Goal: Task Accomplishment & Management: Complete application form

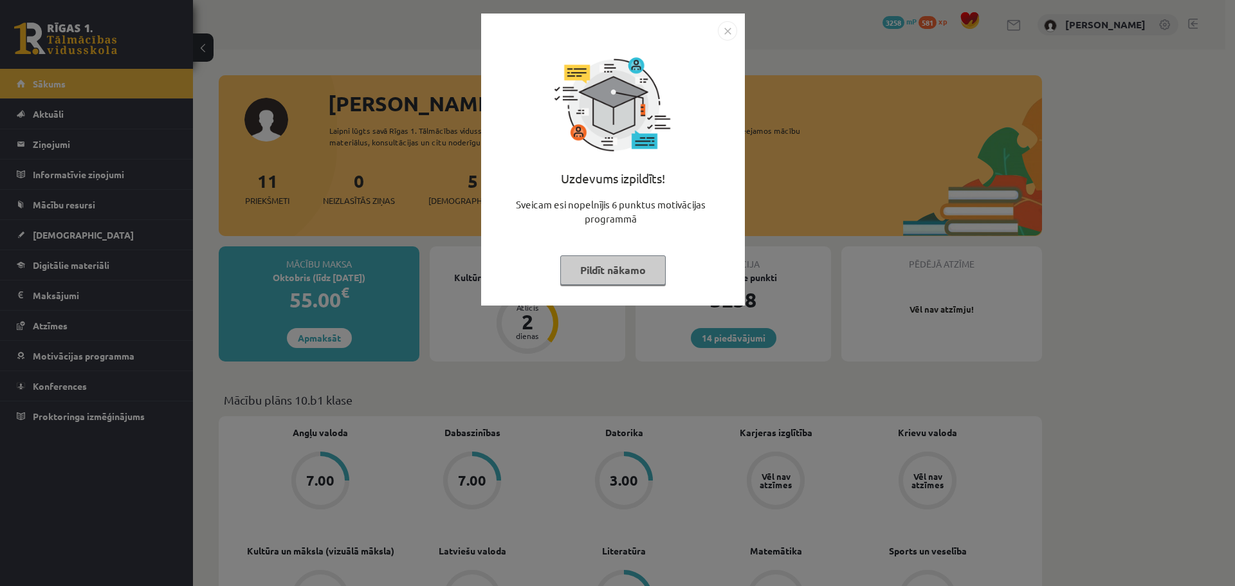
click at [580, 279] on button "Pildīt nākamo" at bounding box center [612, 270] width 105 height 30
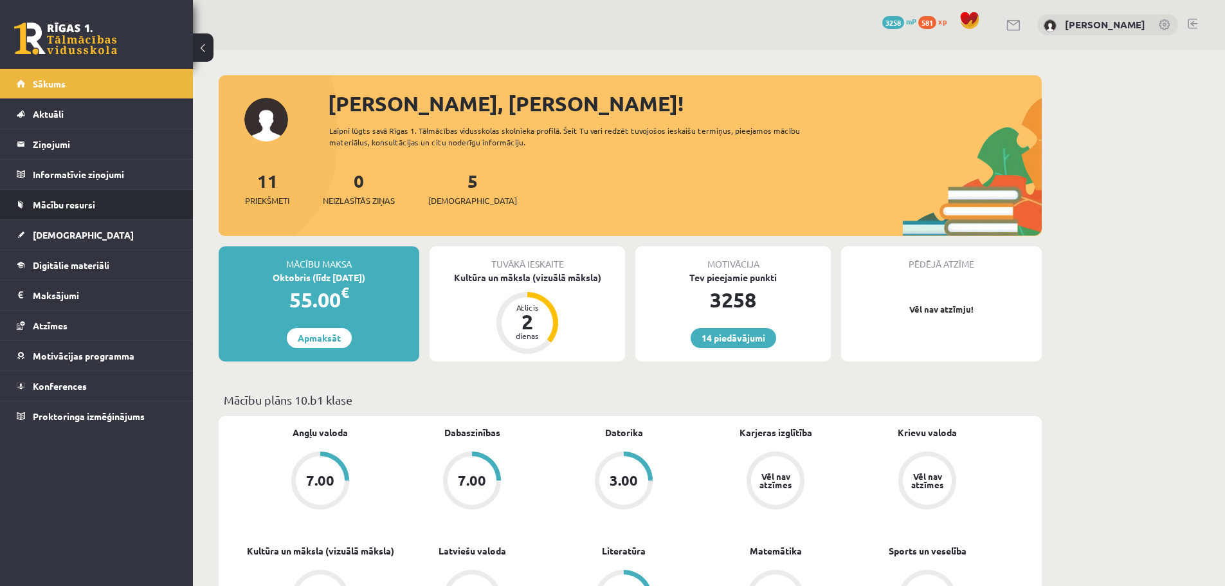
click at [82, 219] on li "Mācību resursi Publicētas konferences Pieslēgties Uzdevumiem Literatūras saraks…" at bounding box center [96, 204] width 193 height 31
click at [85, 230] on link "[DEMOGRAPHIC_DATA]" at bounding box center [97, 235] width 160 height 30
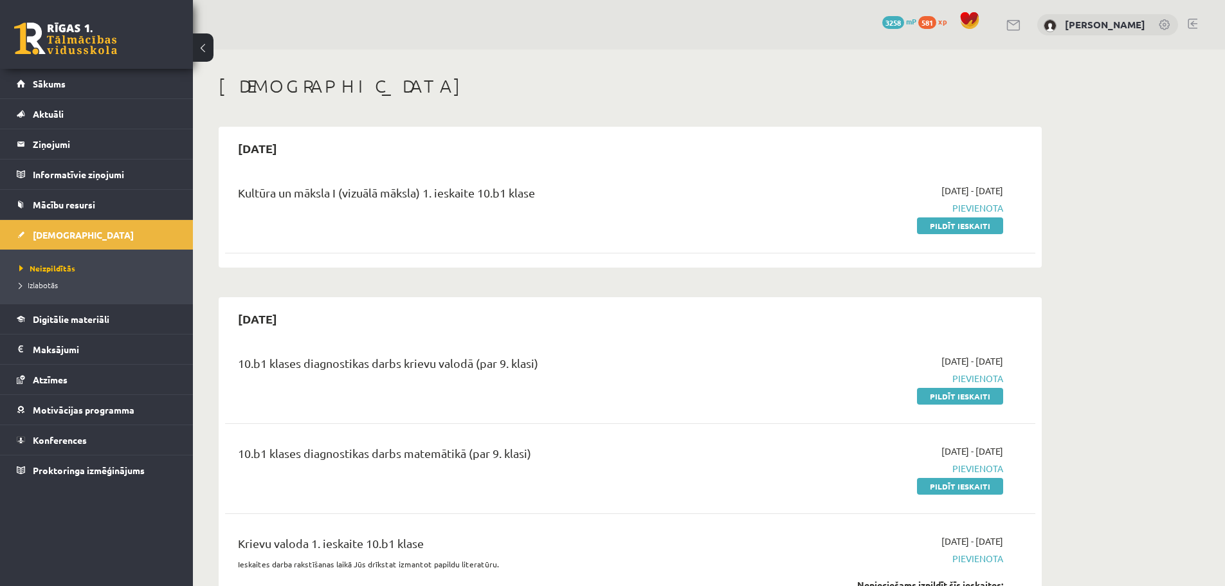
click at [937, 215] on div "2025-10-07 - 2025-10-10 Pievienota Pildīt ieskaiti" at bounding box center [882, 208] width 262 height 48
click at [937, 222] on link "Pildīt ieskaiti" at bounding box center [960, 225] width 86 height 17
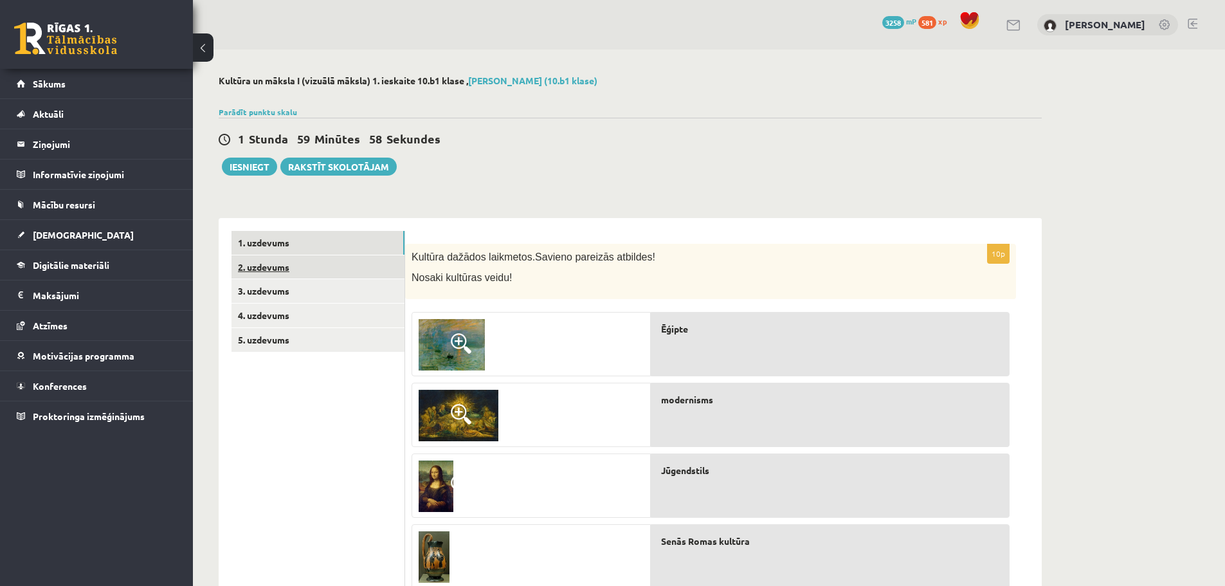
drag, startPoint x: 344, startPoint y: 313, endPoint x: 339, endPoint y: 146, distance: 166.7
click at [350, 271] on link "2. uzdevums" at bounding box center [318, 267] width 173 height 24
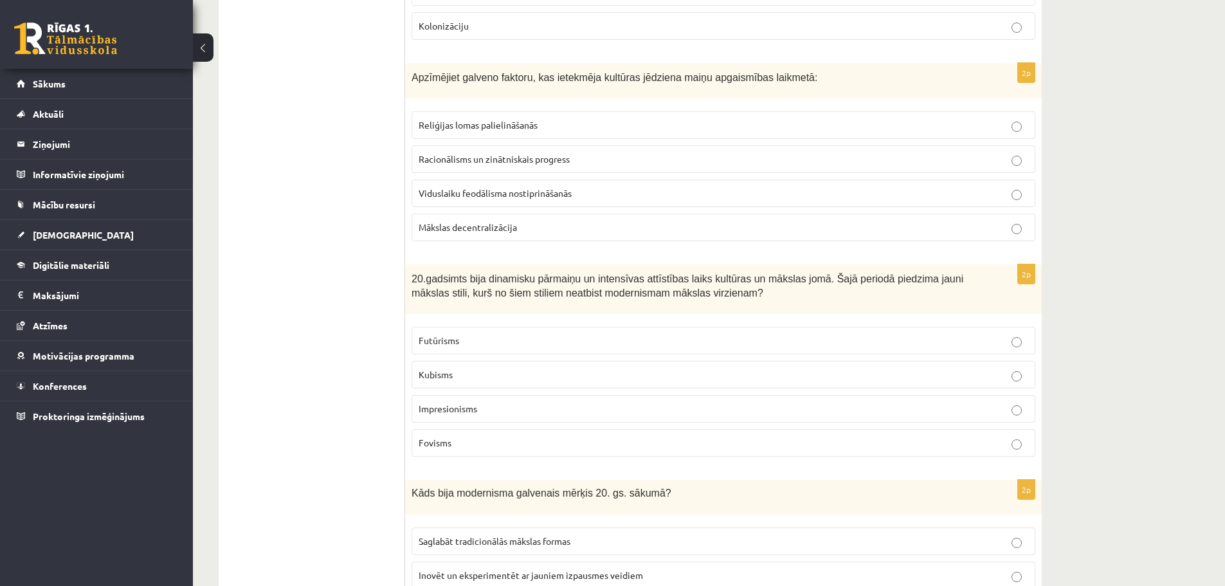
drag, startPoint x: 341, startPoint y: 275, endPoint x: 348, endPoint y: 451, distance: 175.7
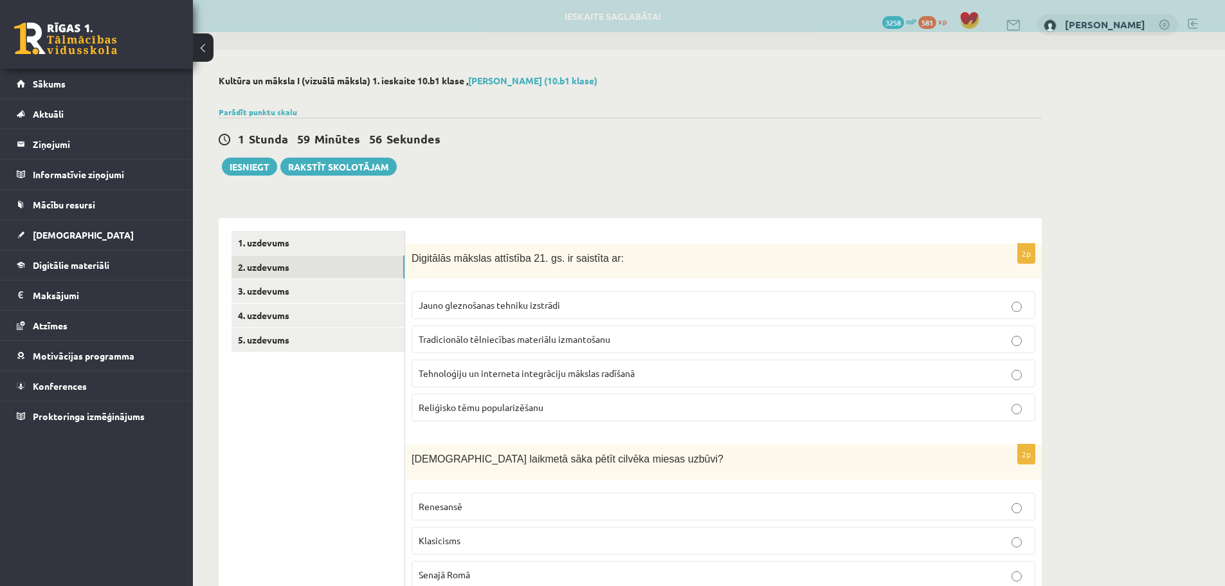
drag, startPoint x: 358, startPoint y: 238, endPoint x: 349, endPoint y: 131, distance: 107.2
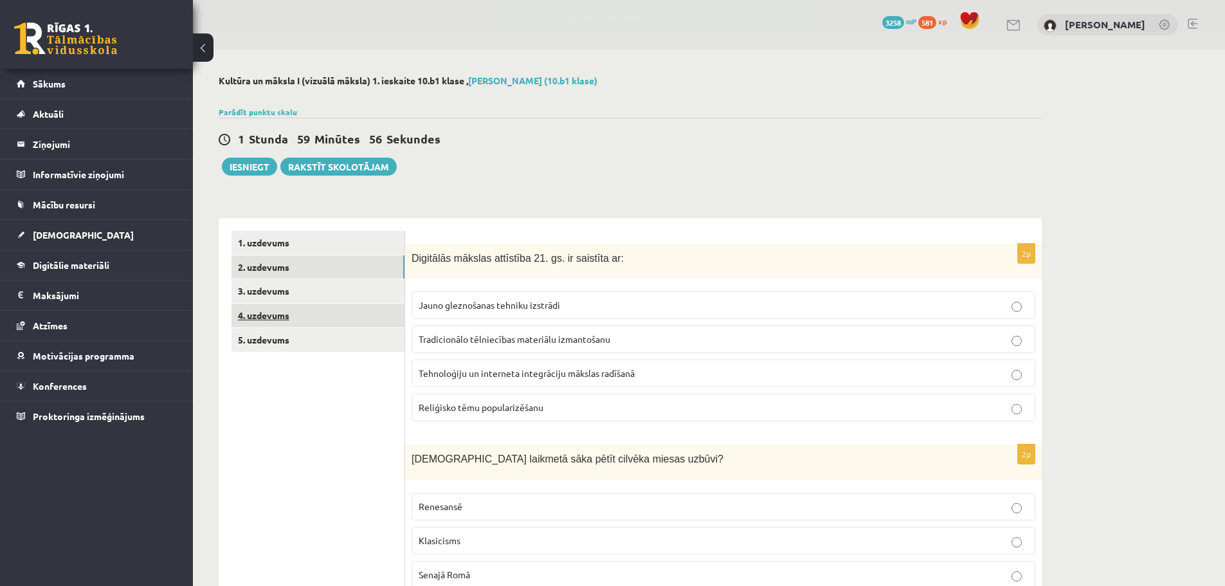
click at [369, 309] on link "4. uzdevums" at bounding box center [318, 316] width 173 height 24
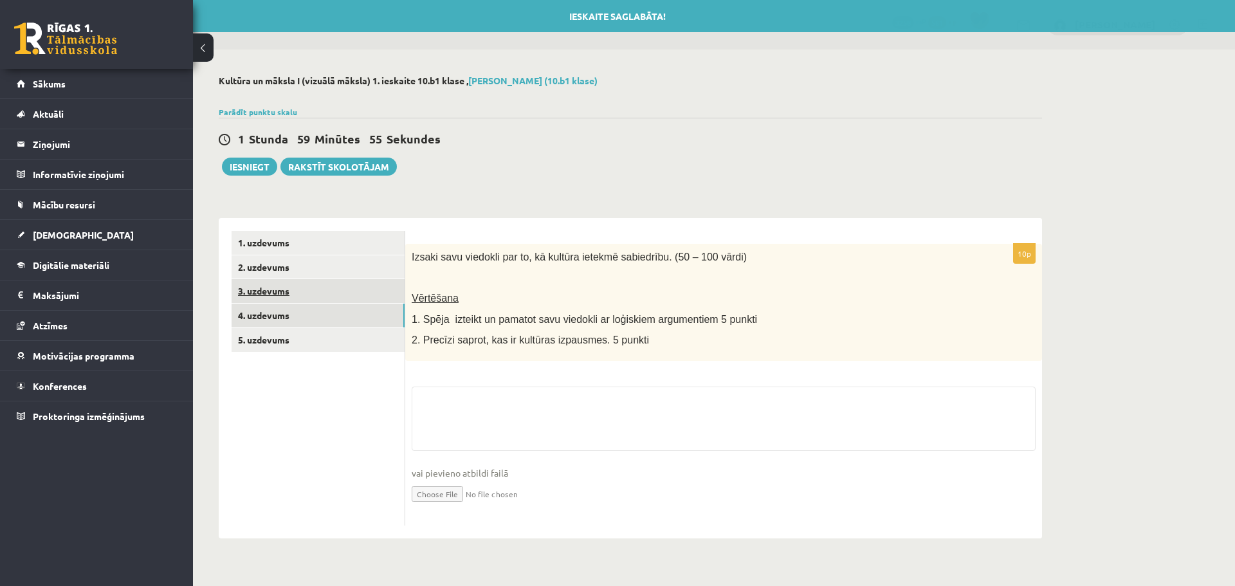
click at [351, 291] on link "3. uzdevums" at bounding box center [318, 291] width 173 height 24
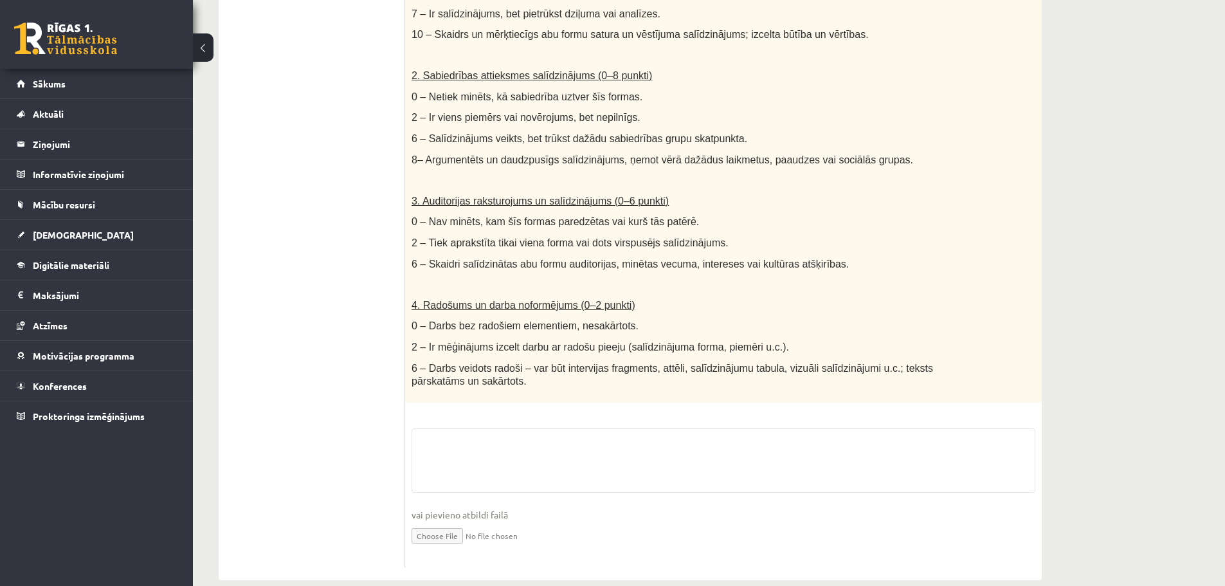
drag, startPoint x: 482, startPoint y: 337, endPoint x: 376, endPoint y: 417, distance: 132.8
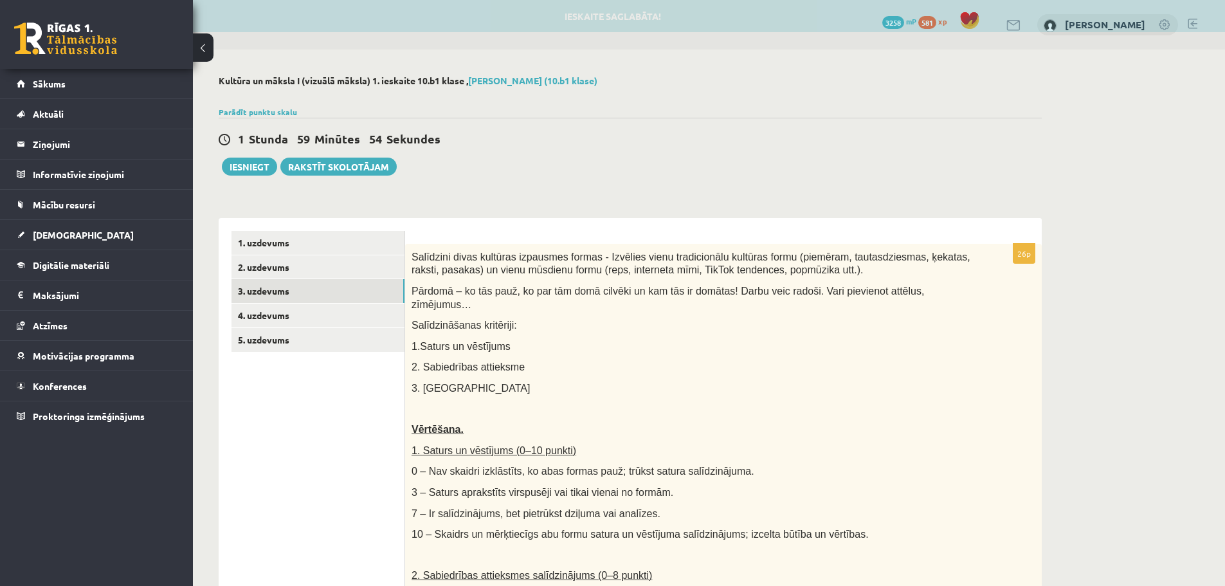
drag, startPoint x: 323, startPoint y: 261, endPoint x: 337, endPoint y: 199, distance: 63.4
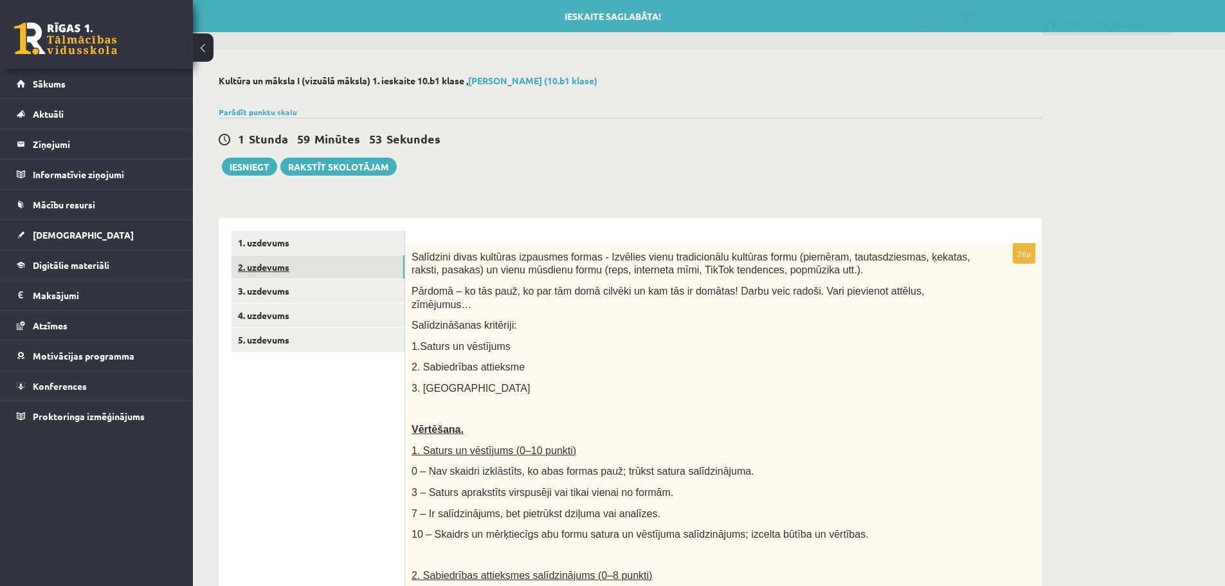
click at [341, 255] on link "2. uzdevums" at bounding box center [318, 267] width 173 height 24
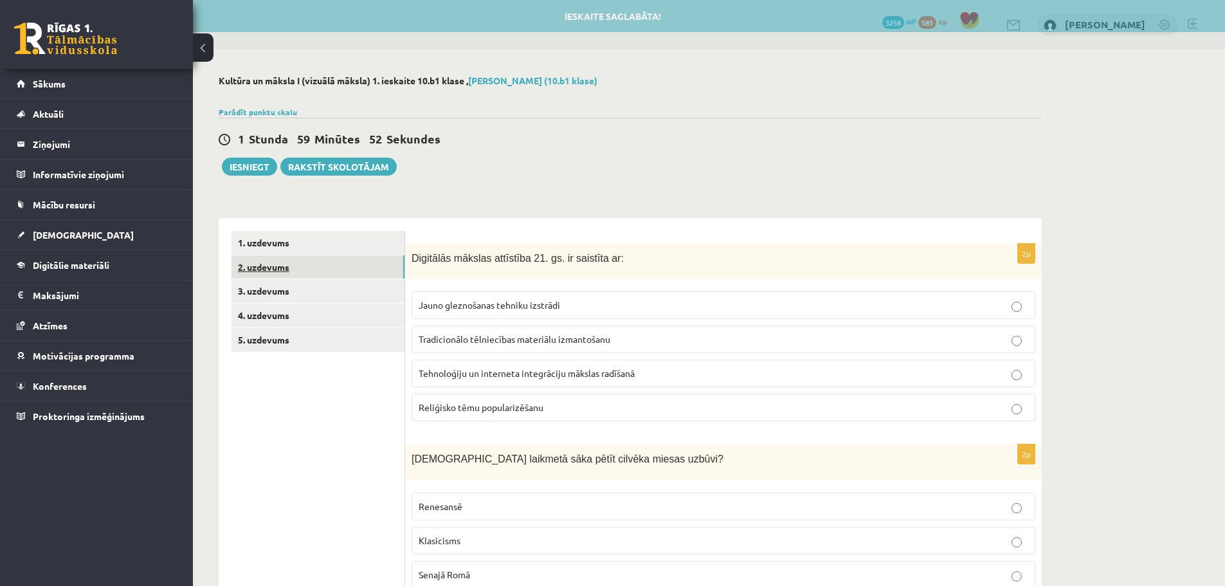
click at [339, 271] on link "2. uzdevums" at bounding box center [318, 267] width 173 height 24
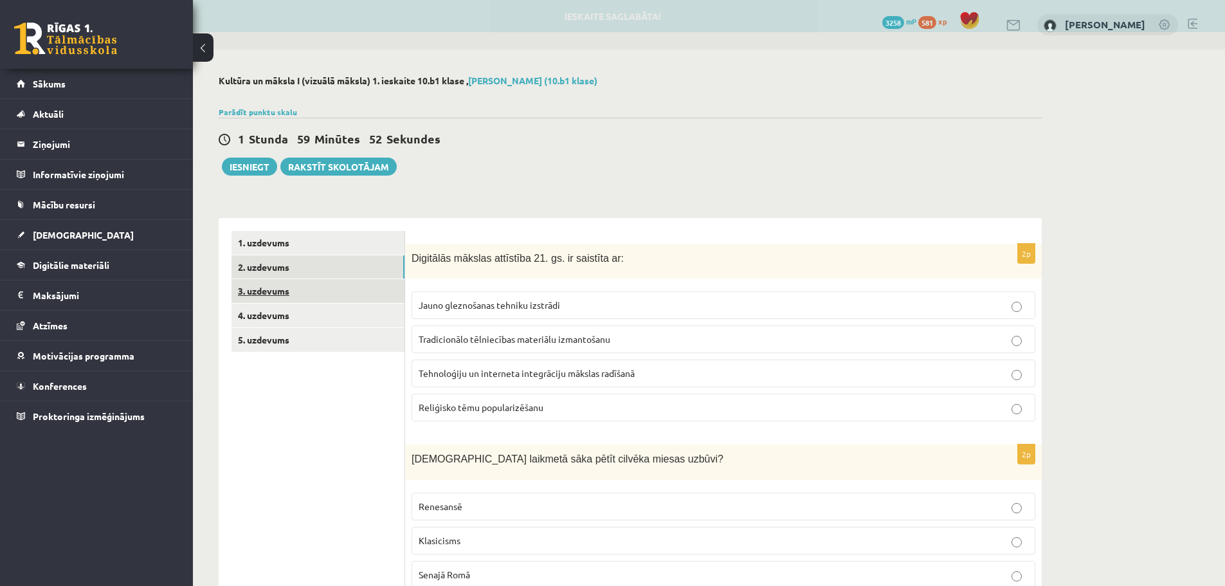
click at [329, 289] on link "3. uzdevums" at bounding box center [318, 291] width 173 height 24
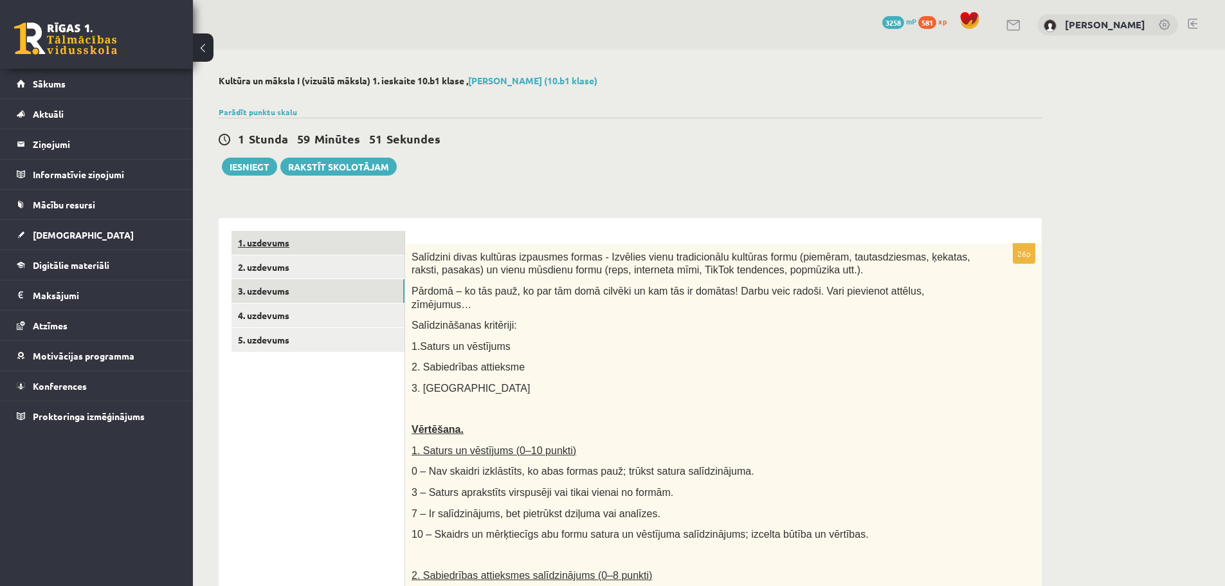
click at [332, 244] on link "1. uzdevums" at bounding box center [318, 243] width 173 height 24
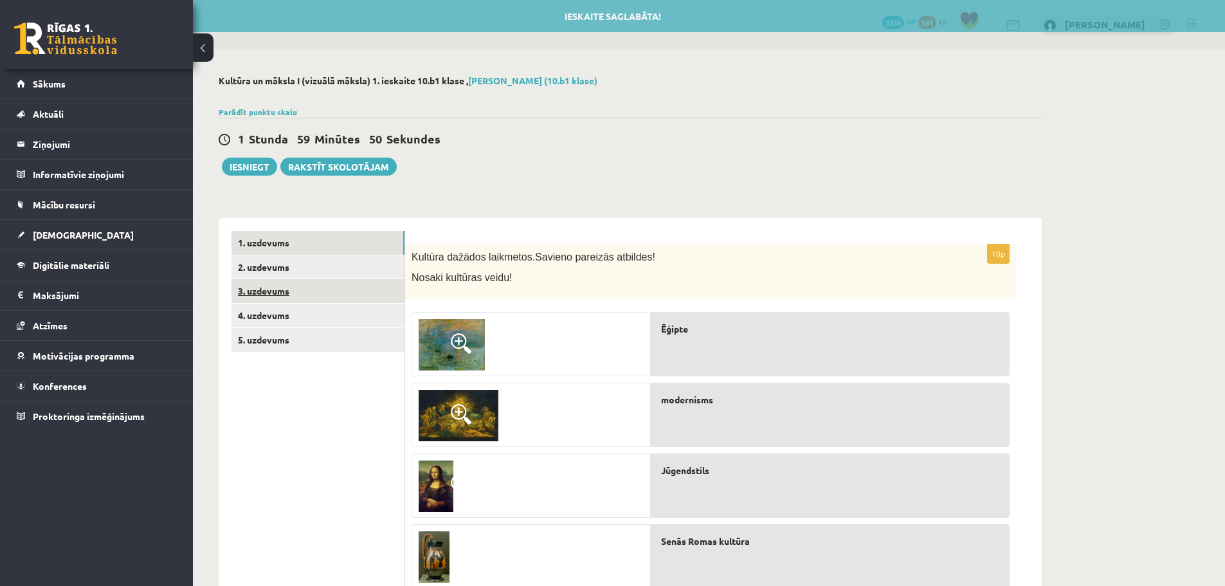
click at [329, 291] on link "3. uzdevums" at bounding box center [318, 291] width 173 height 24
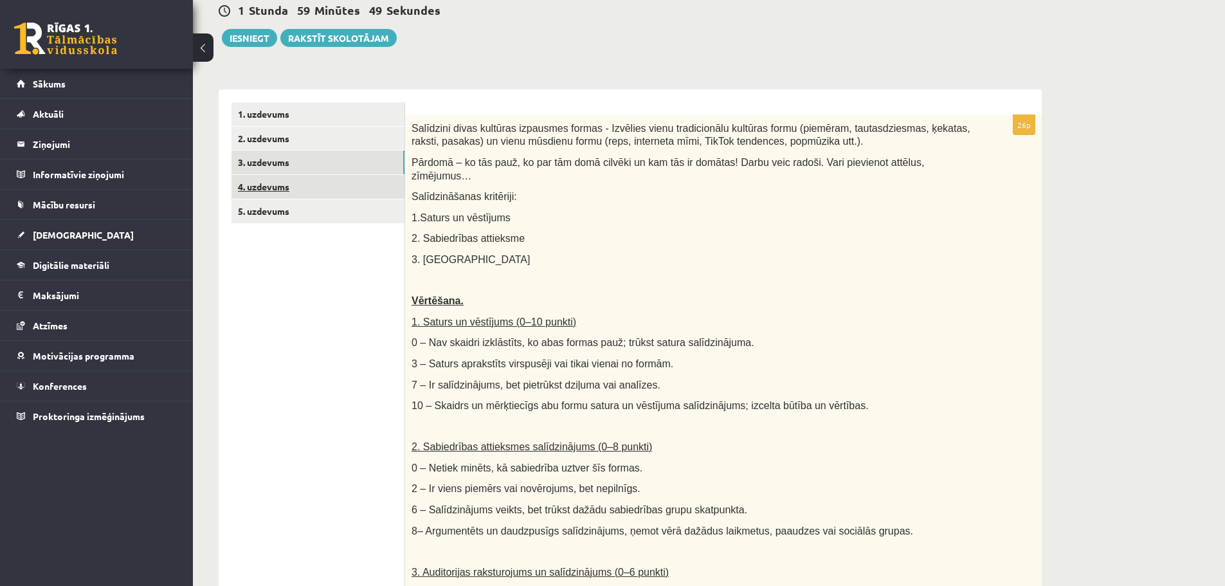
click at [331, 196] on link "4. uzdevums" at bounding box center [318, 187] width 173 height 24
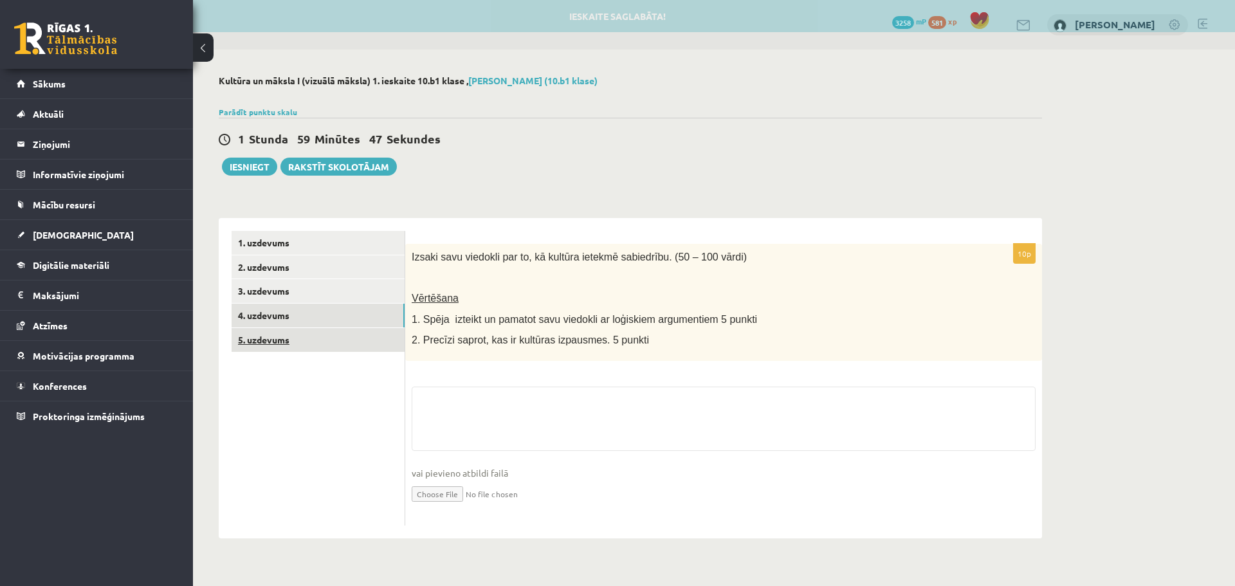
click at [306, 341] on link "5. uzdevums" at bounding box center [318, 340] width 173 height 24
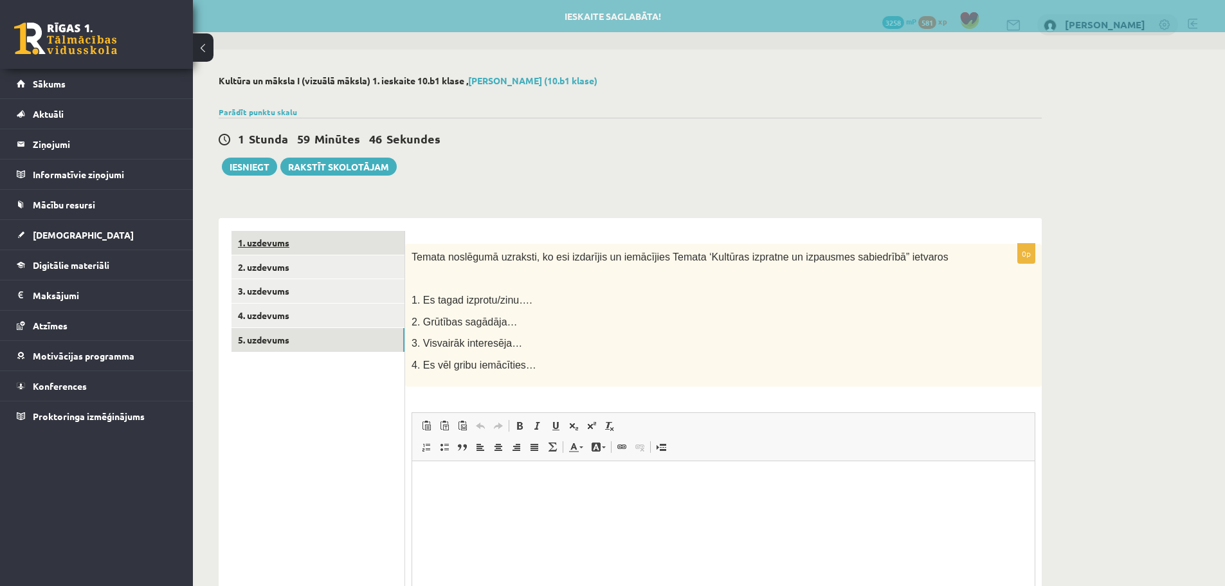
click at [346, 250] on link "1. uzdevums" at bounding box center [318, 243] width 173 height 24
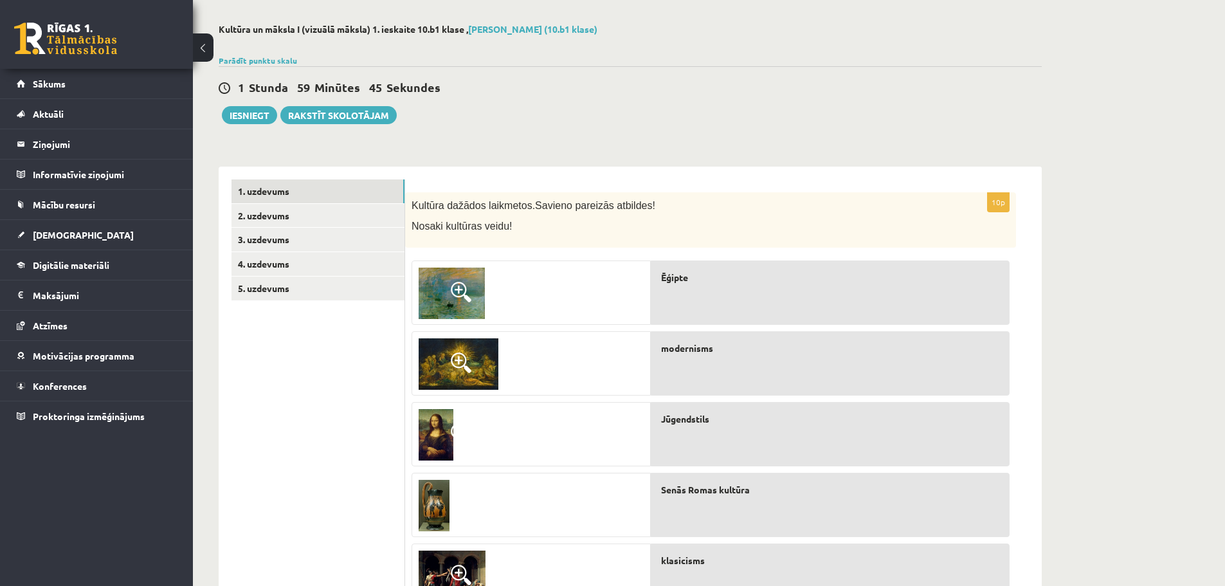
drag, startPoint x: 547, startPoint y: 222, endPoint x: 541, endPoint y: 275, distance: 53.7
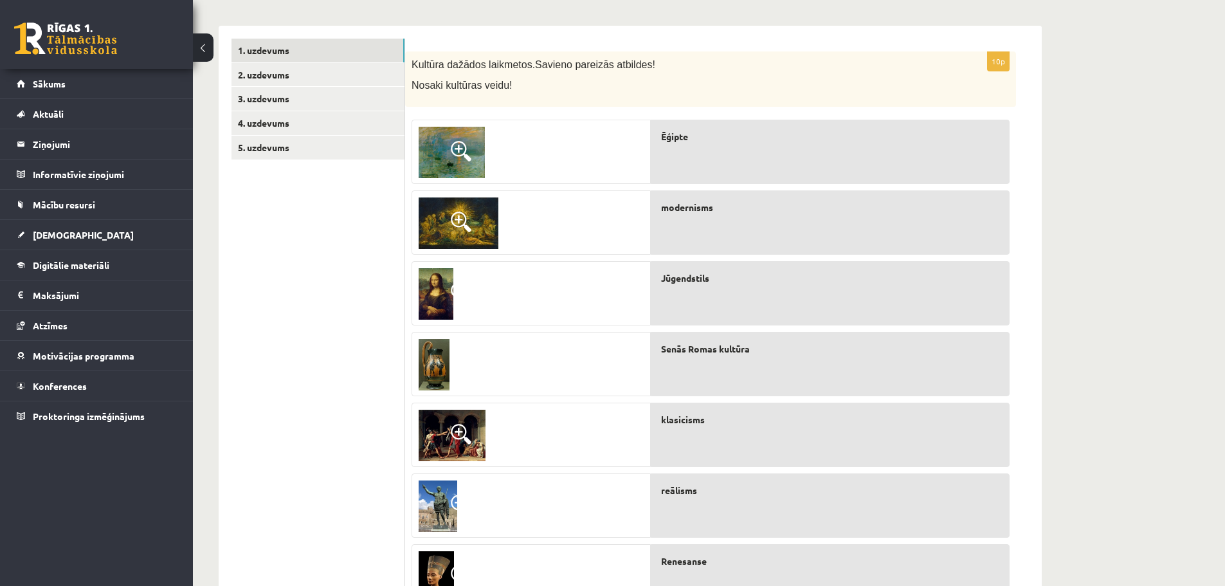
drag, startPoint x: 350, startPoint y: 313, endPoint x: 356, endPoint y: 257, distance: 55.7
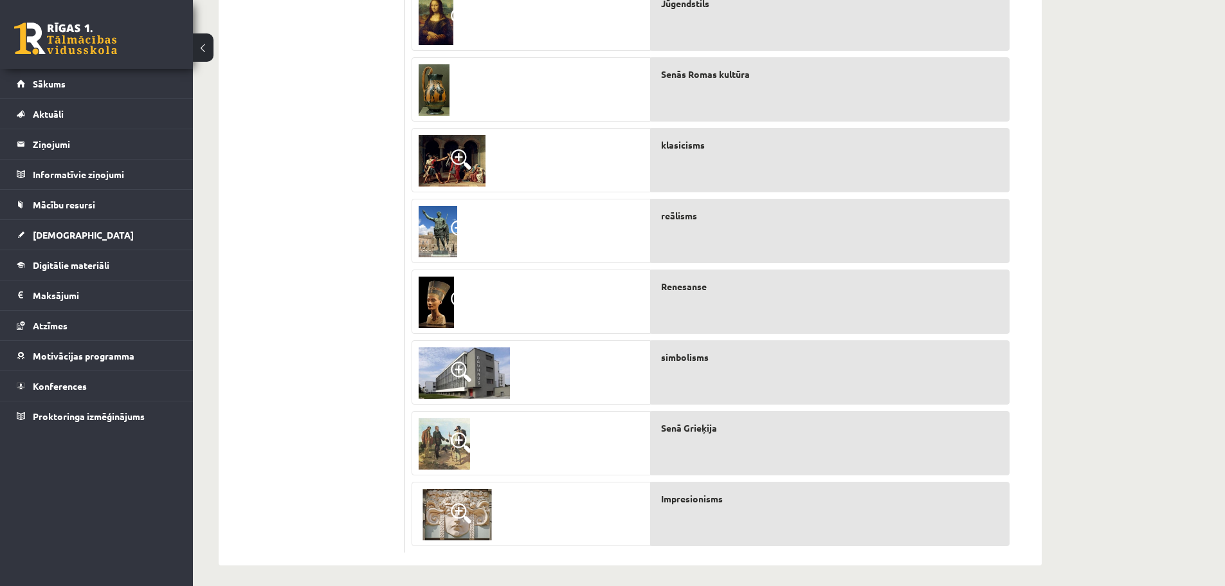
drag, startPoint x: 360, startPoint y: 273, endPoint x: 378, endPoint y: 387, distance: 115.9
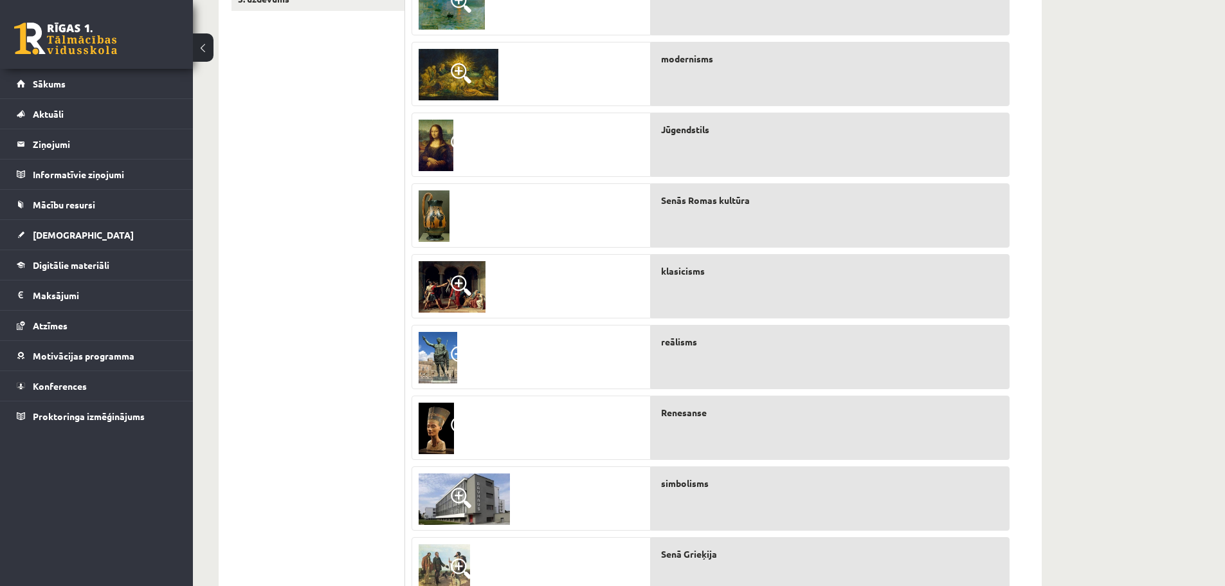
drag, startPoint x: 378, startPoint y: 387, endPoint x: 356, endPoint y: 214, distance: 174.4
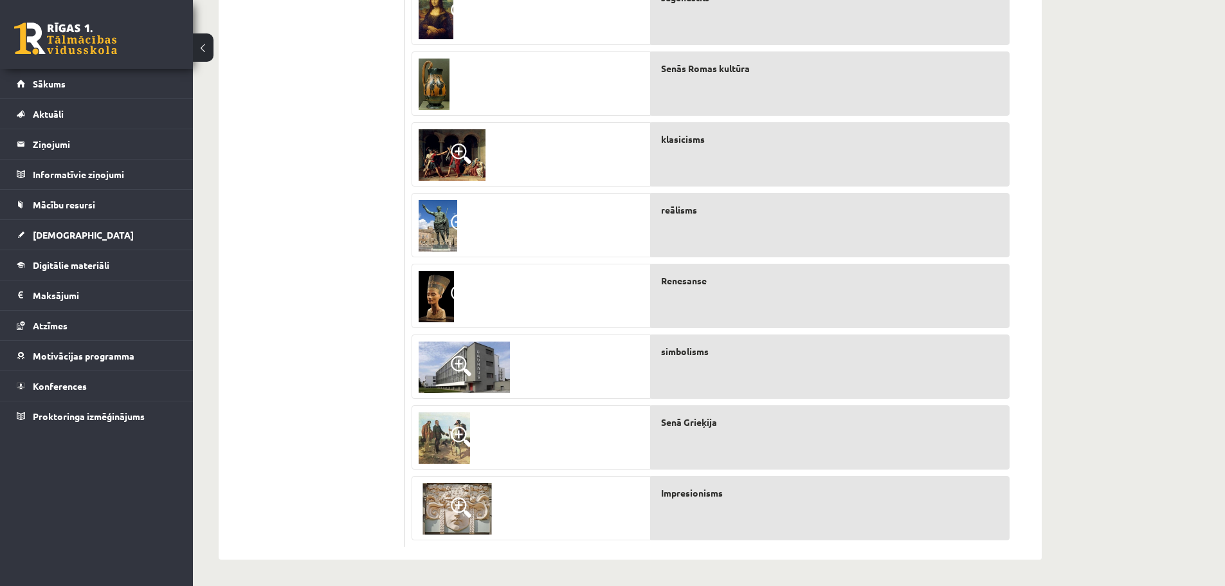
drag, startPoint x: 356, startPoint y: 383, endPoint x: 398, endPoint y: 190, distance: 198.1
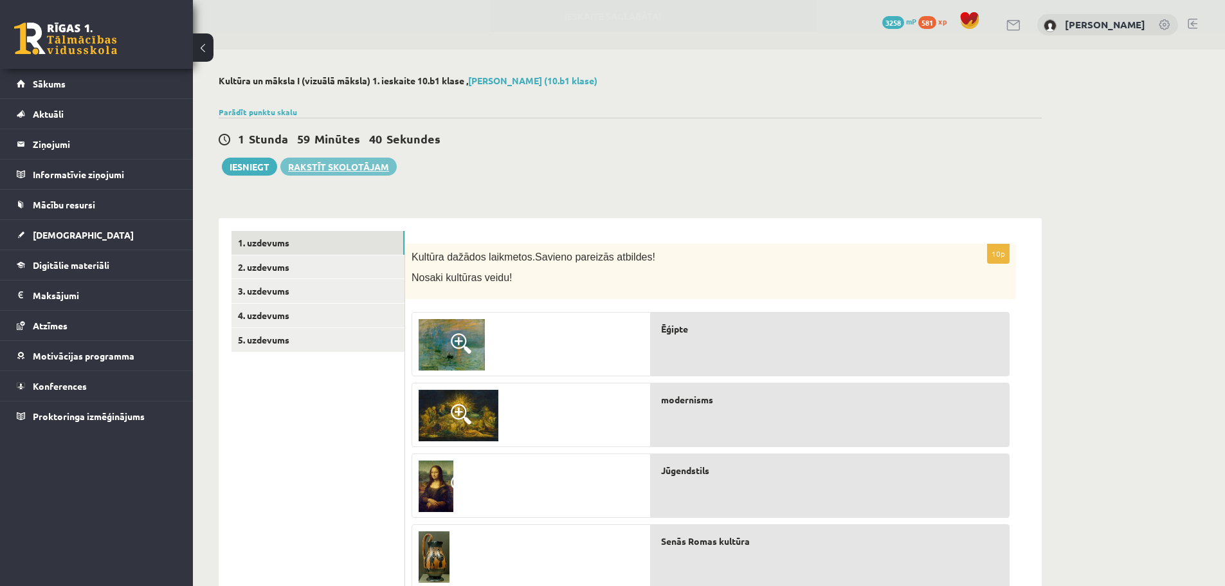
drag, startPoint x: 362, startPoint y: 318, endPoint x: 376, endPoint y: 159, distance: 159.5
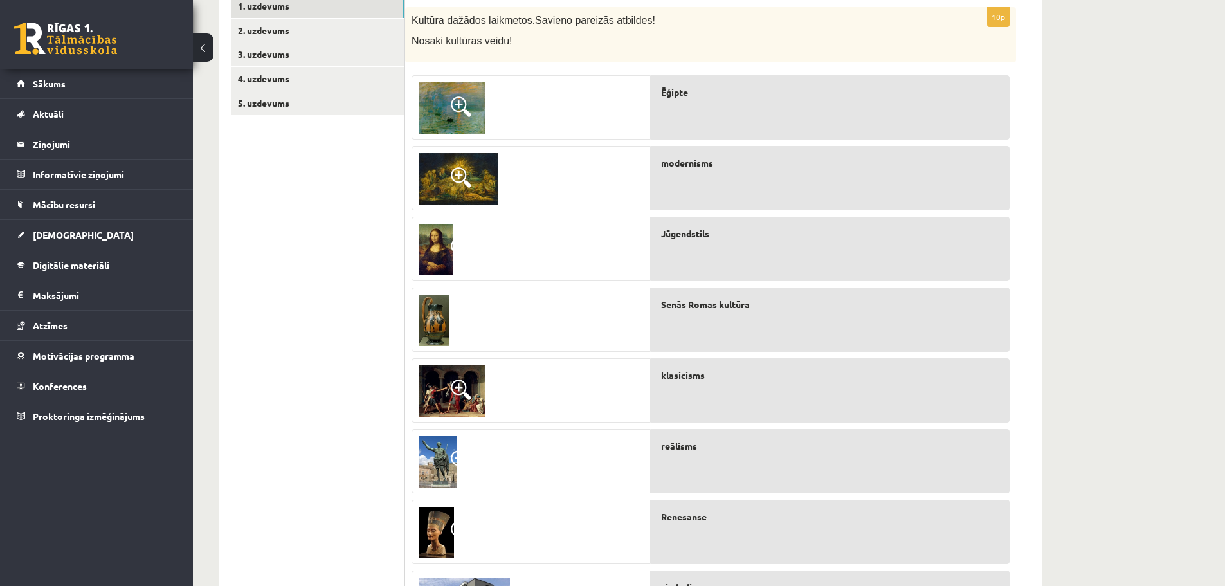
drag, startPoint x: 578, startPoint y: 189, endPoint x: 583, endPoint y: 250, distance: 61.3
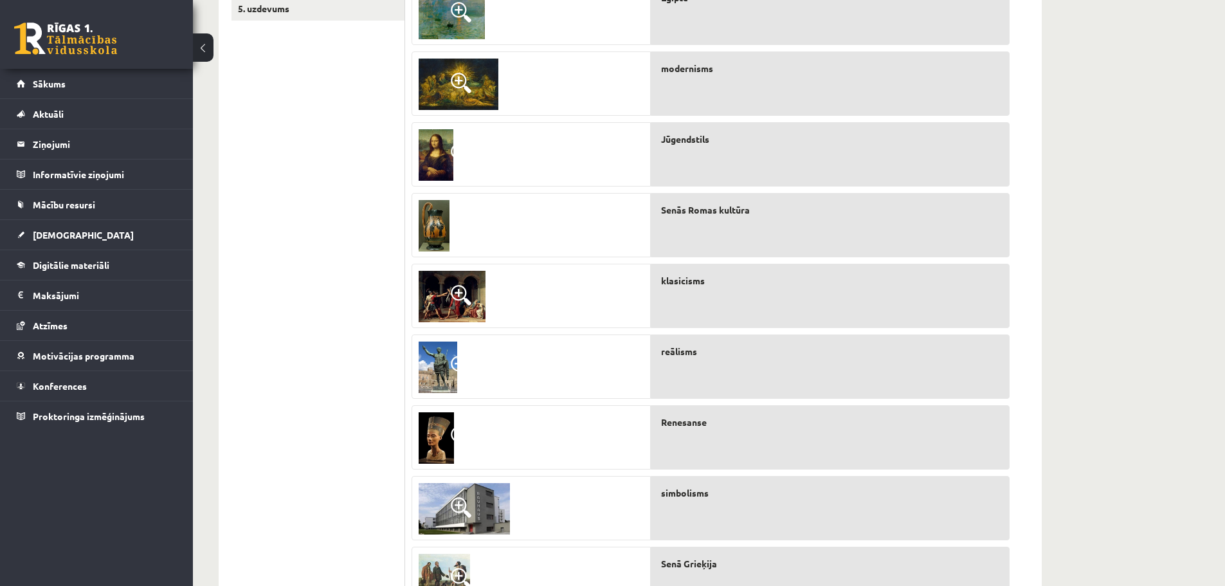
drag, startPoint x: 350, startPoint y: 347, endPoint x: 350, endPoint y: 370, distance: 23.2
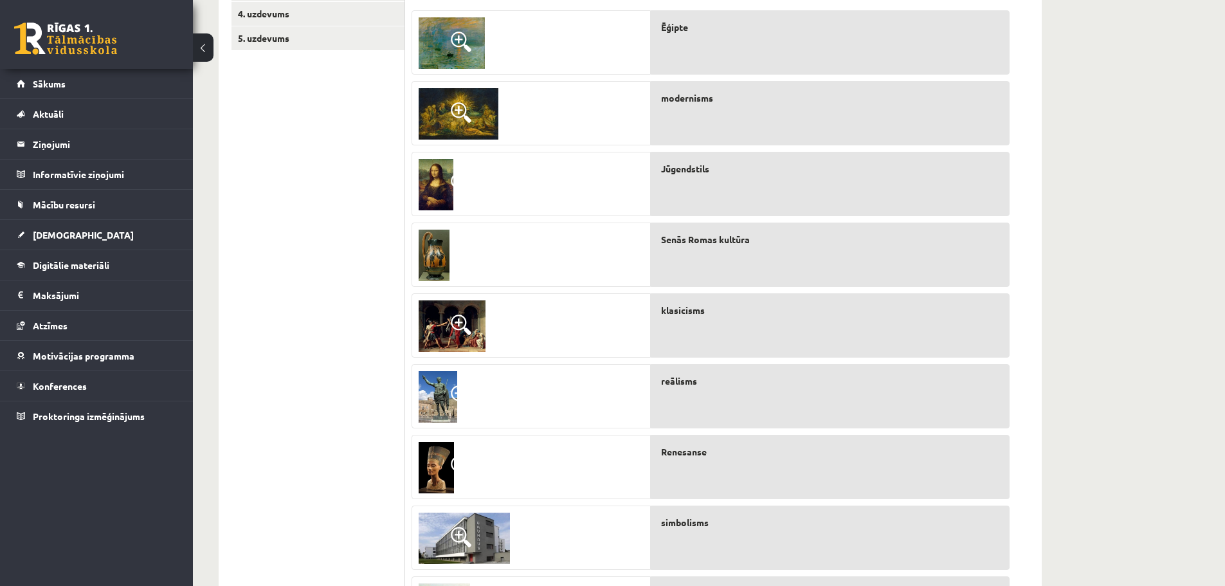
drag, startPoint x: 350, startPoint y: 370, endPoint x: 351, endPoint y: 336, distance: 33.5
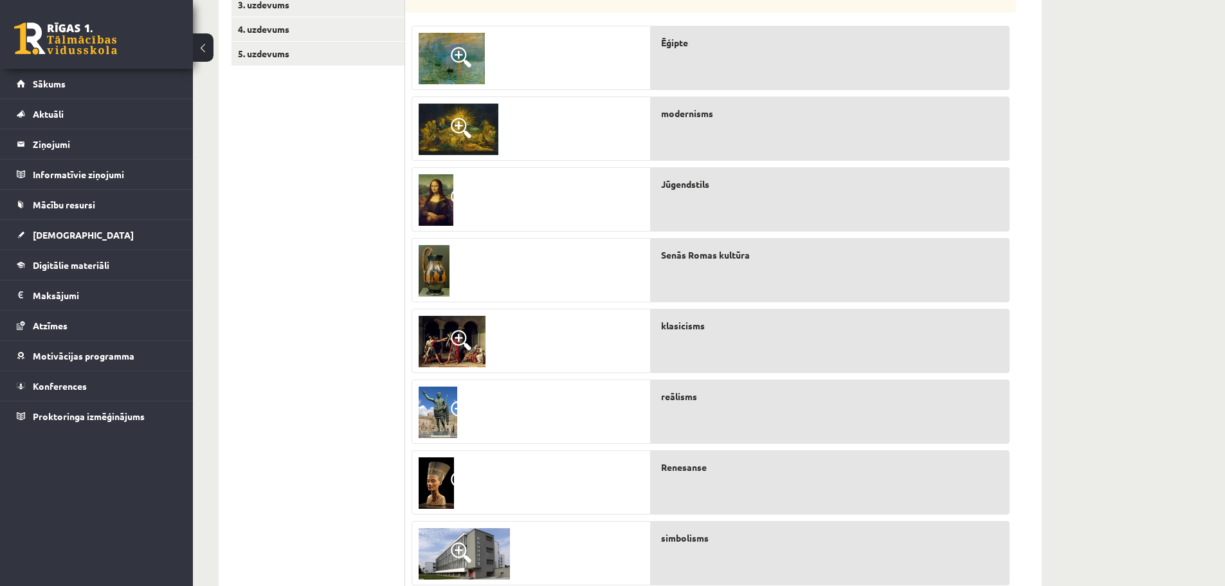
drag, startPoint x: 351, startPoint y: 336, endPoint x: 354, endPoint y: 323, distance: 13.8
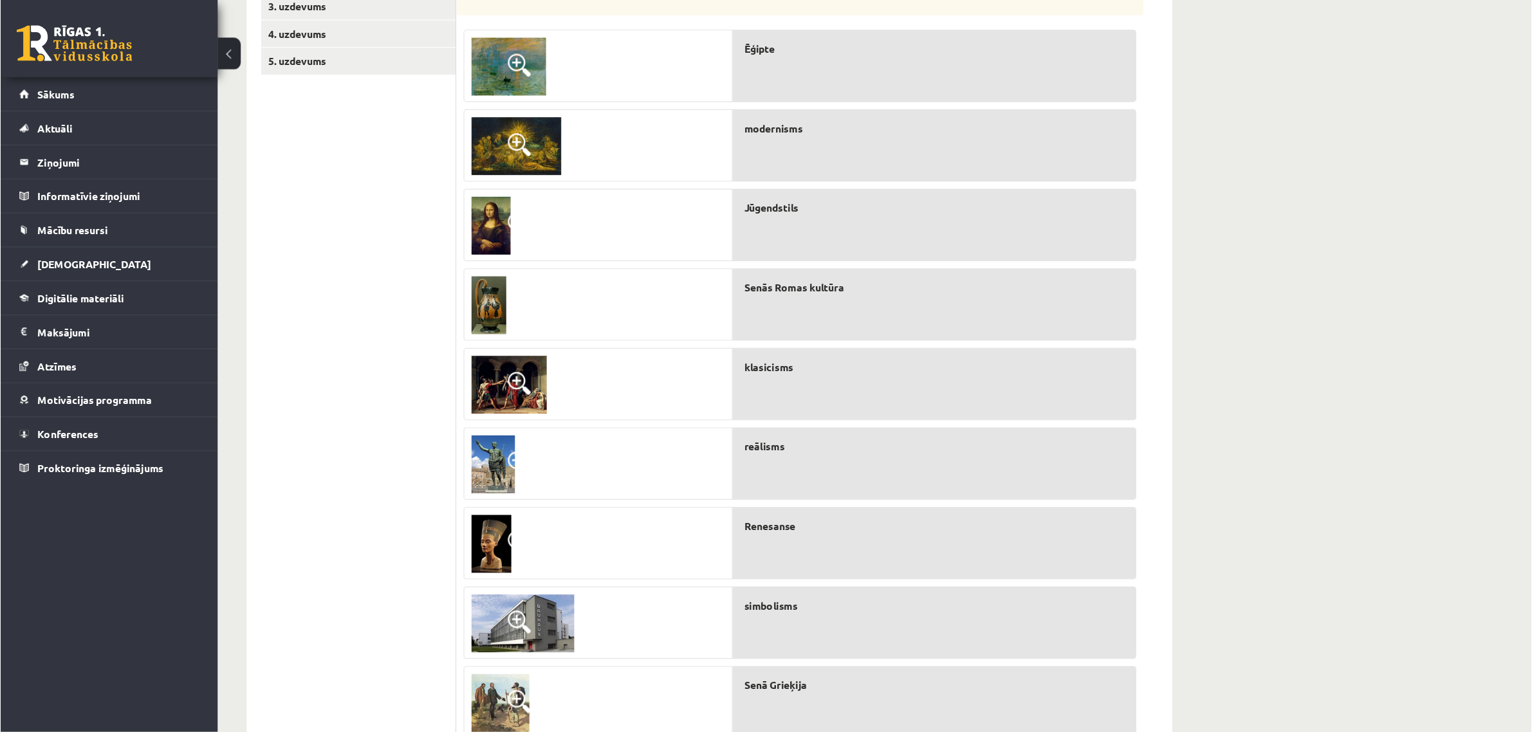
scroll to position [286, 0]
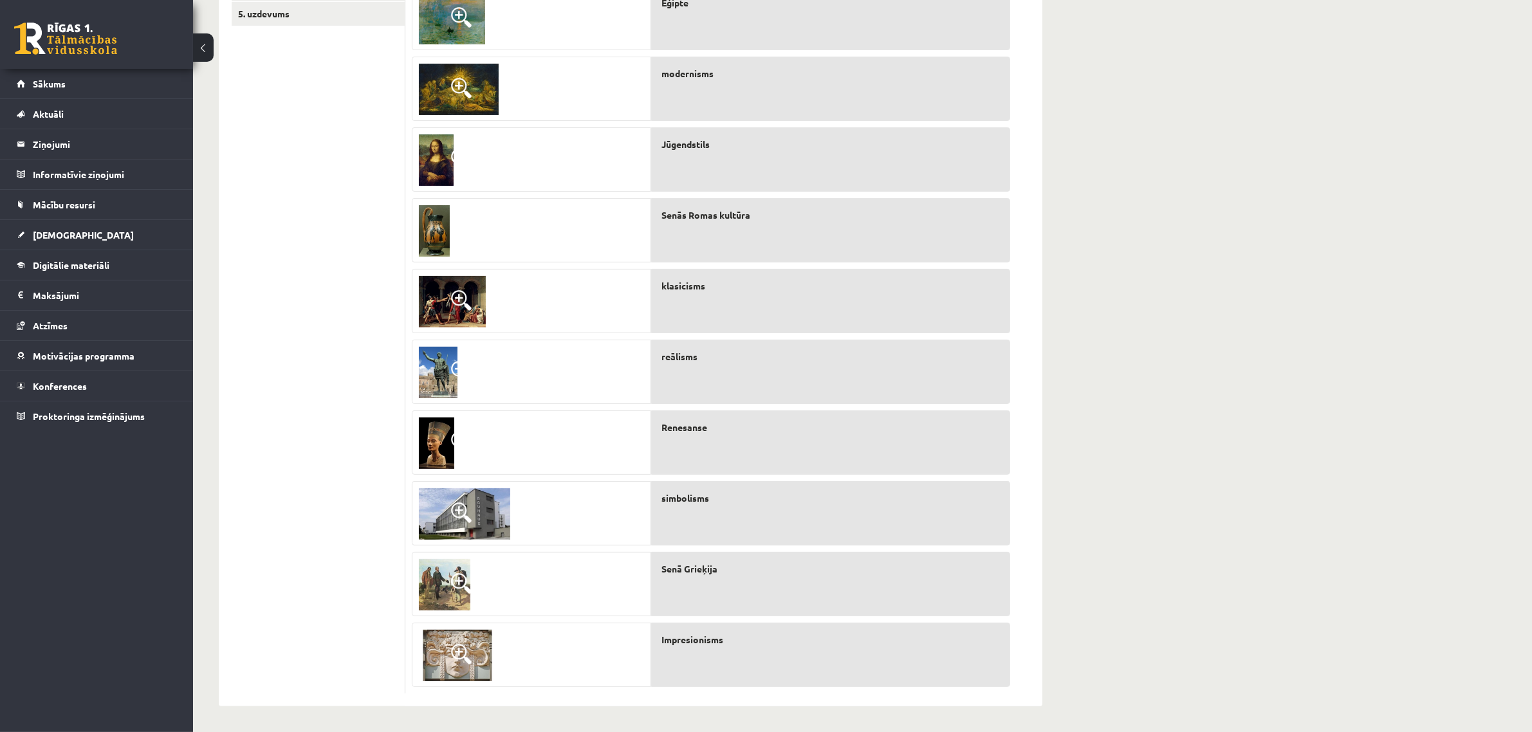
drag, startPoint x: 333, startPoint y: 421, endPoint x: 336, endPoint y: 477, distance: 55.4
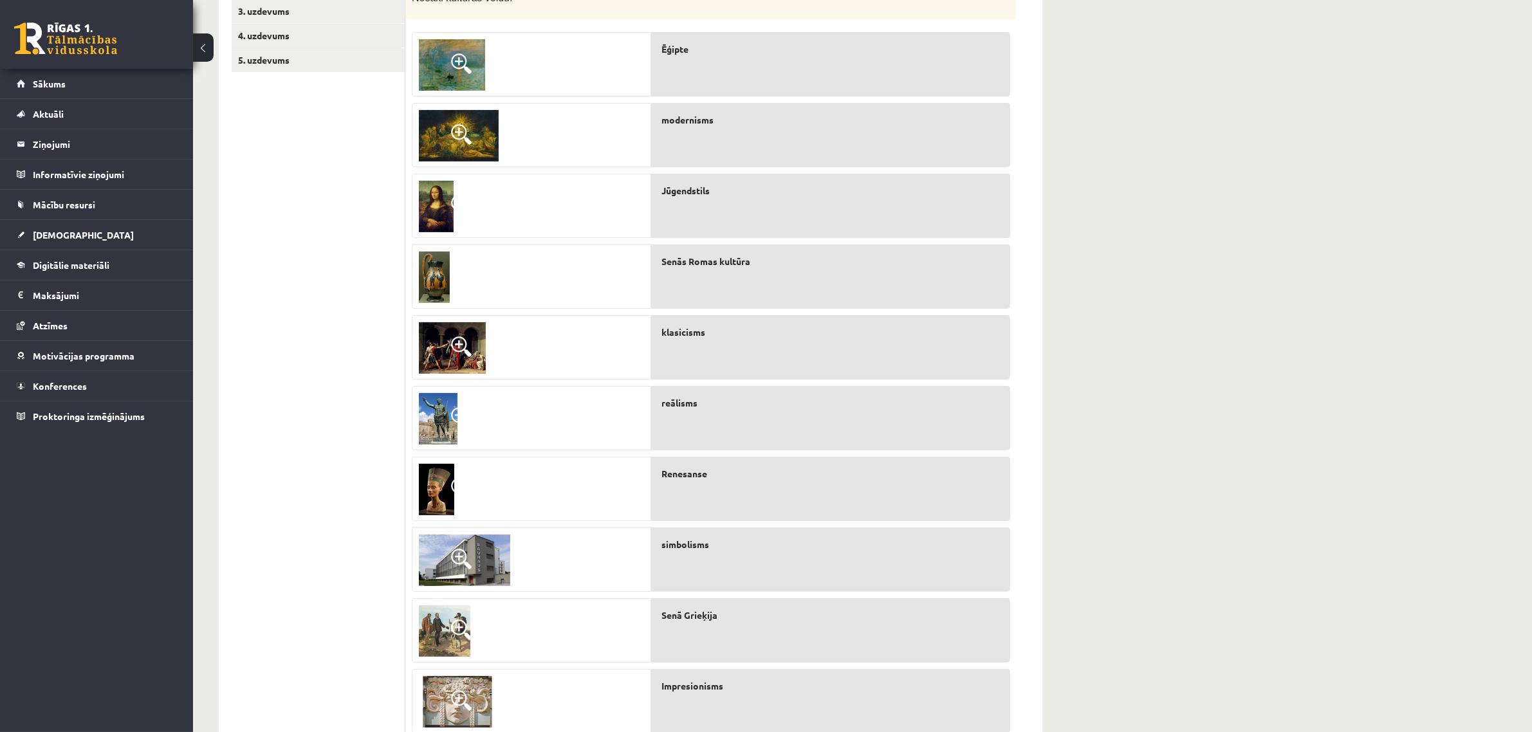
drag, startPoint x: 336, startPoint y: 477, endPoint x: 335, endPoint y: 439, distance: 37.3
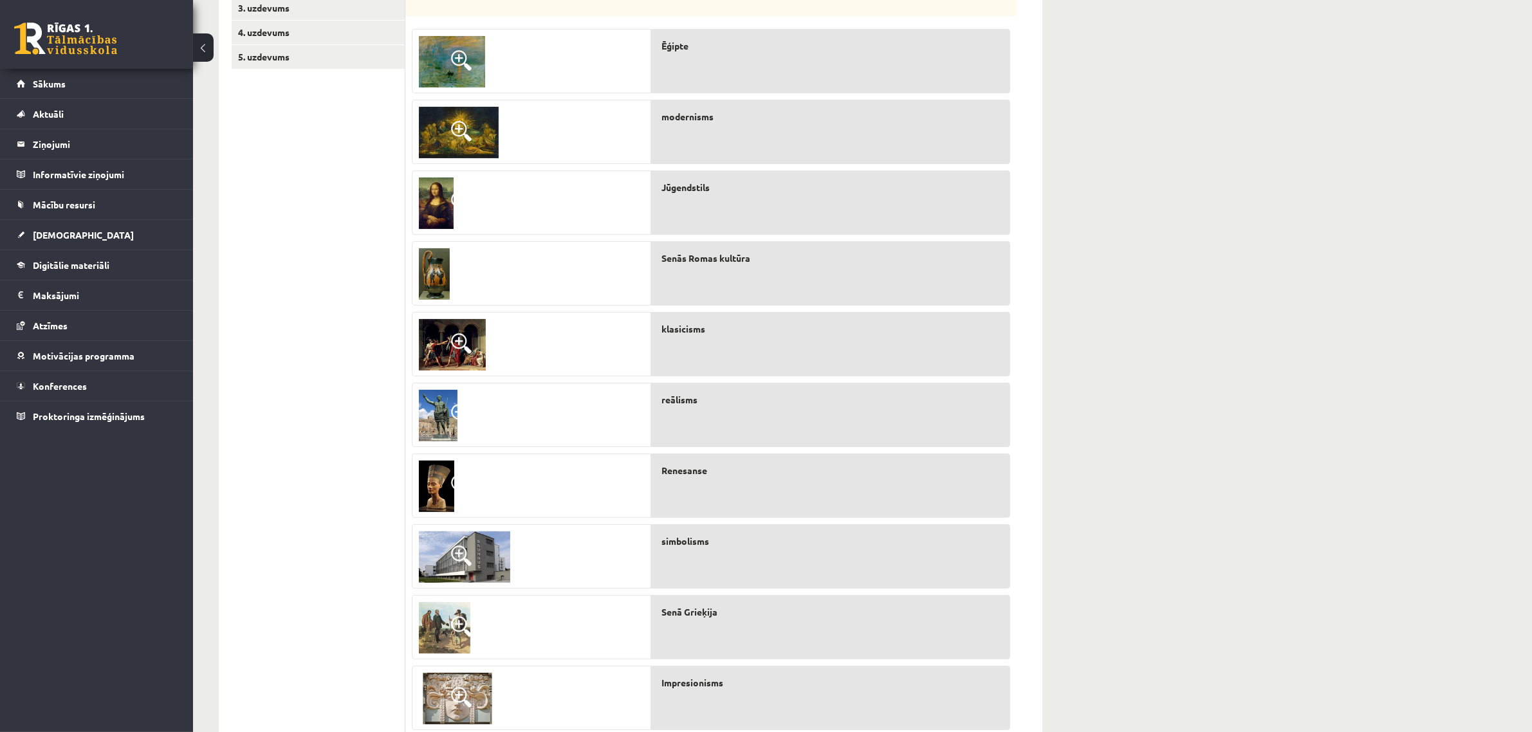
drag, startPoint x: 335, startPoint y: 439, endPoint x: 341, endPoint y: 452, distance: 13.5
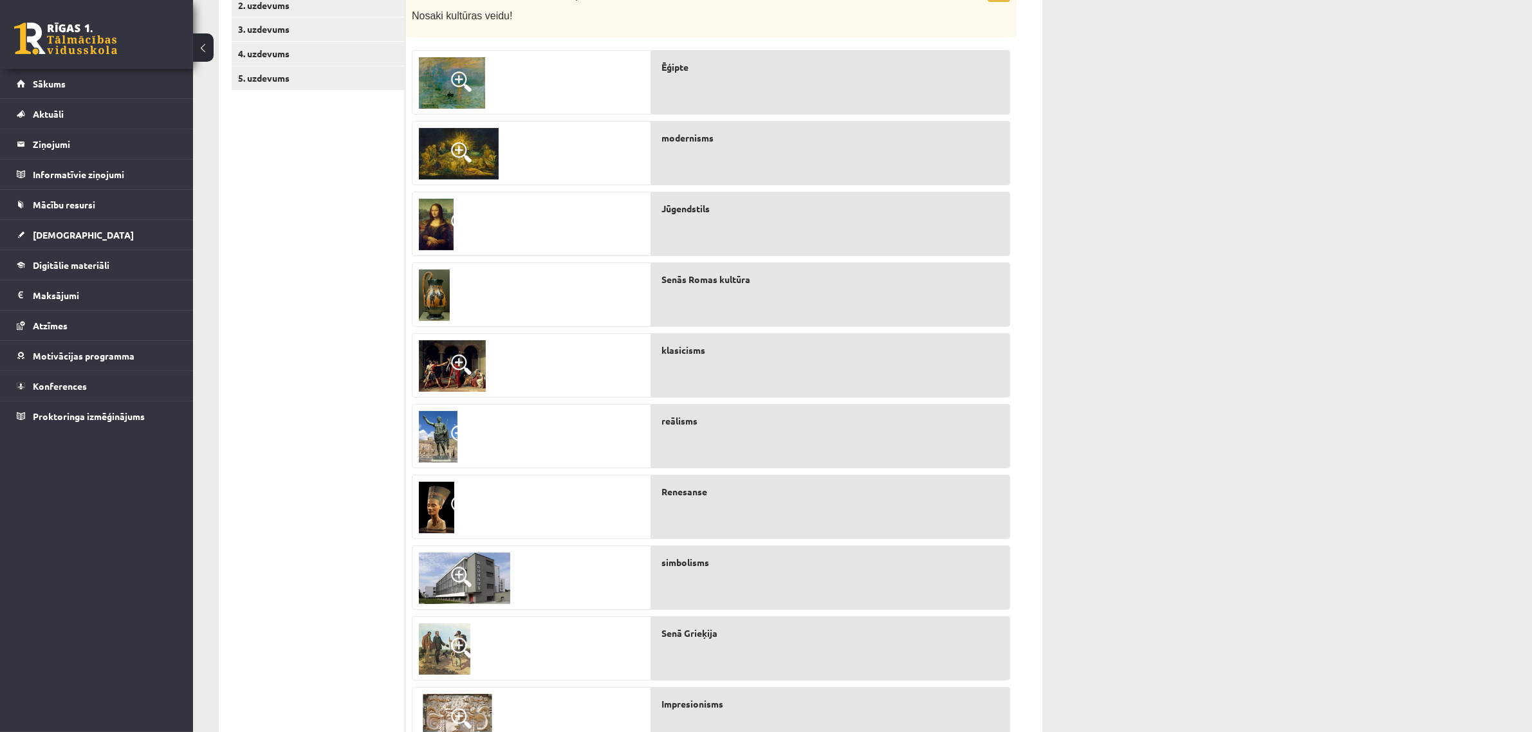
scroll to position [223, 0]
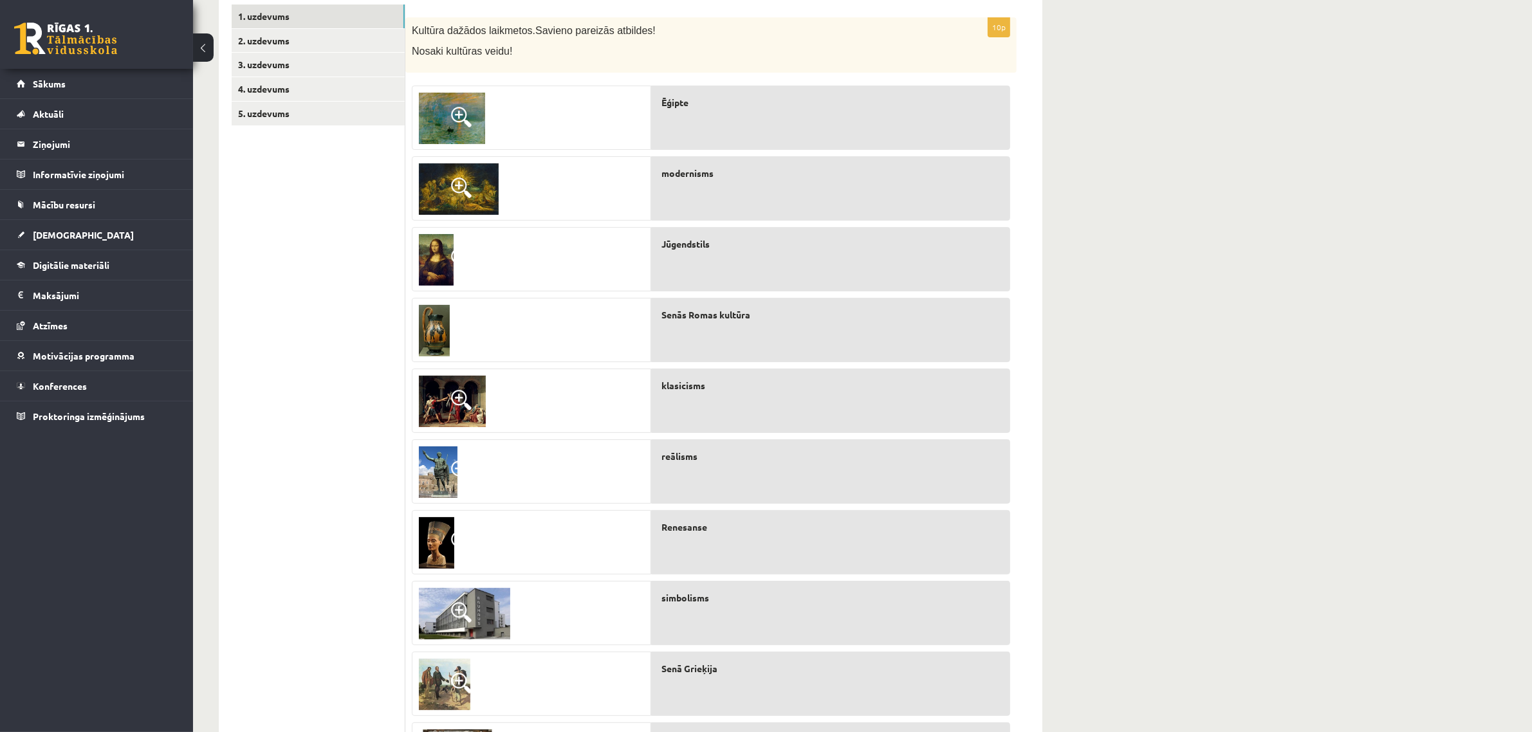
drag, startPoint x: 341, startPoint y: 452, endPoint x: 347, endPoint y: 402, distance: 49.9
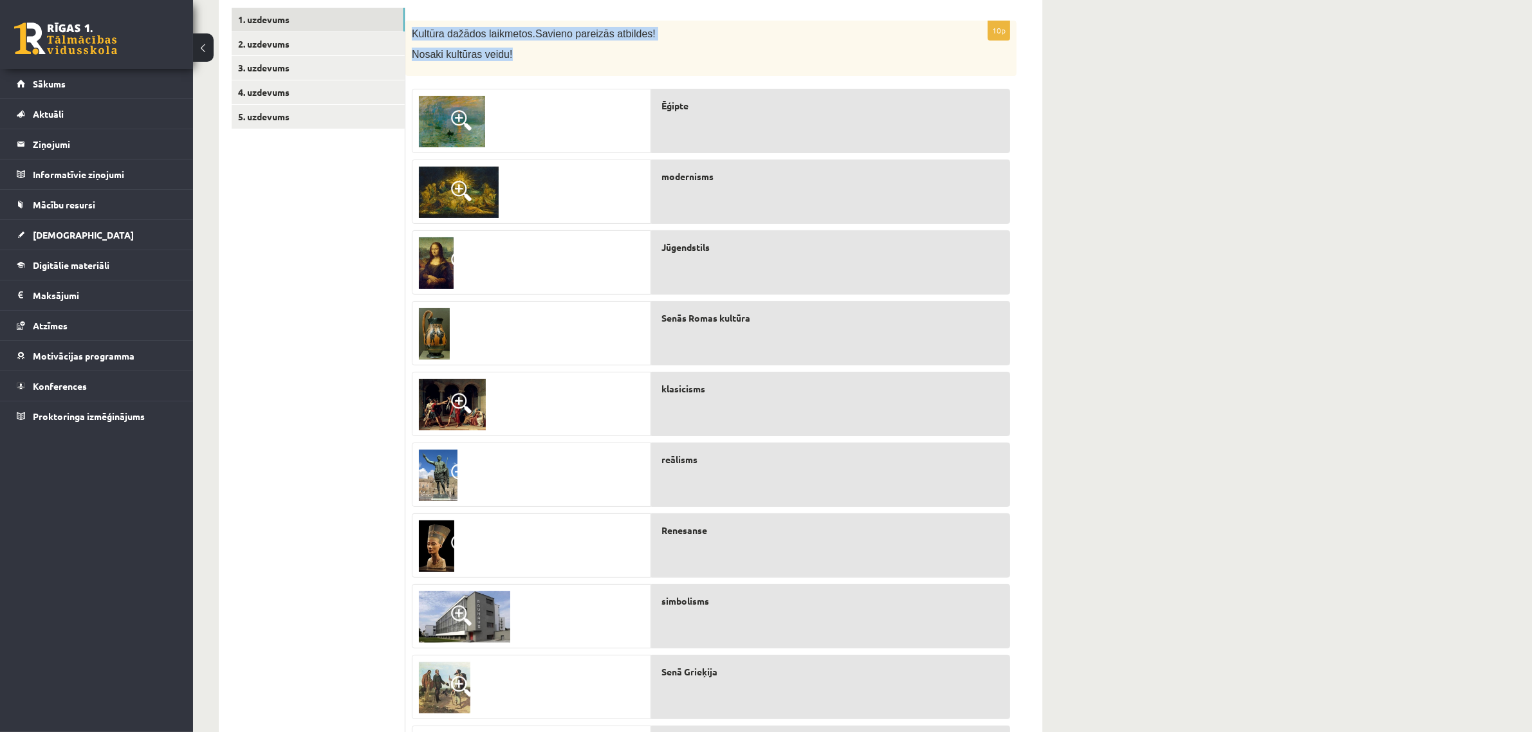
drag, startPoint x: 512, startPoint y: 55, endPoint x: 412, endPoint y: 30, distance: 102.7
click at [412, 30] on div "Kultūra dažādos laikmetos. Savieno pareizās atbildes! Nosaki kultūras veidu!" at bounding box center [710, 48] width 611 height 55
copy div "Kultūra dažādos laikmetos. Savieno pareizās atbildes! Nosaki kultūras veidu!"
click at [426, 33] on span "Kultūra dažādos laikmetos." at bounding box center [474, 33] width 124 height 11
click at [316, 318] on ul "1. uzdevums 2. uzdevums 3. uzdevums 4. uzdevums 5. uzdevums" at bounding box center [319, 402] width 174 height 789
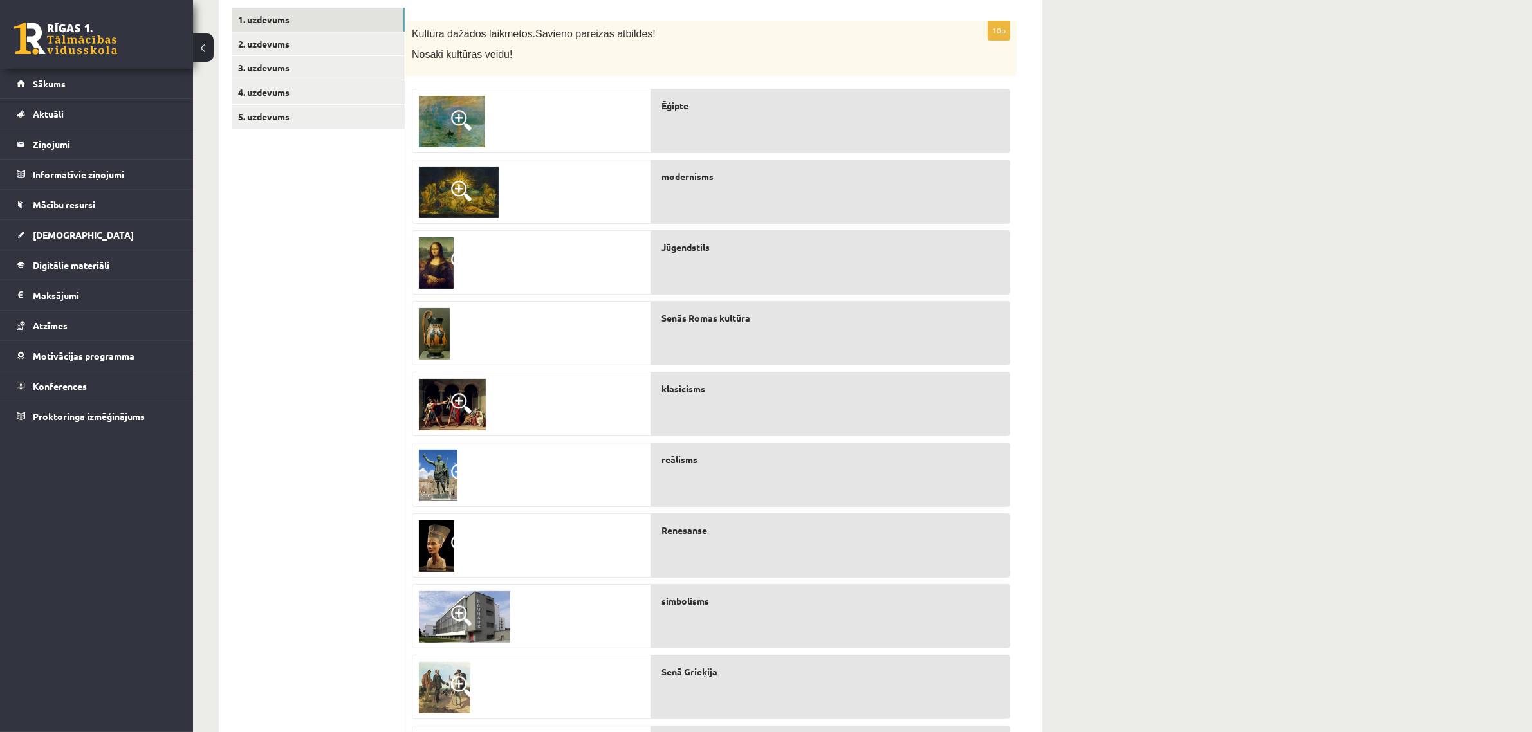
click at [245, 435] on ul "1. uzdevums 2. uzdevums 3. uzdevums 4. uzdevums 5. uzdevums" at bounding box center [319, 402] width 174 height 789
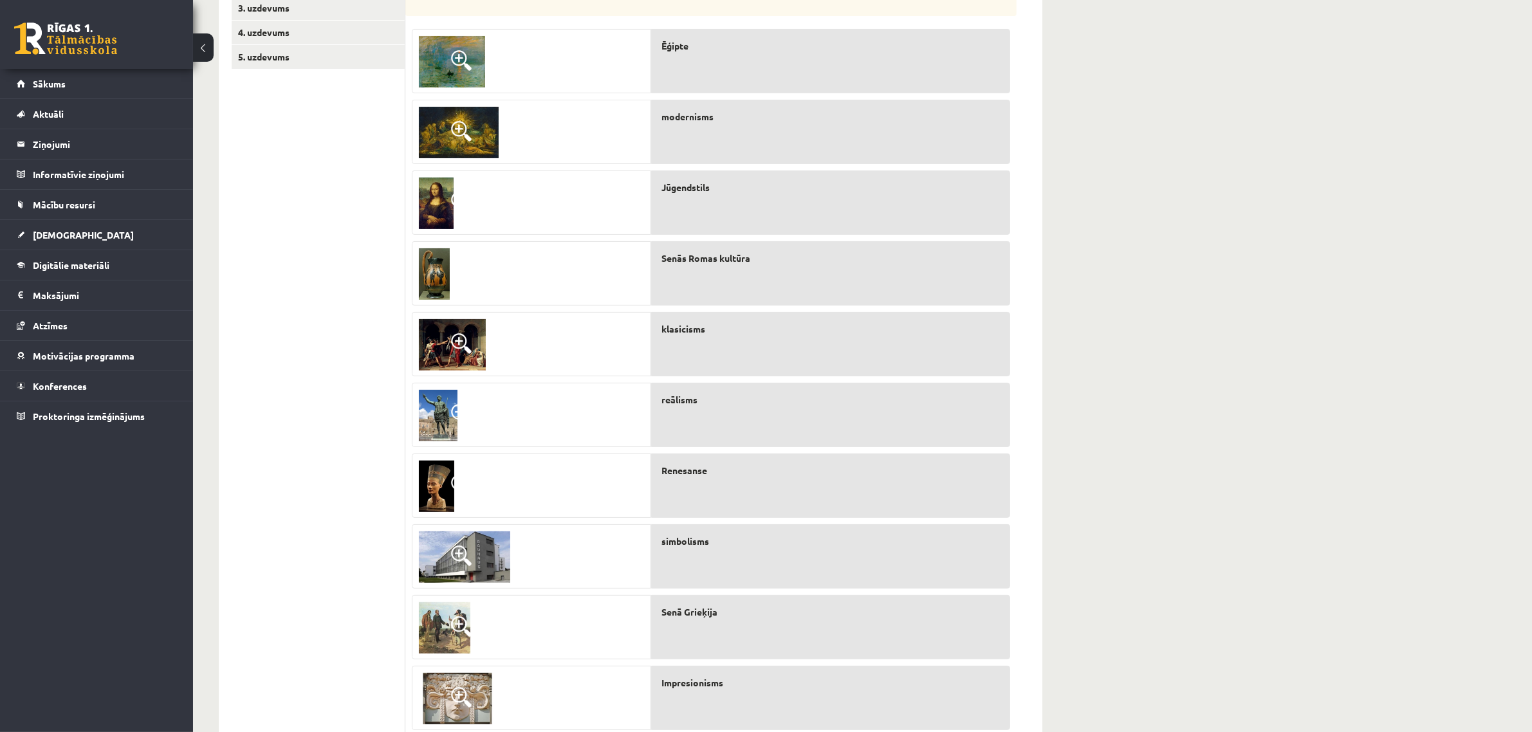
scroll to position [277, 0]
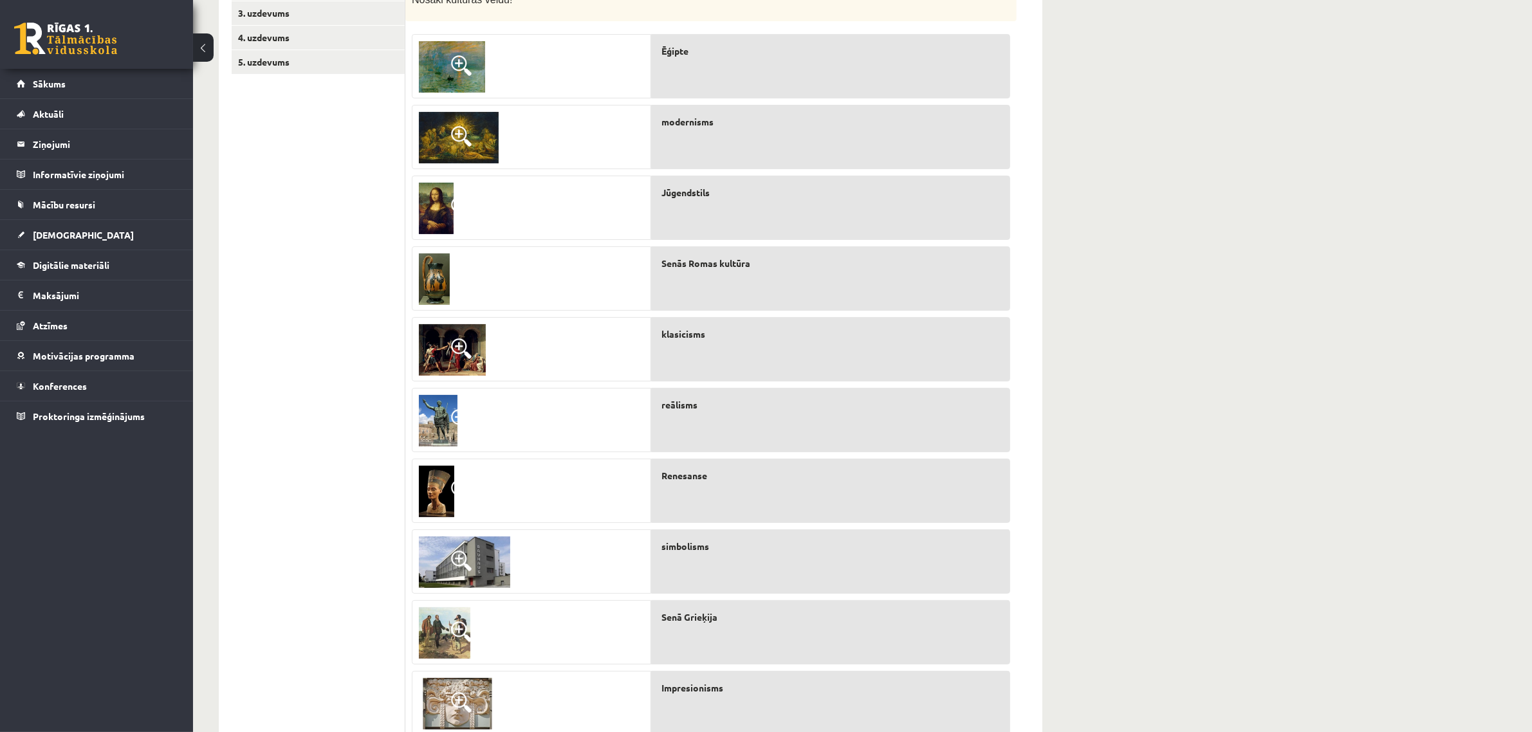
drag, startPoint x: 307, startPoint y: 526, endPoint x: 299, endPoint y: 503, distance: 24.4
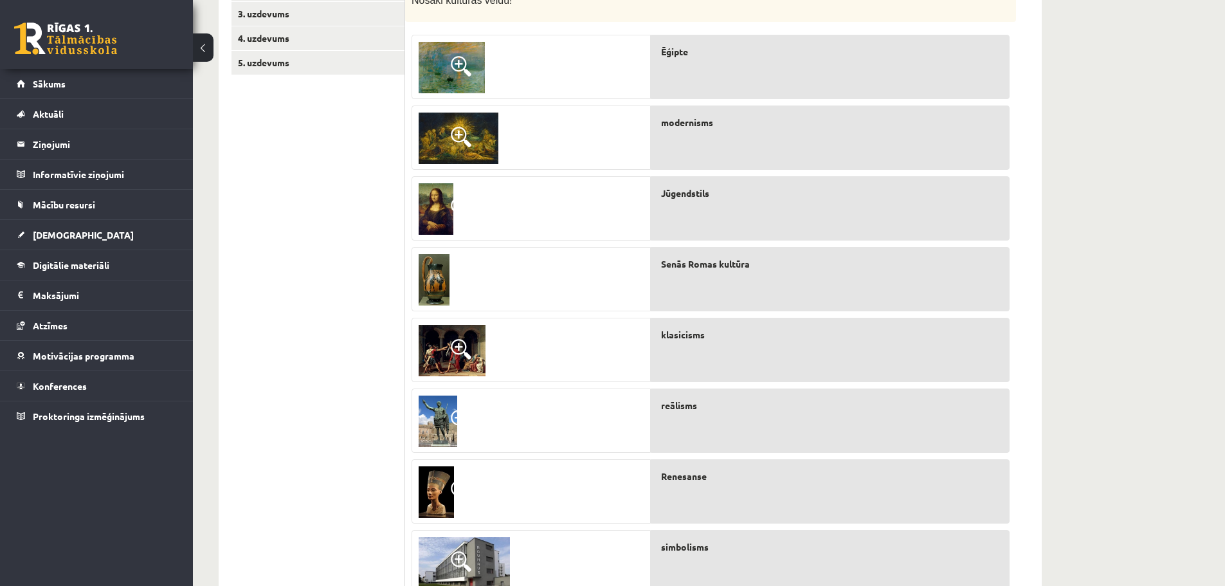
click at [257, 324] on ul "1. uzdevums 2. uzdevums 3. uzdevums 4. uzdevums 5. uzdevums" at bounding box center [319, 348] width 174 height 789
click at [455, 576] on img at bounding box center [464, 562] width 91 height 51
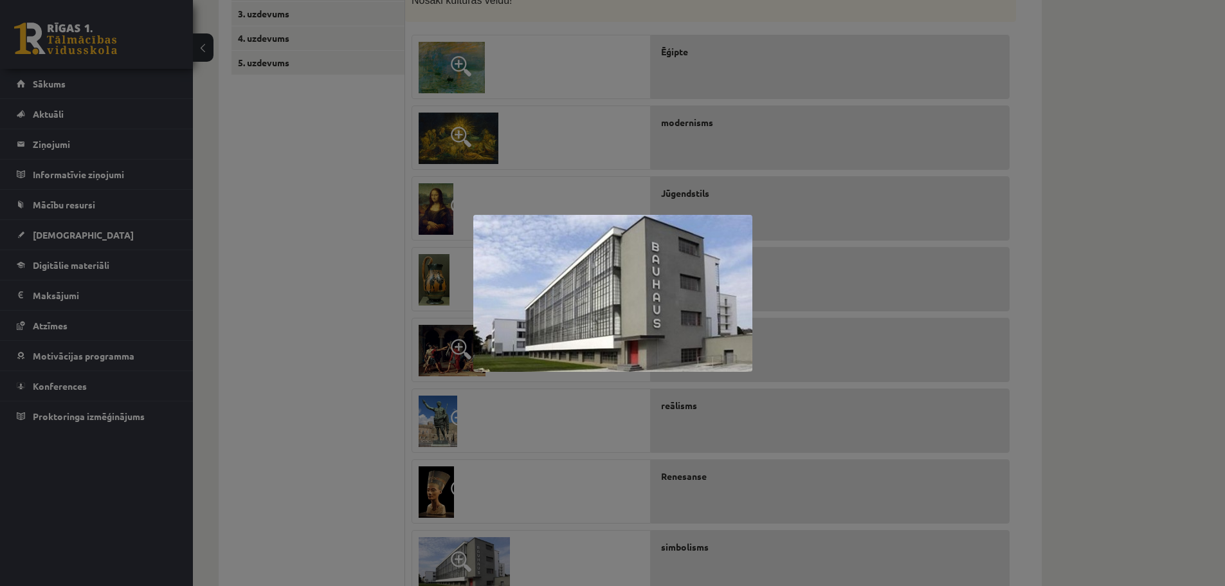
click at [346, 470] on div at bounding box center [612, 293] width 1225 height 586
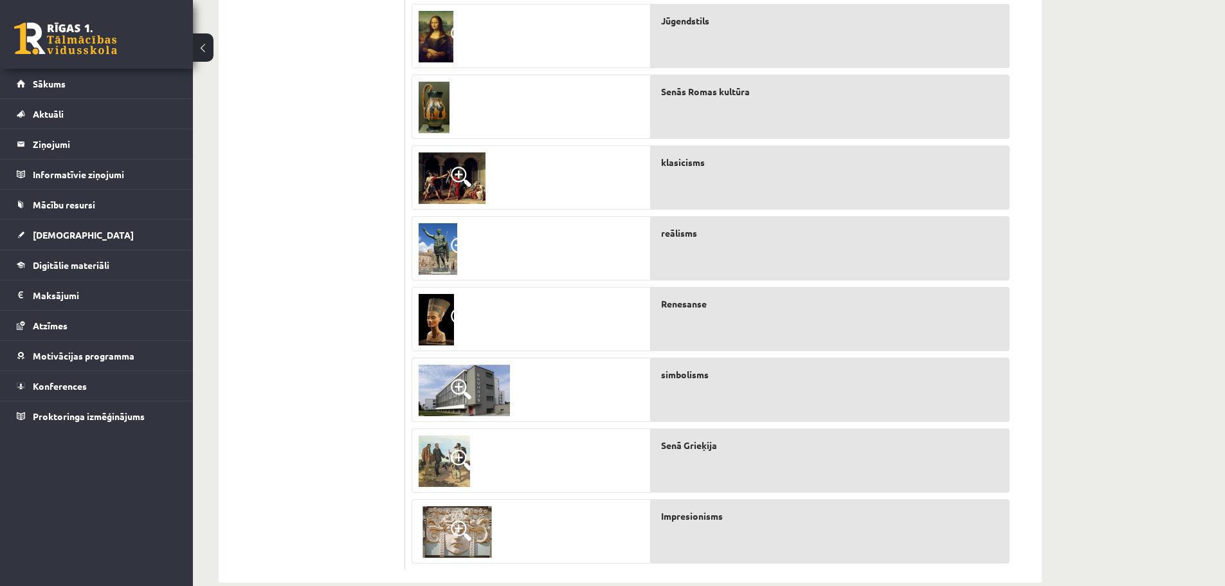
scroll to position [473, 0]
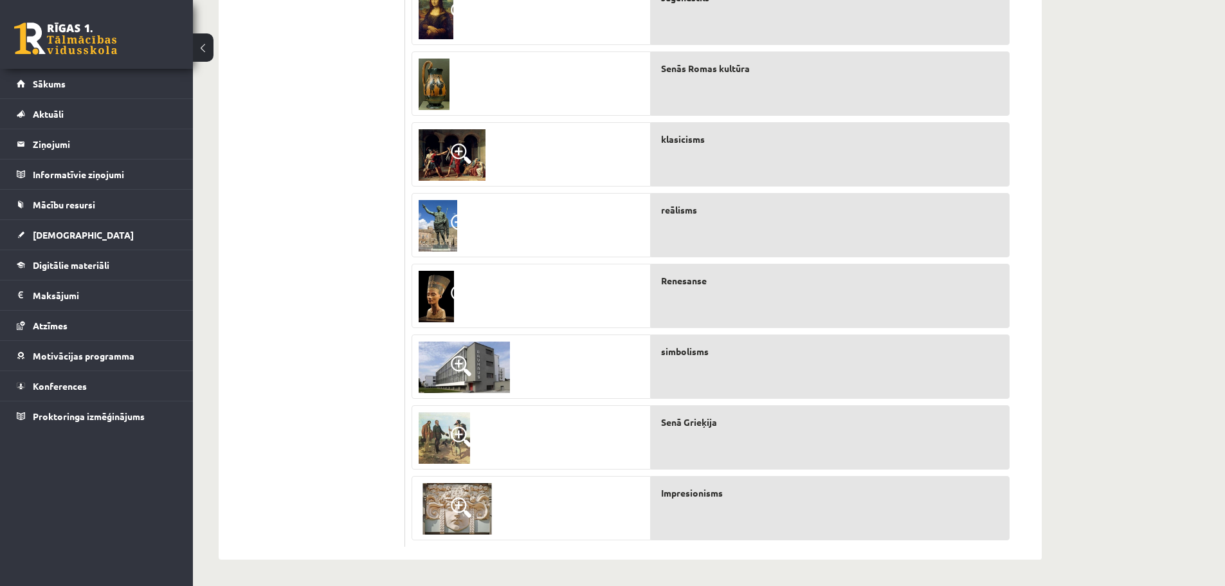
click at [488, 364] on img at bounding box center [464, 367] width 91 height 51
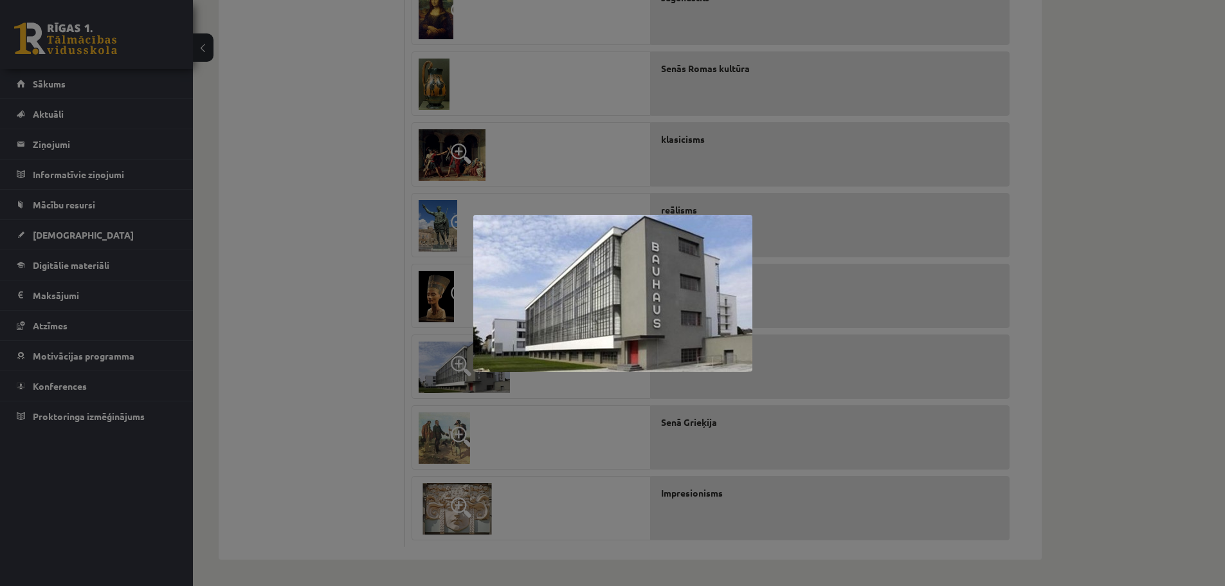
click at [578, 457] on div at bounding box center [612, 293] width 1225 height 586
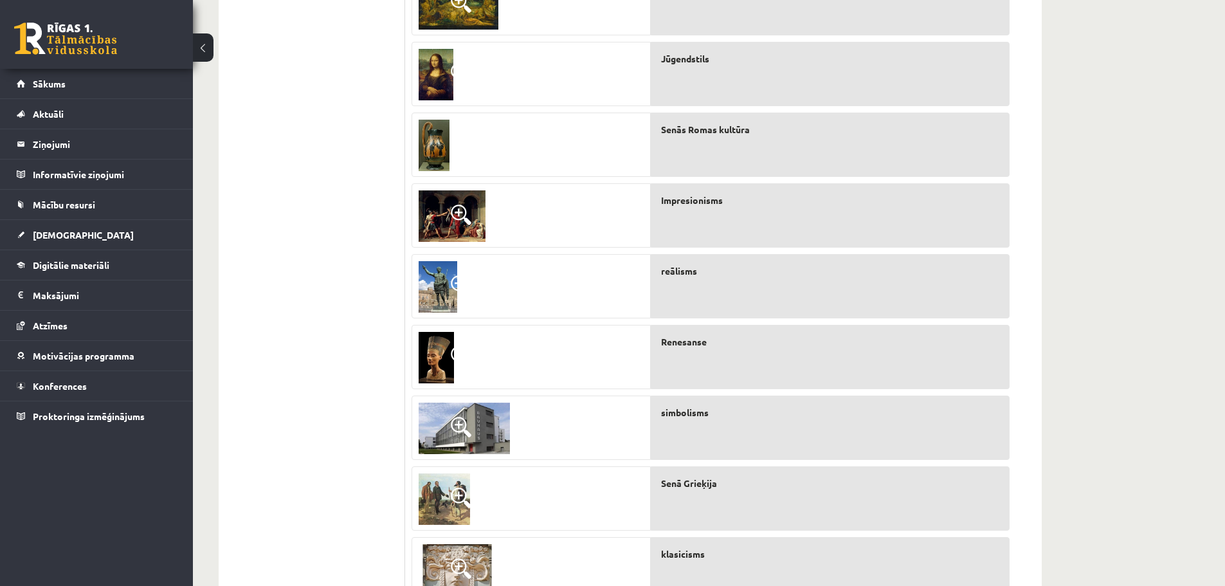
scroll to position [152, 0]
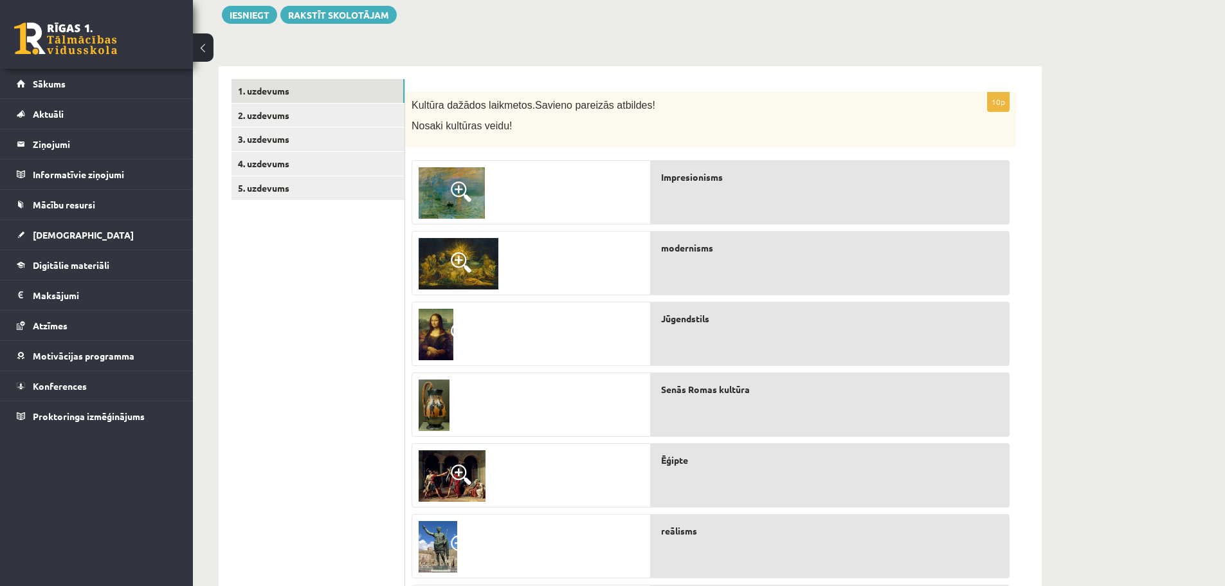
click at [428, 176] on img at bounding box center [452, 192] width 66 height 51
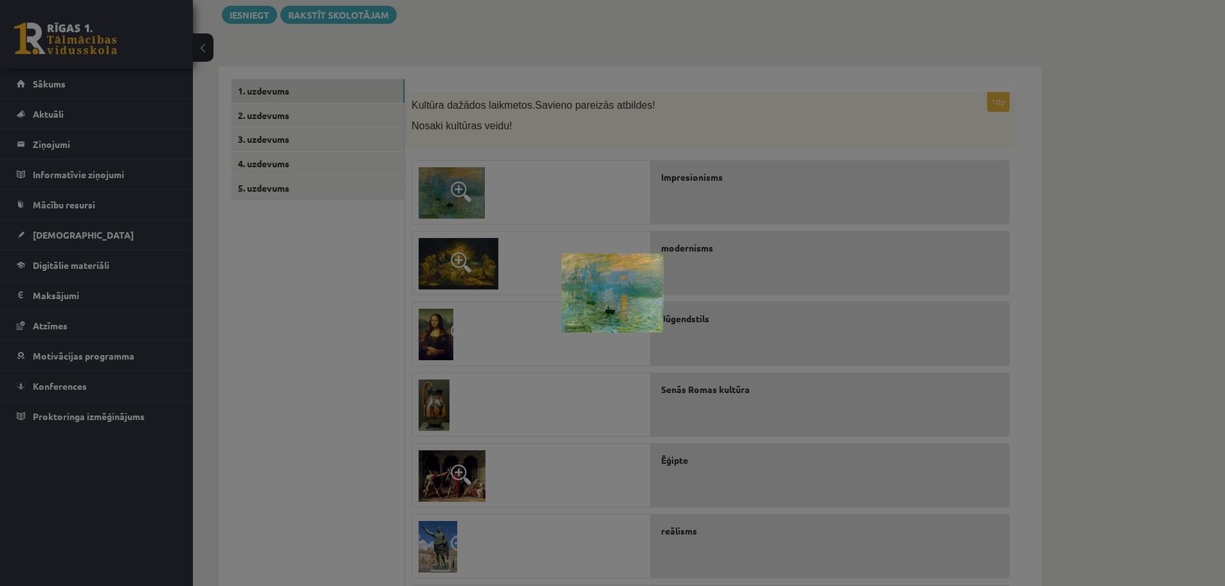
click at [451, 208] on div at bounding box center [612, 293] width 1225 height 586
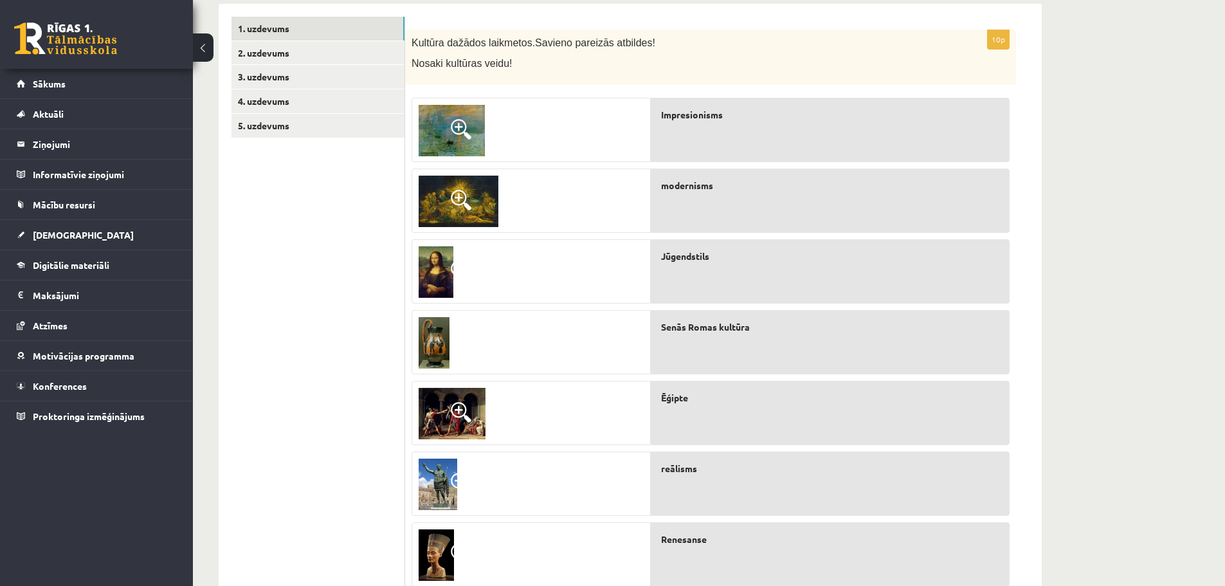
scroll to position [216, 0]
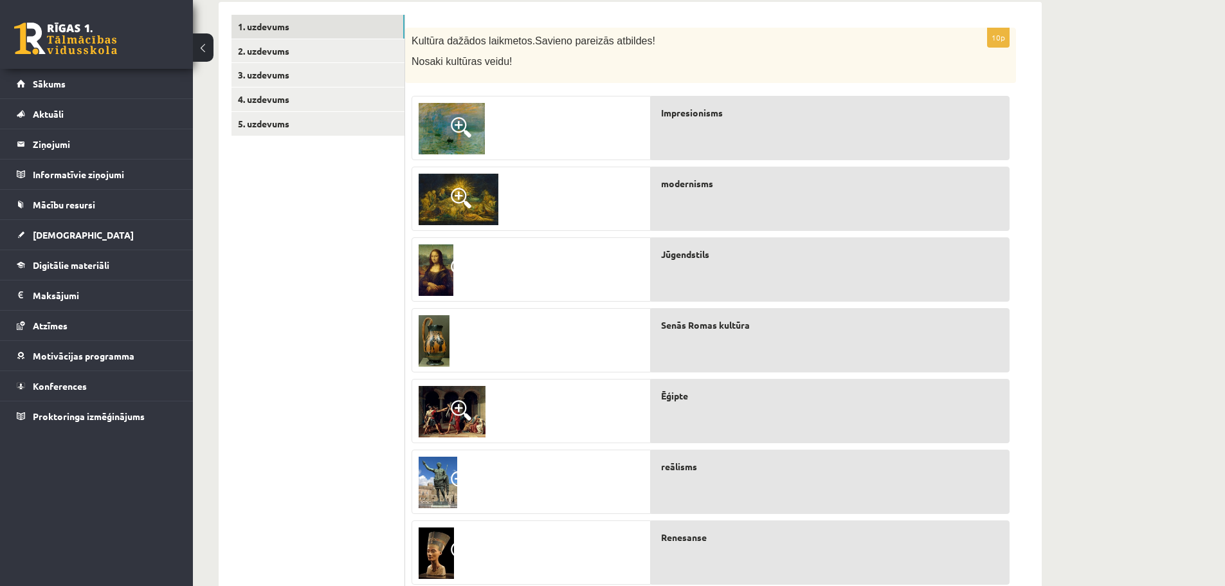
click at [458, 194] on span at bounding box center [461, 198] width 21 height 21
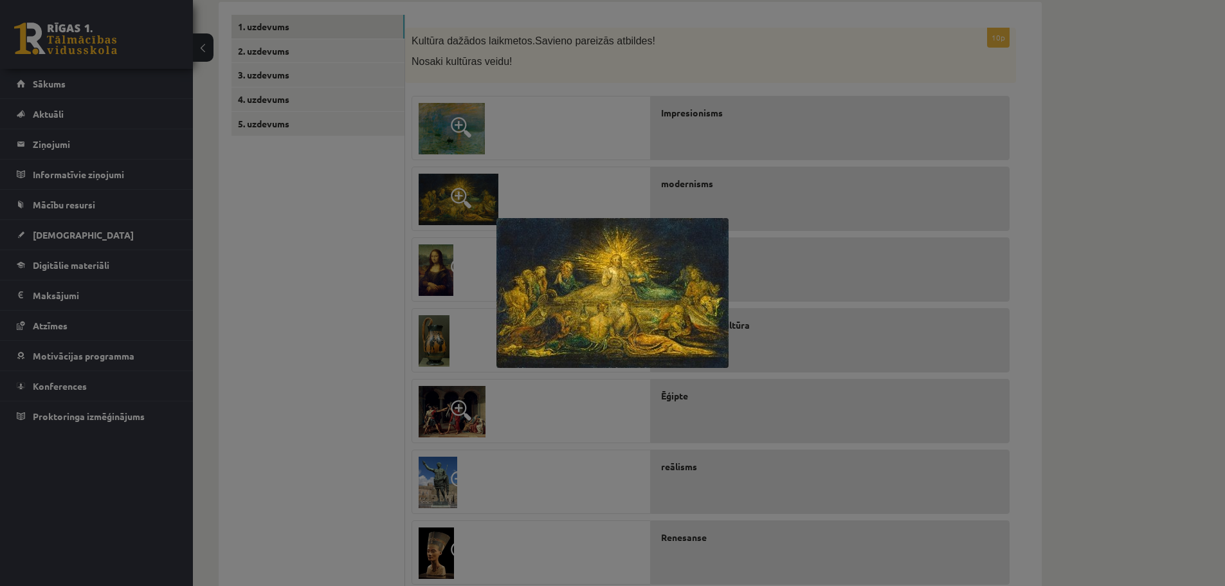
click at [332, 257] on div at bounding box center [612, 293] width 1225 height 586
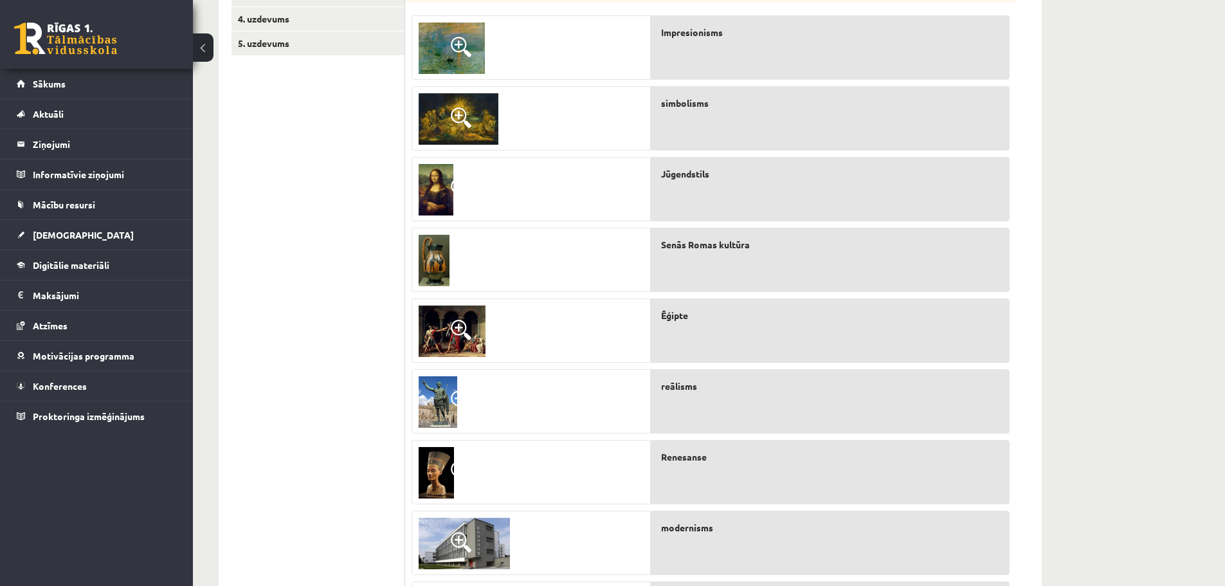
scroll to position [345, 0]
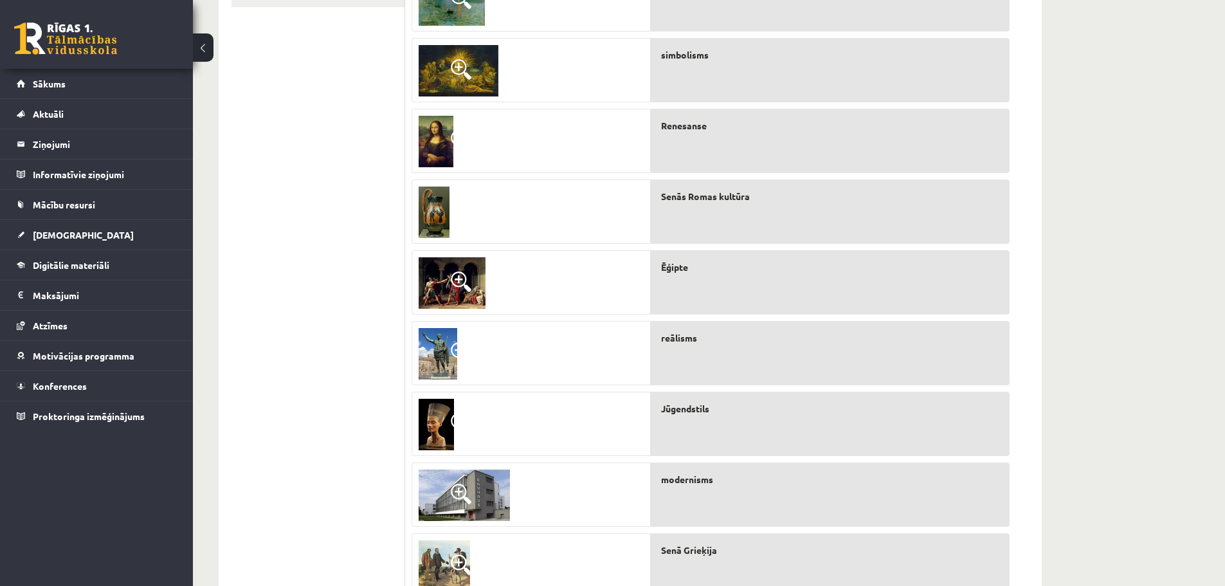
click at [318, 252] on ul "1. uzdevums 2. uzdevums 3. uzdevums 4. uzdevums 5. uzdevums" at bounding box center [319, 280] width 174 height 789
click at [283, 277] on ul "1. uzdevums 2. uzdevums 3. uzdevums 4. uzdevums 5. uzdevums" at bounding box center [319, 280] width 174 height 789
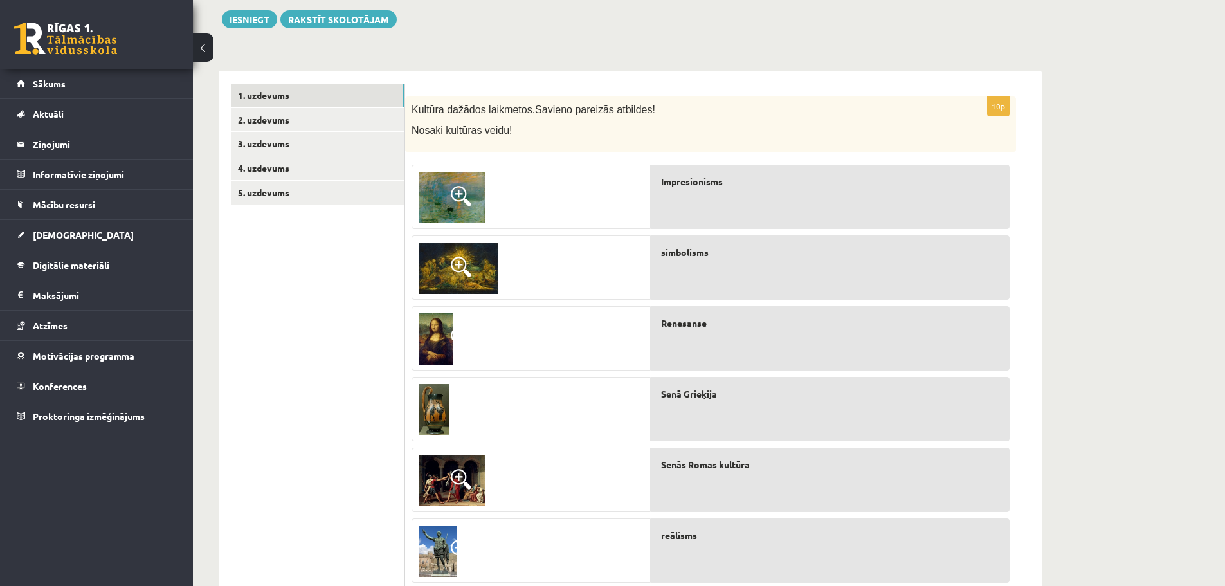
scroll to position [87, 0]
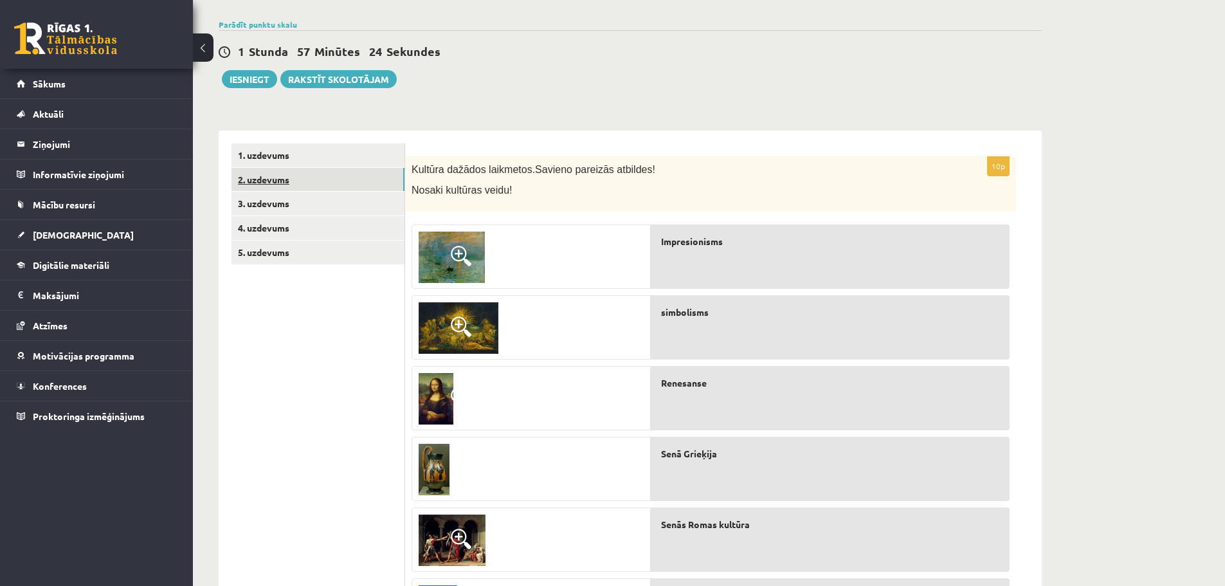
click at [329, 184] on link "2. uzdevums" at bounding box center [318, 180] width 173 height 24
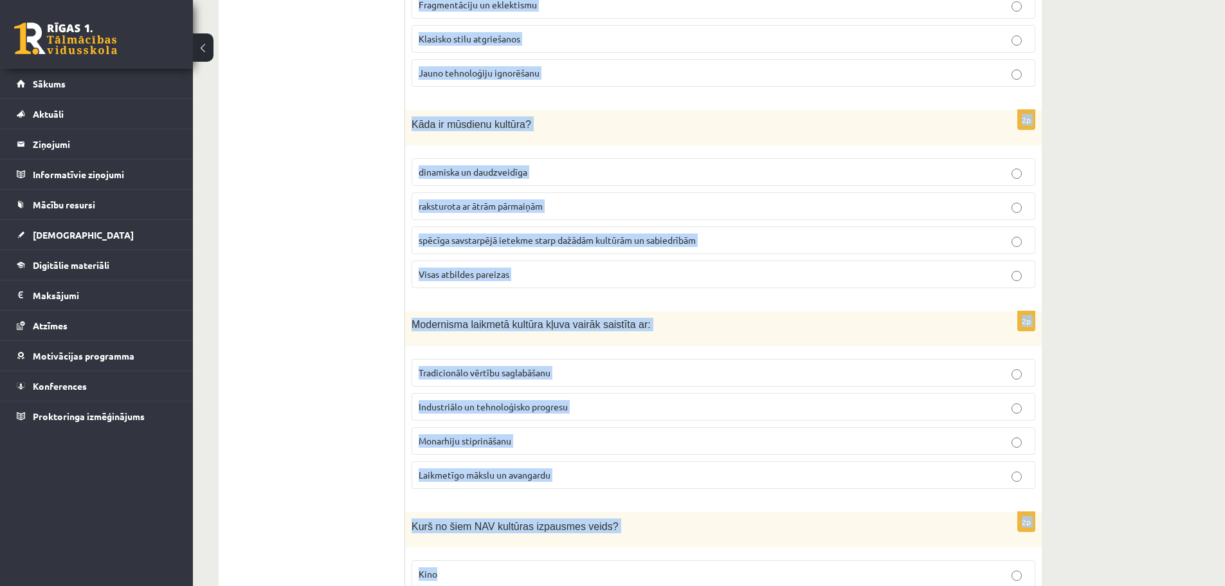
scroll to position [2713, 0]
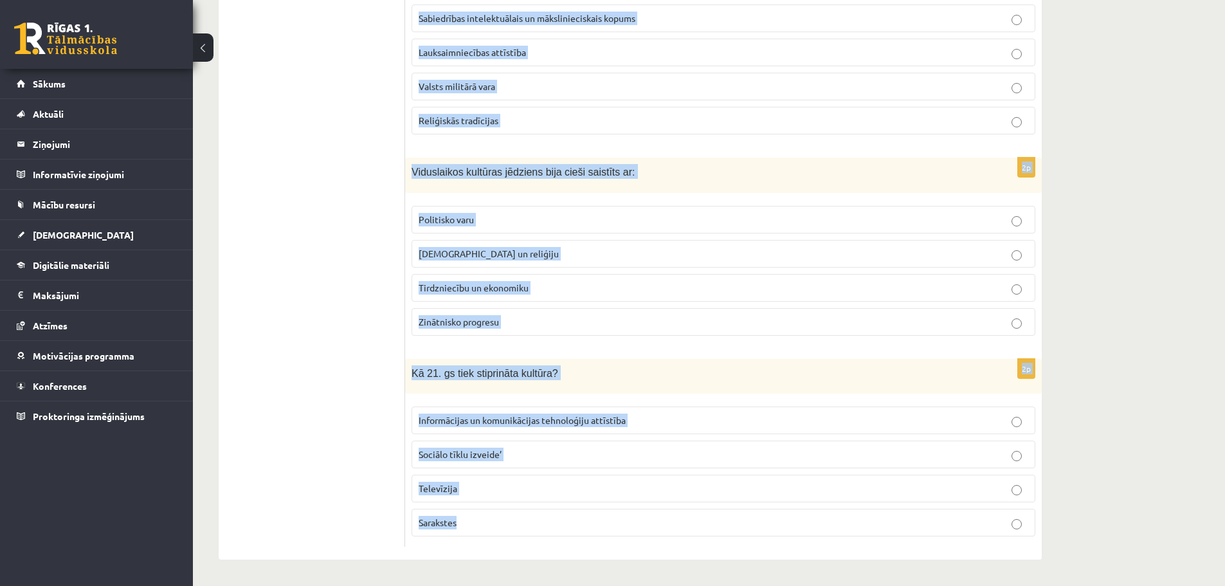
drag, startPoint x: 412, startPoint y: 167, endPoint x: 576, endPoint y: 549, distance: 415.8
copy form "Loremipsu dolorsi ametconse 45. ad. el seddoeiu te: Incid utlaboreetd magnaal e…"
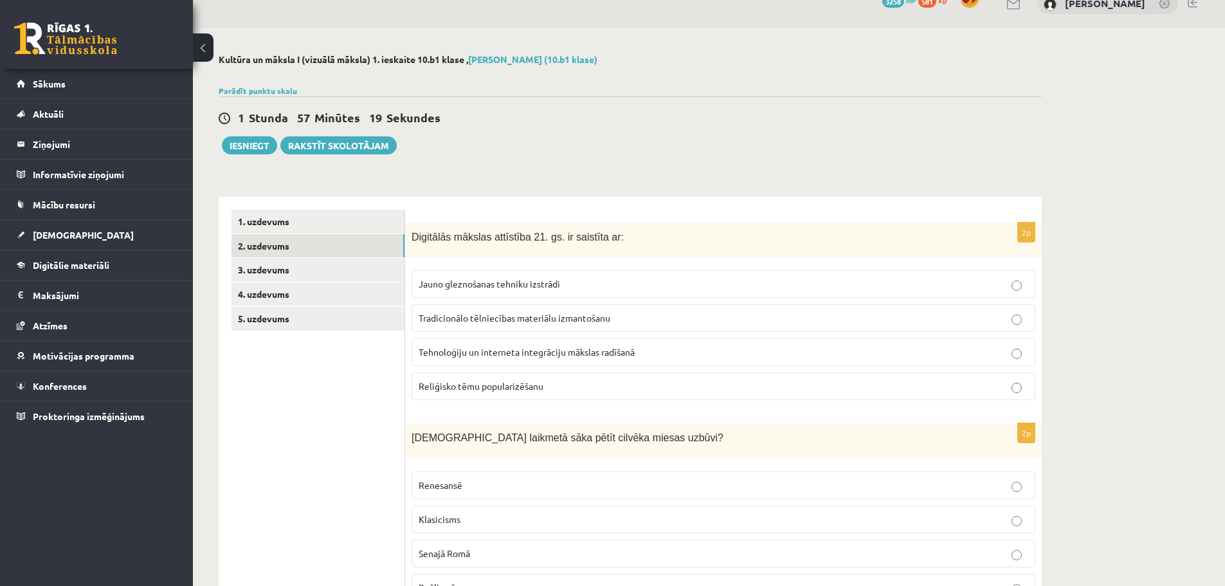
scroll to position [0, 0]
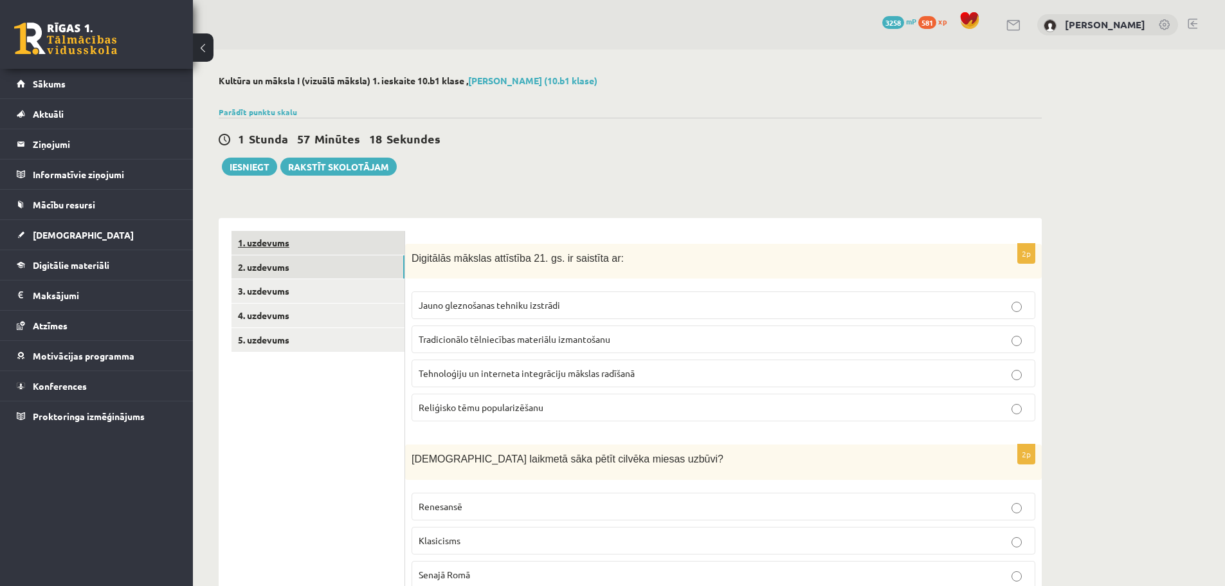
drag, startPoint x: 240, startPoint y: 457, endPoint x: 259, endPoint y: 238, distance: 220.2
click at [459, 376] on span "Tehnoloģiju un interneta integrāciju mākslas radīšanā" at bounding box center [527, 373] width 216 height 12
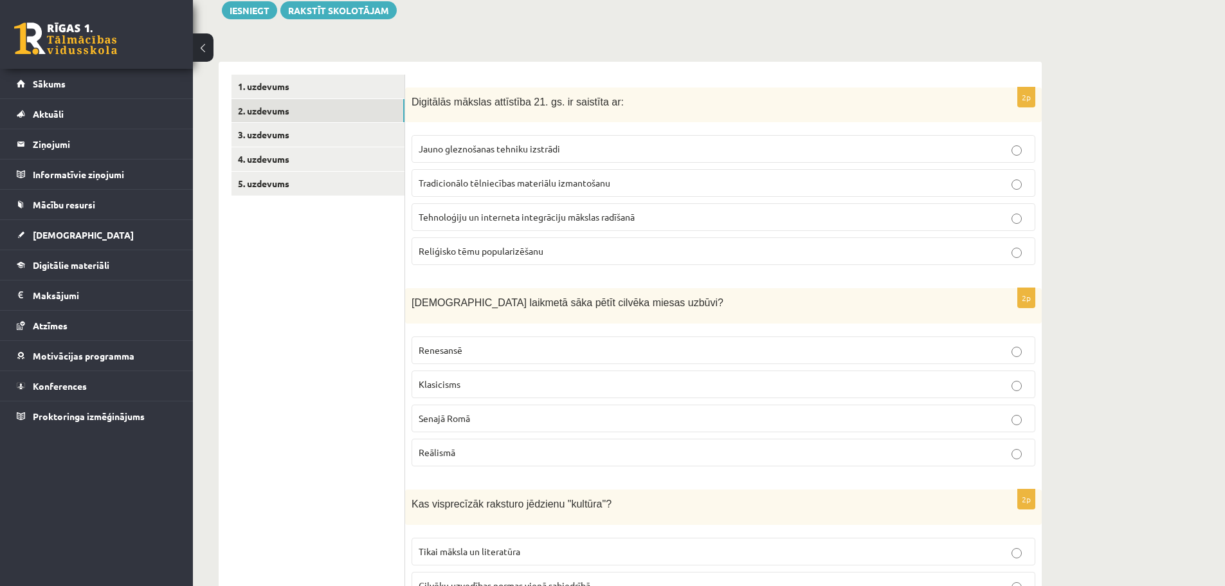
scroll to position [193, 0]
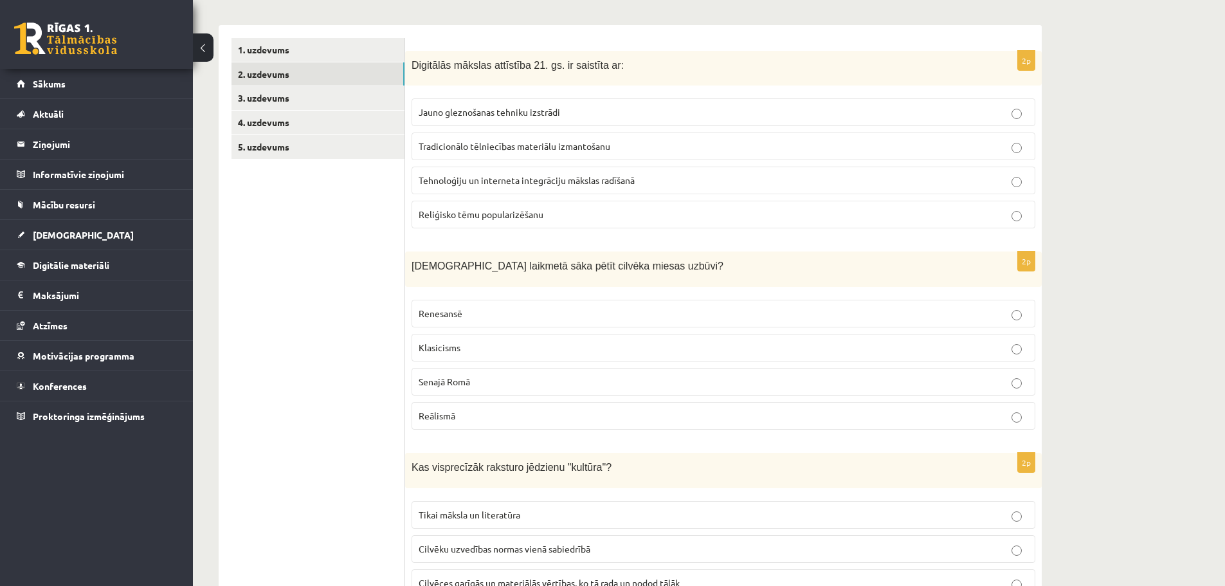
click at [468, 318] on p "Renesansē" at bounding box center [724, 314] width 610 height 14
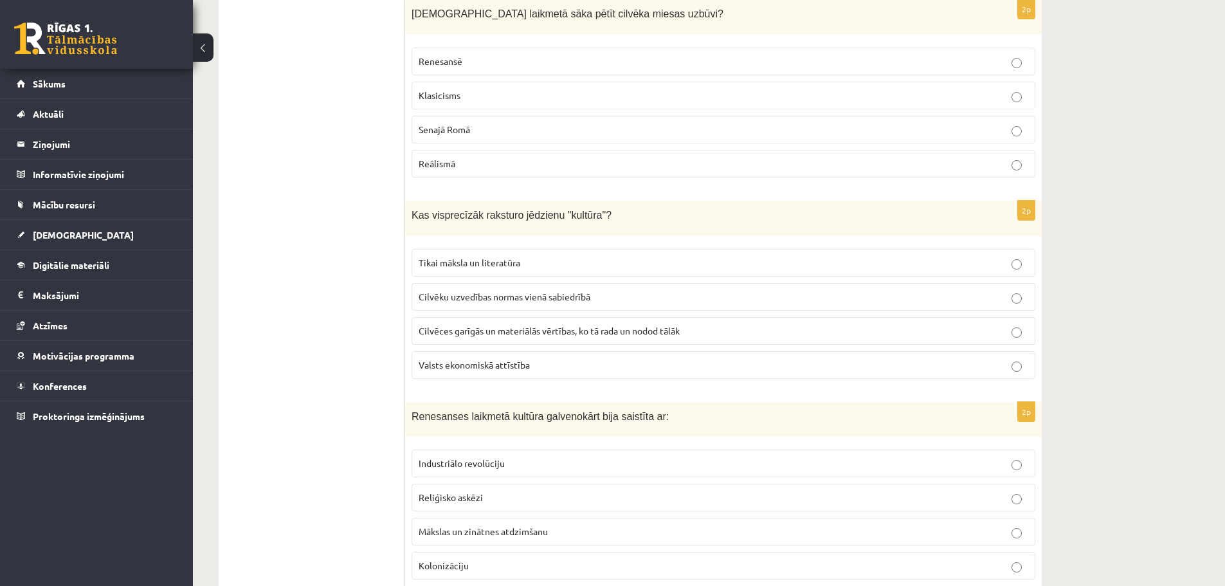
scroll to position [450, 0]
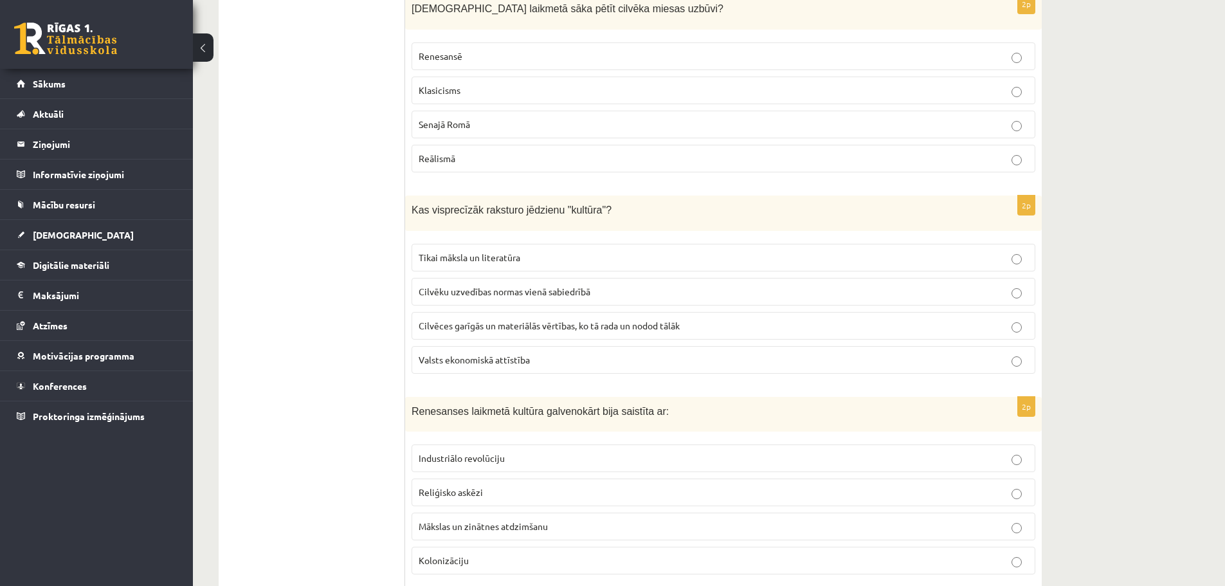
click at [432, 319] on p "Cilvēces garīgās un materiālās vērtības, ko tā rada un nodod tālāk" at bounding box center [724, 326] width 610 height 14
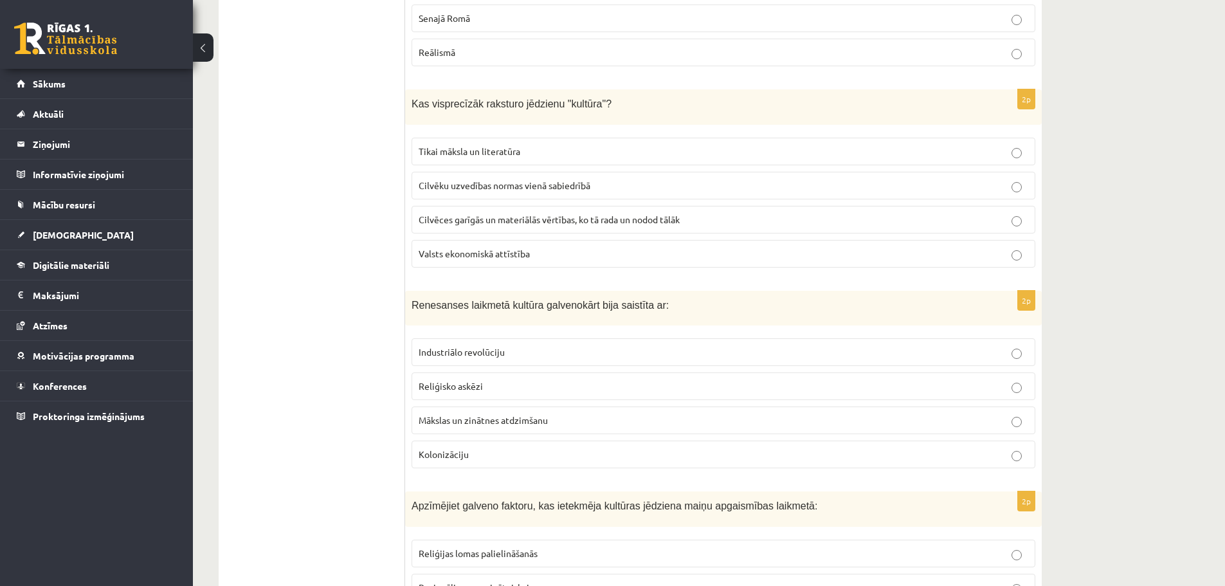
scroll to position [579, 0]
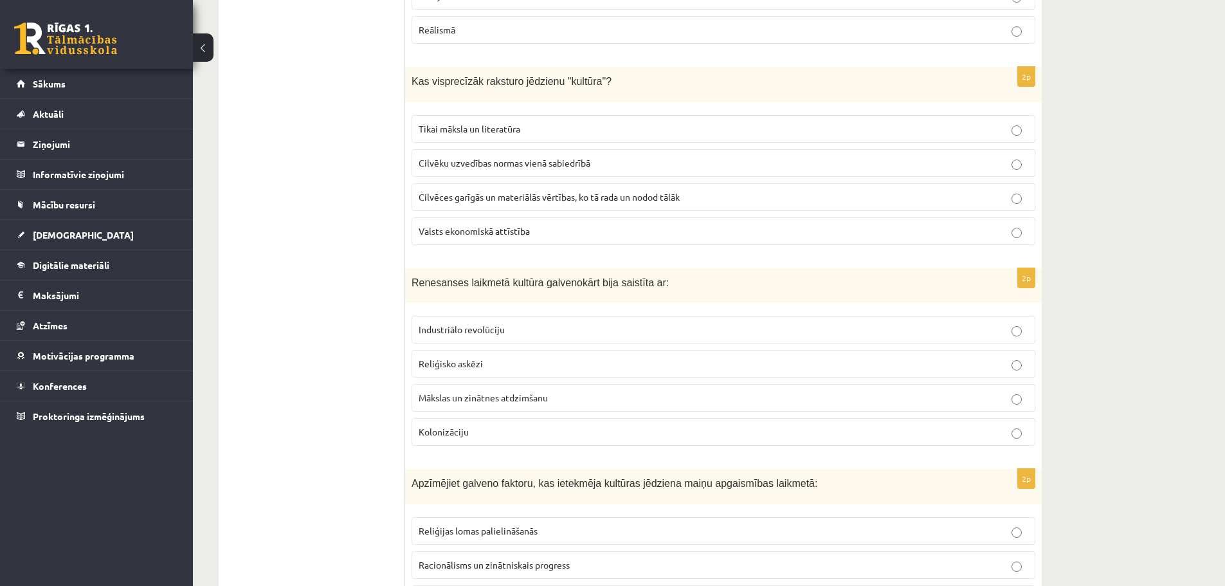
click at [448, 397] on span "Mākslas un zinātnes atdzimšanu" at bounding box center [483, 398] width 129 height 12
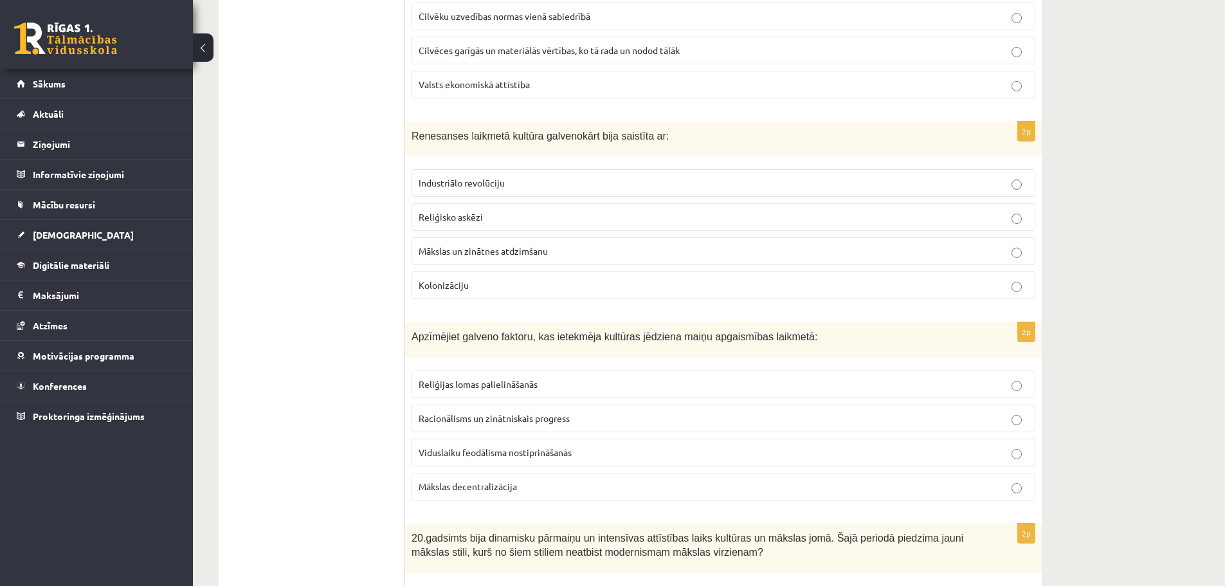
scroll to position [772, 0]
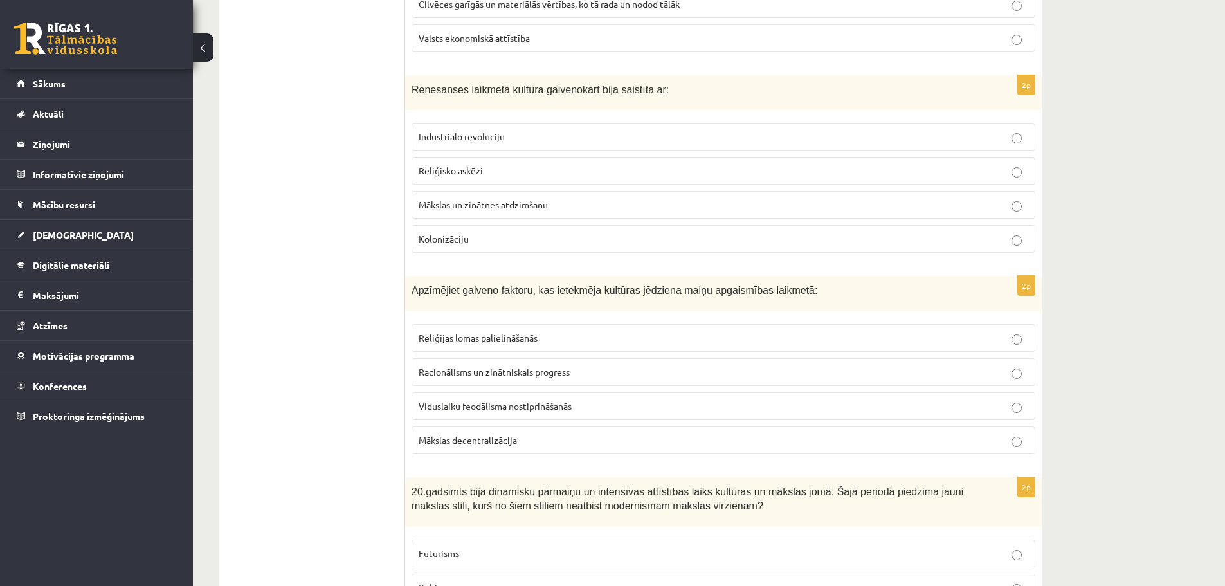
click at [470, 375] on span "Racionālisms un zinātniskais progress" at bounding box center [494, 372] width 151 height 12
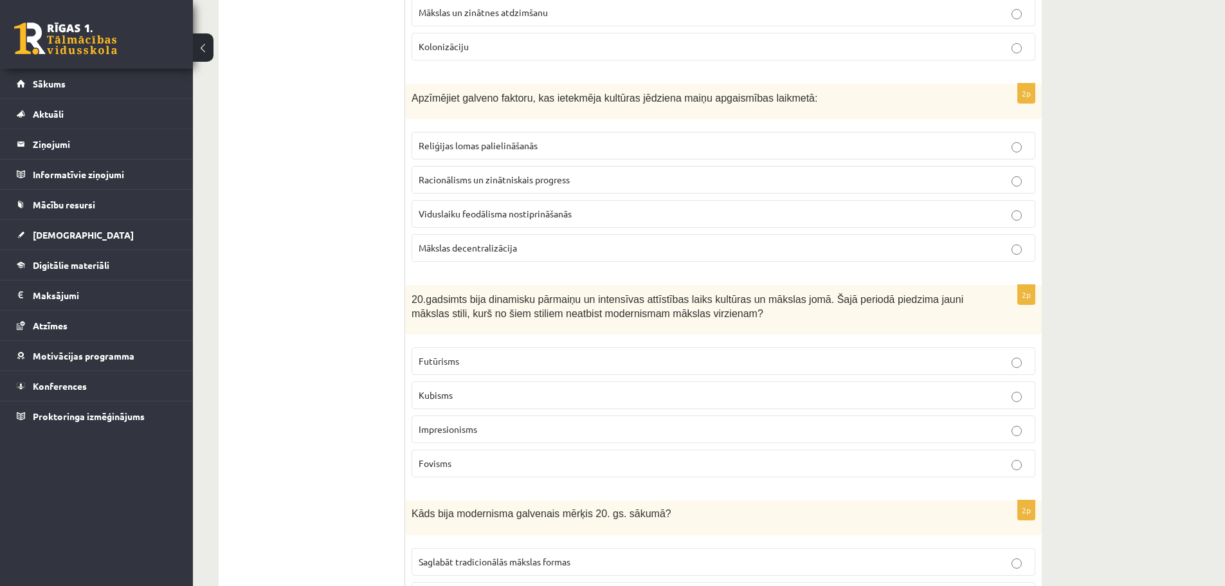
scroll to position [965, 0]
click at [461, 425] on span "Impresionisms" at bounding box center [448, 429] width 59 height 12
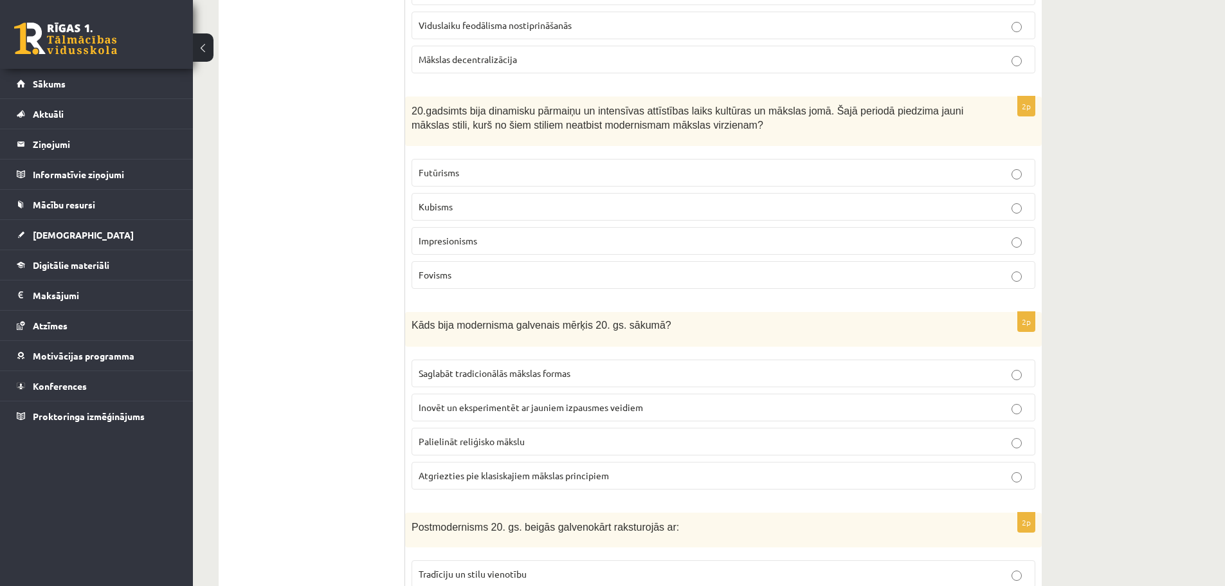
scroll to position [1158, 0]
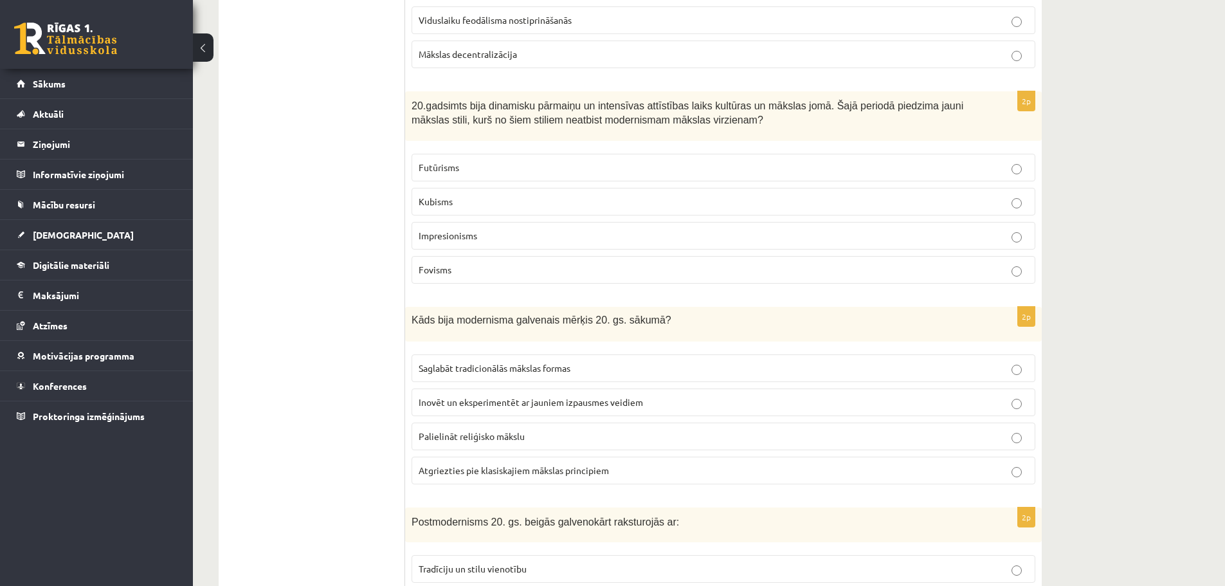
click at [461, 407] on span "Inovēt un eksperimentēt ar jauniem izpausmes veidiem" at bounding box center [531, 402] width 224 height 12
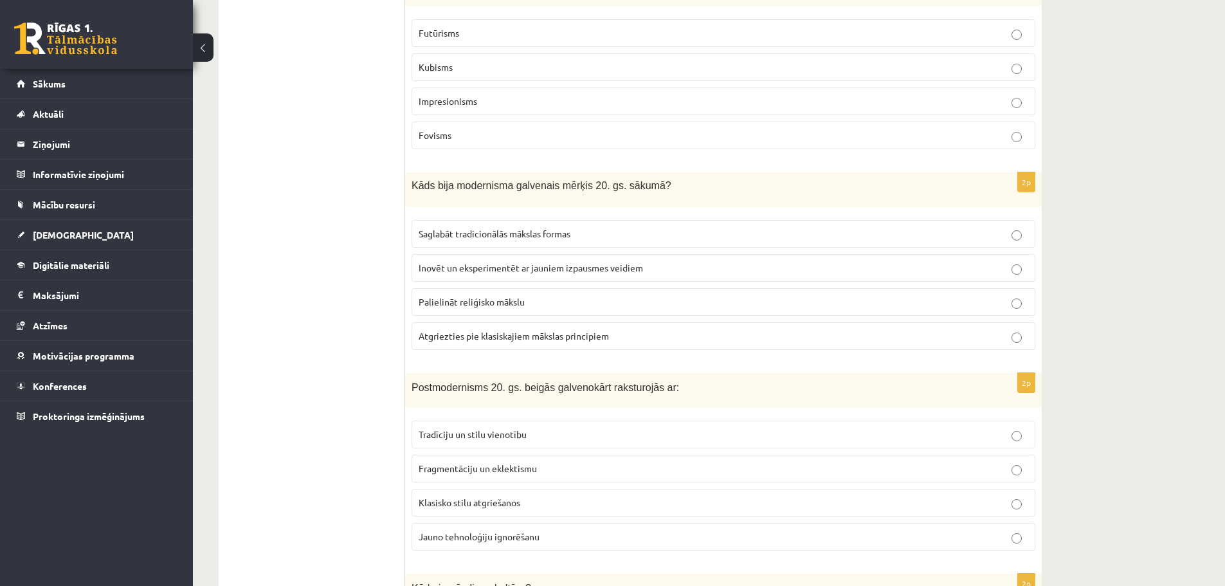
scroll to position [1351, 0]
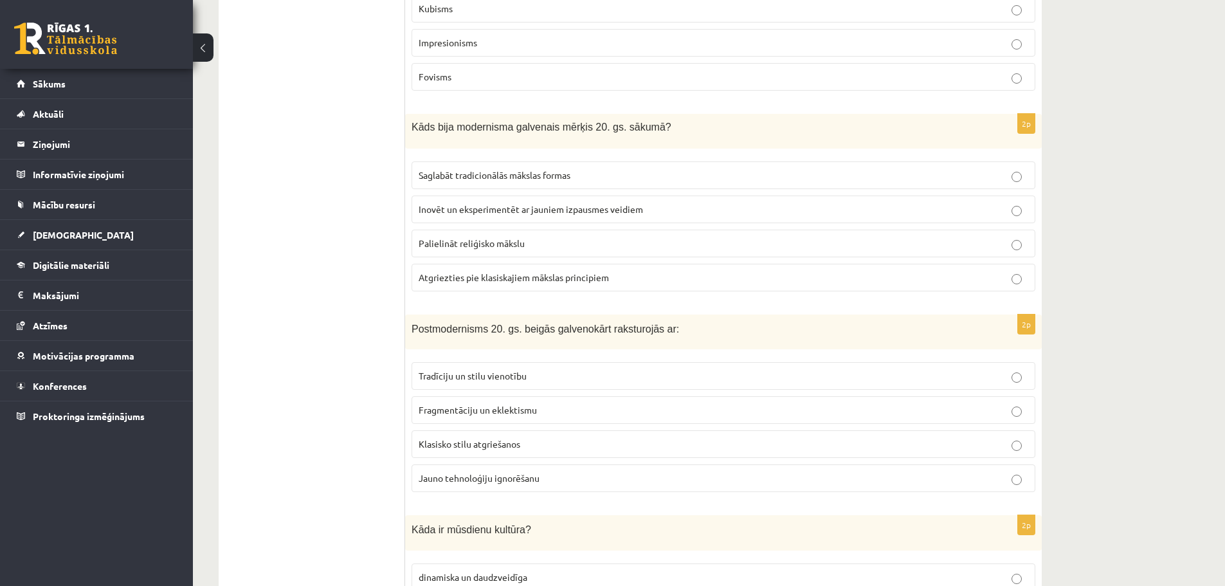
click at [453, 407] on span "Fragmentāciju un eklektismu" at bounding box center [478, 410] width 118 height 12
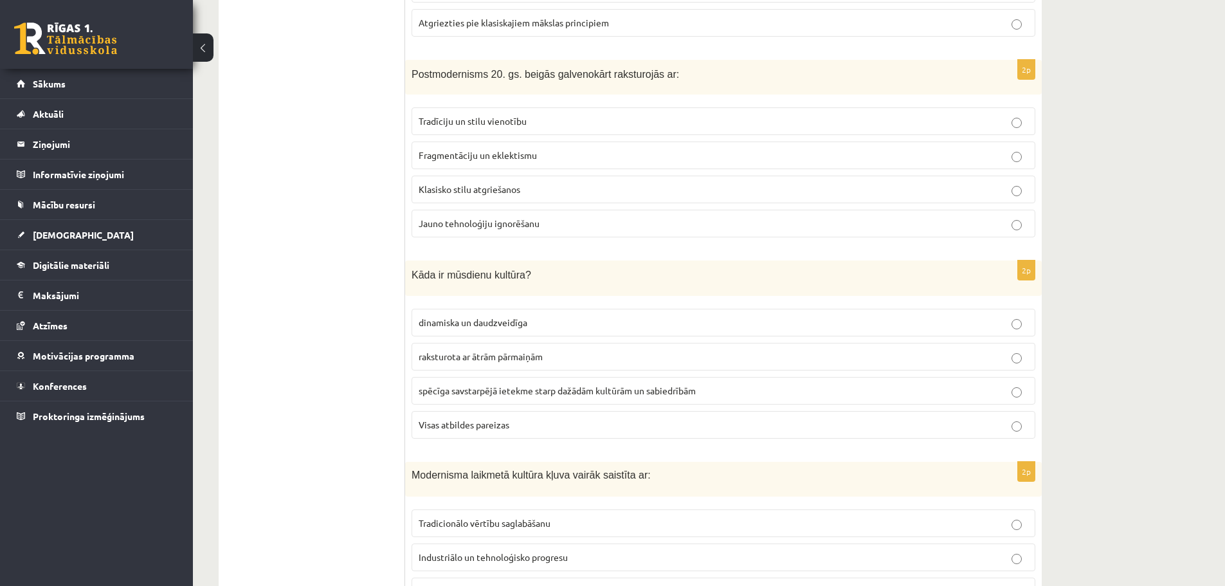
scroll to position [1608, 0]
click at [453, 421] on span "Visas atbildes pareizas" at bounding box center [464, 422] width 91 height 12
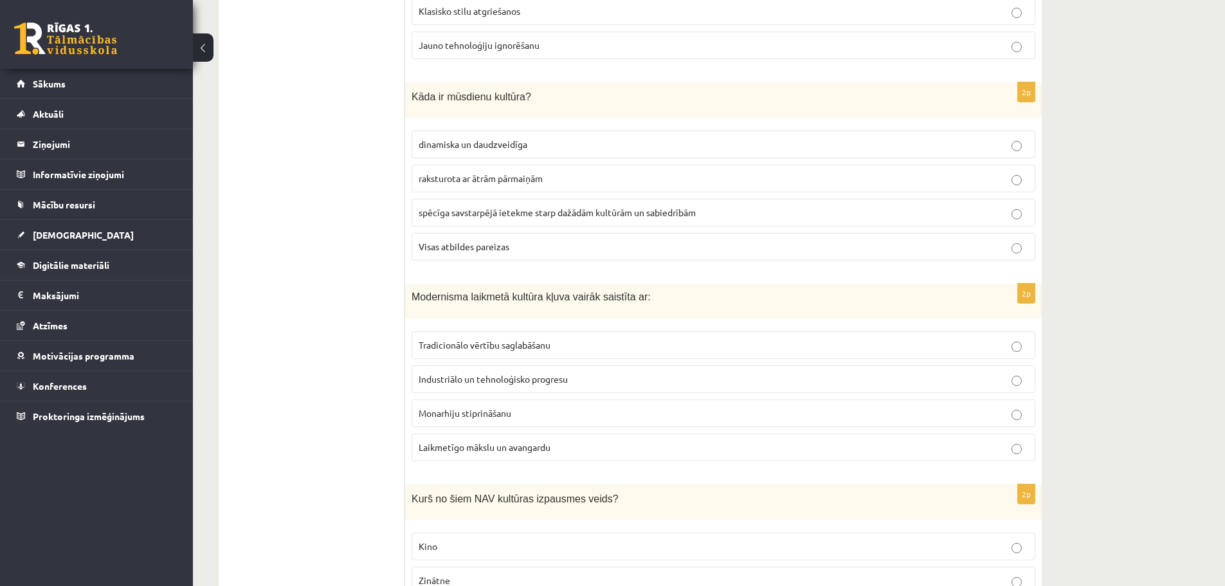
scroll to position [1801, 0]
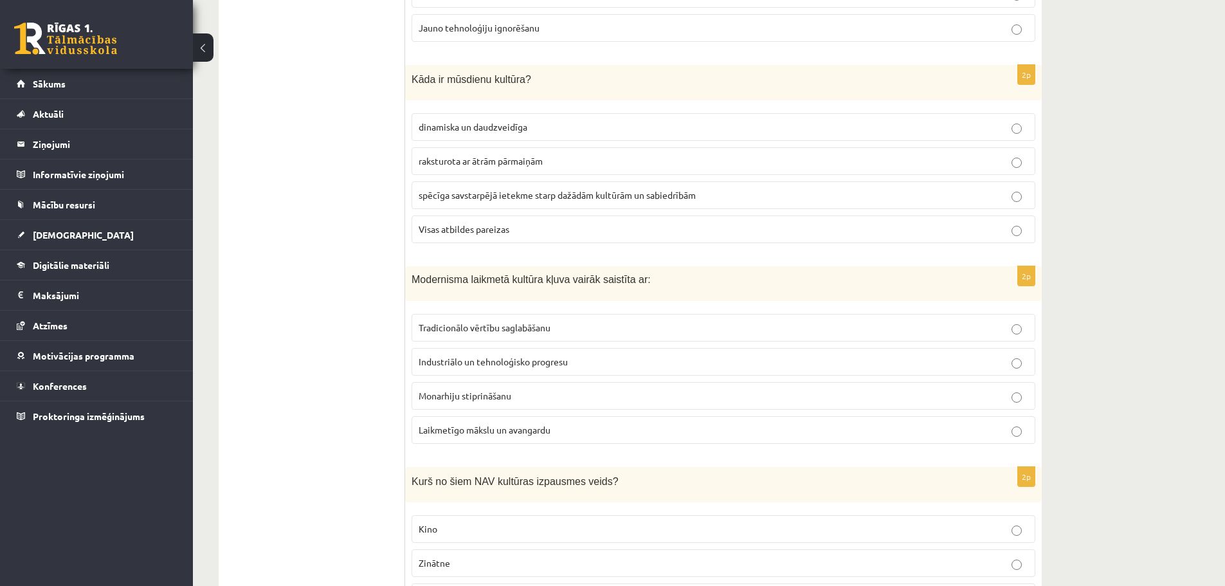
click at [453, 375] on label "Industriālo un tehnoloģisko progresu" at bounding box center [724, 362] width 624 height 28
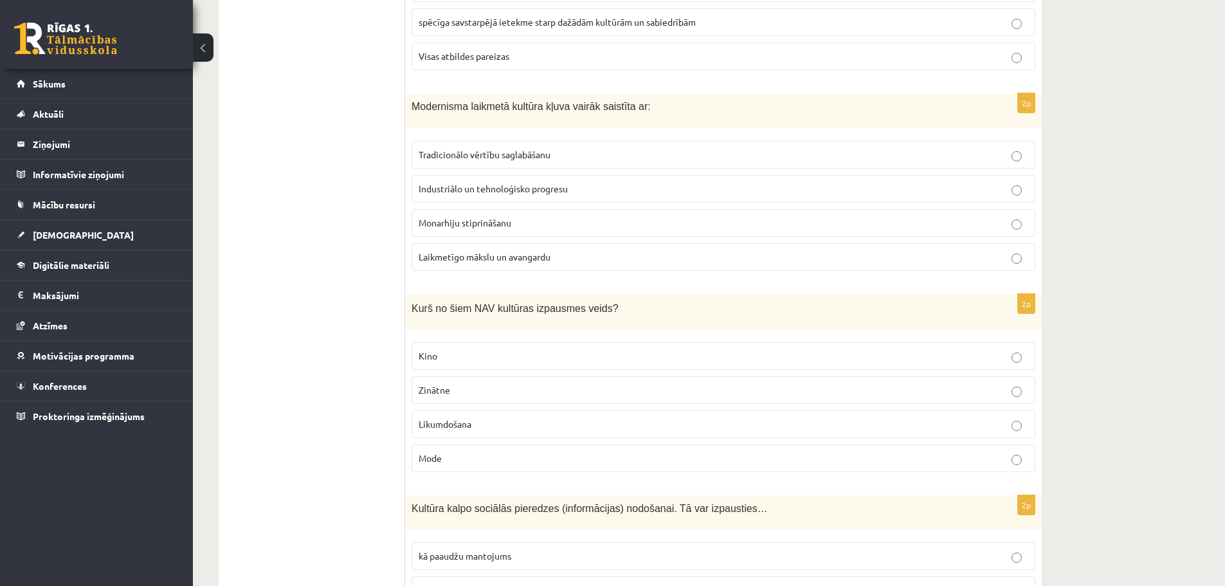
scroll to position [1994, 0]
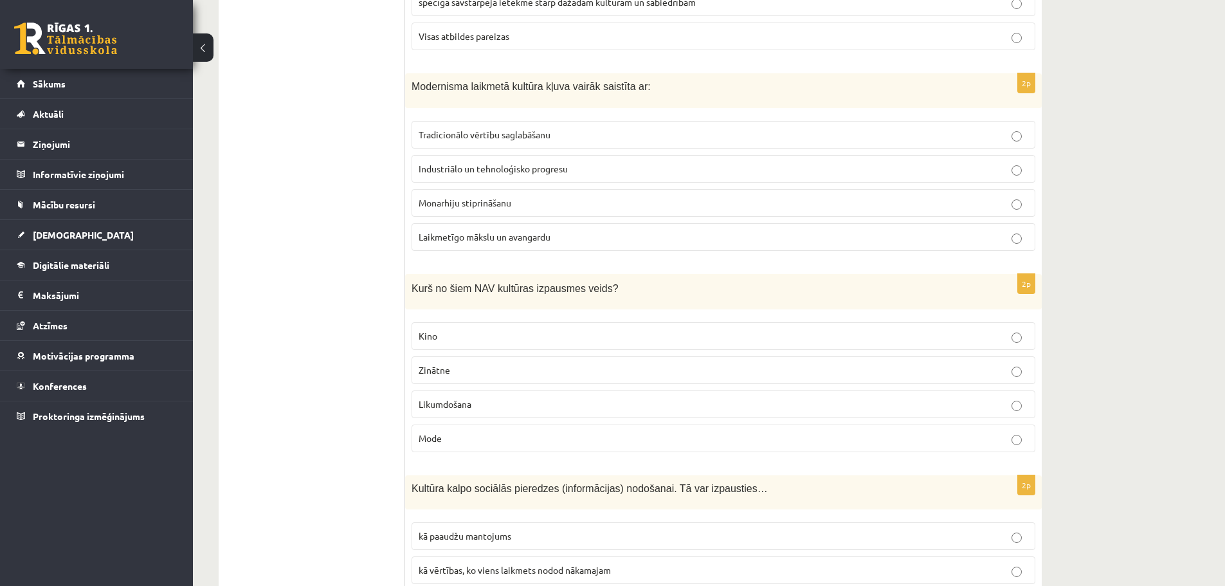
click at [458, 408] on span "Likumdošana" at bounding box center [445, 404] width 53 height 12
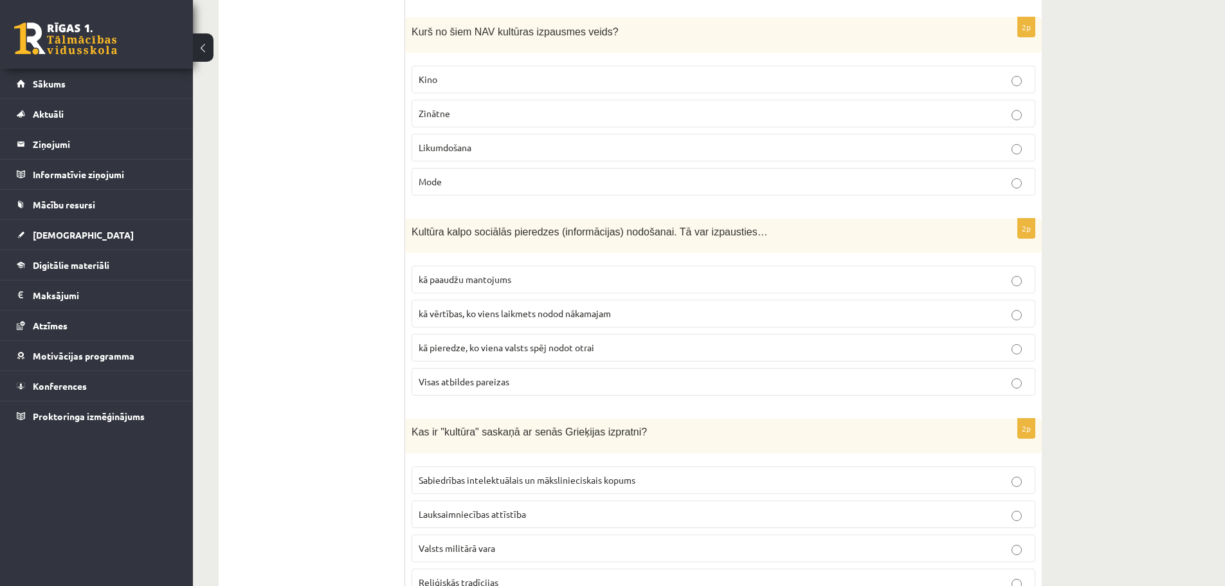
scroll to position [2251, 0]
click at [458, 391] on label "Visas atbildes pareizas" at bounding box center [724, 381] width 624 height 28
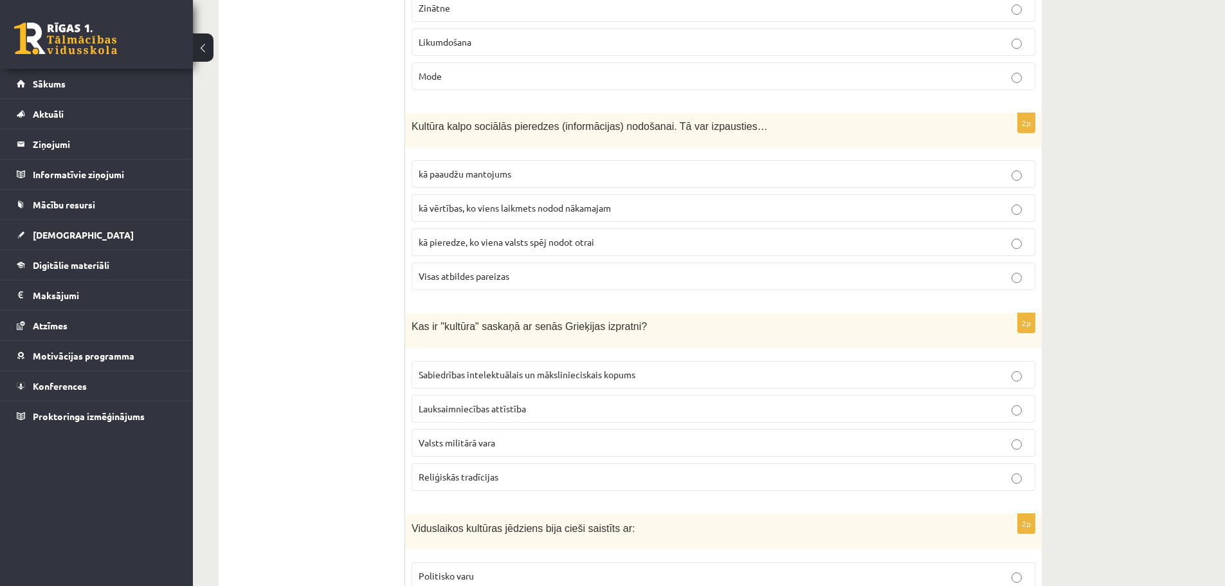
scroll to position [2444, 0]
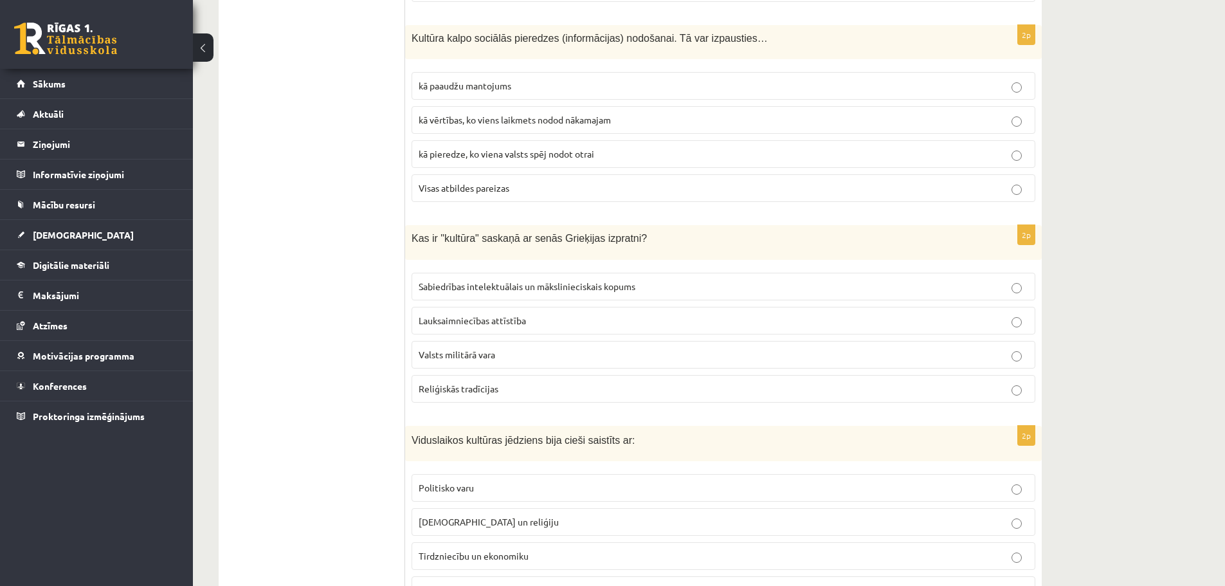
click at [464, 297] on label "Sabiedrības intelektuālais un mākslinieciskais kopums" at bounding box center [724, 287] width 624 height 28
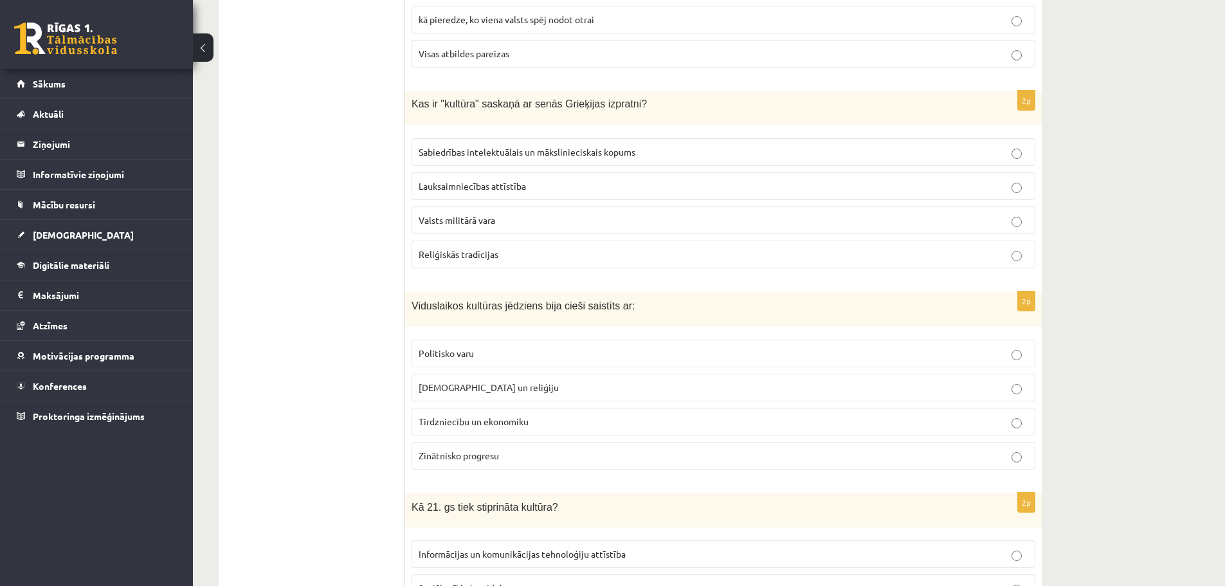
scroll to position [2637, 0]
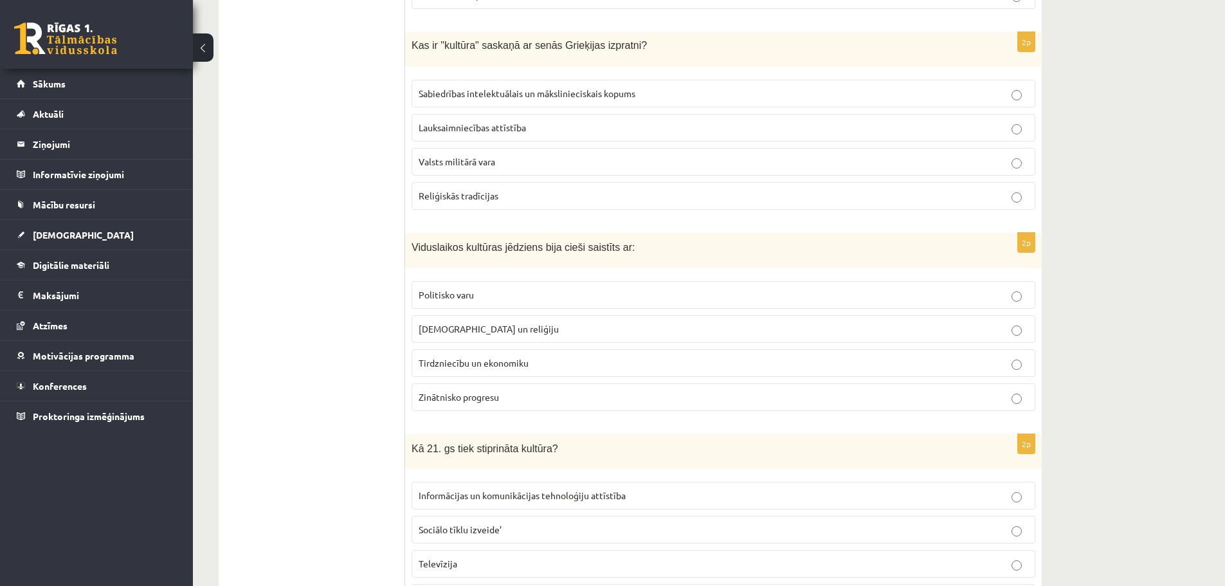
click at [439, 336] on p "[DEMOGRAPHIC_DATA] un reliģiju" at bounding box center [724, 329] width 610 height 14
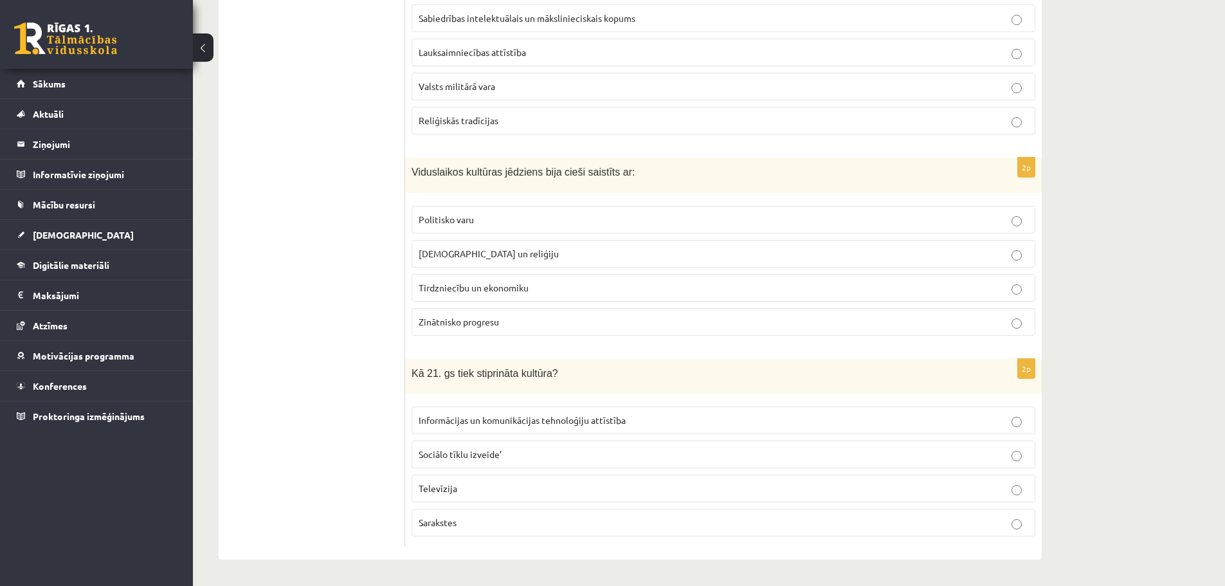
scroll to position [2713, 0]
click at [484, 420] on span "Informācijas un komunikācijas tehnoloģiju attīstība" at bounding box center [522, 420] width 207 height 12
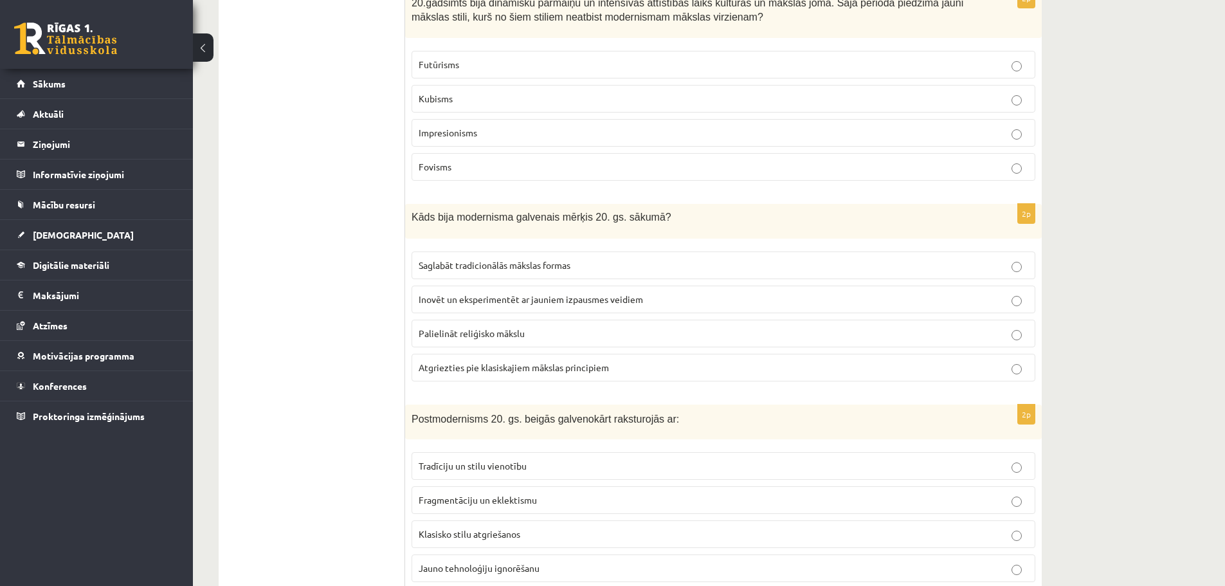
scroll to position [0, 0]
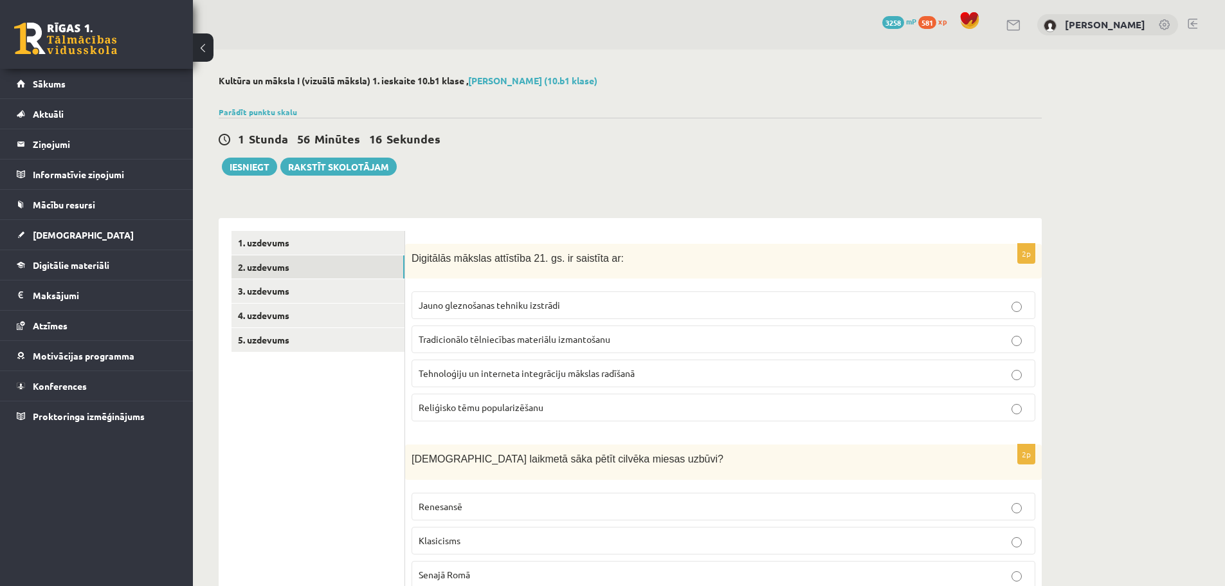
drag, startPoint x: 343, startPoint y: 441, endPoint x: 352, endPoint y: 176, distance: 264.5
click at [344, 291] on link "3. uzdevums" at bounding box center [318, 291] width 173 height 24
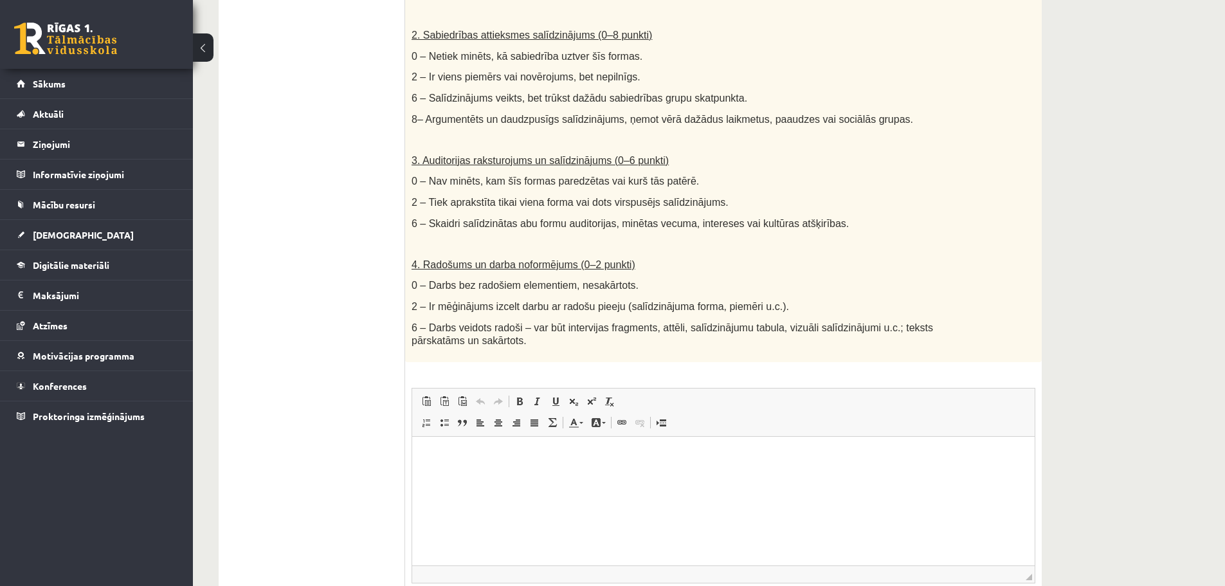
drag, startPoint x: 549, startPoint y: 237, endPoint x: 561, endPoint y: 302, distance: 66.0
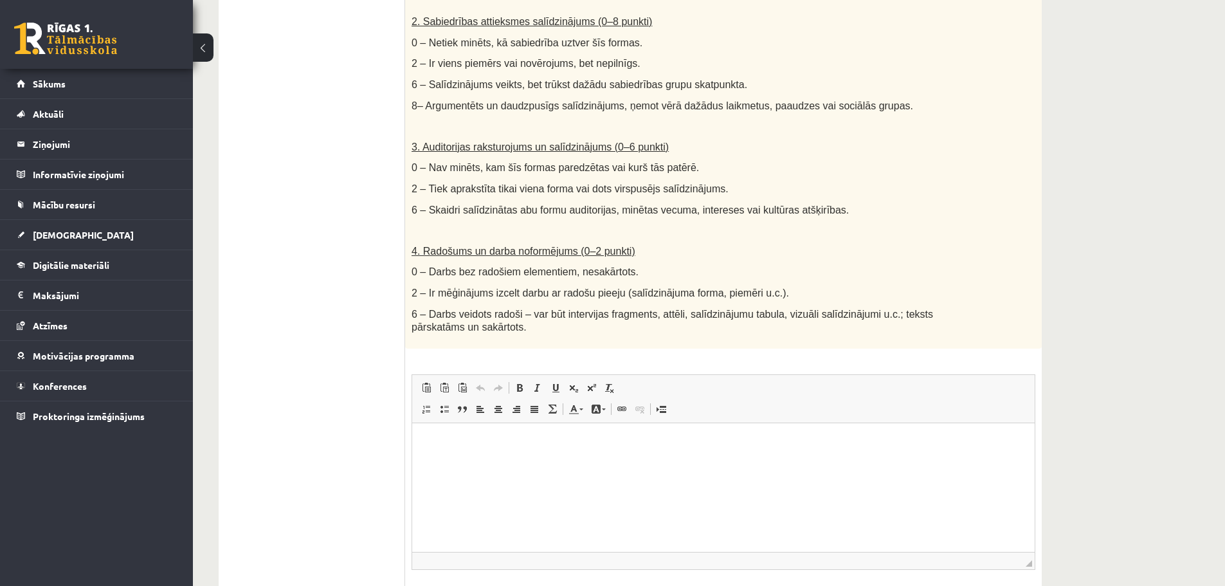
scroll to position [149, 0]
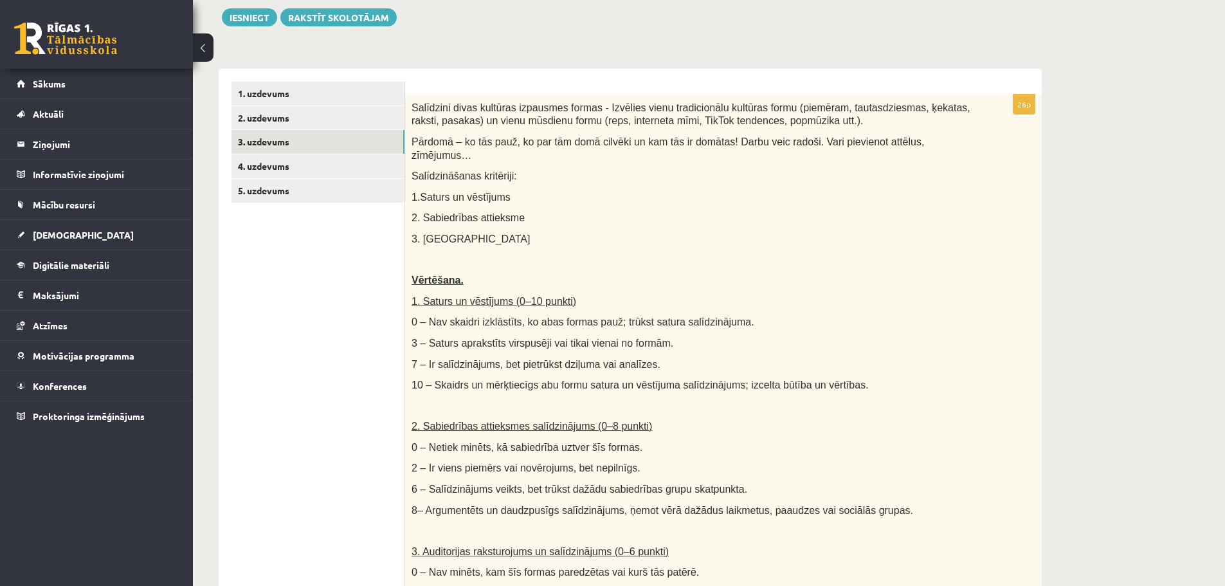
drag, startPoint x: 427, startPoint y: 297, endPoint x: 420, endPoint y: 149, distance: 148.8
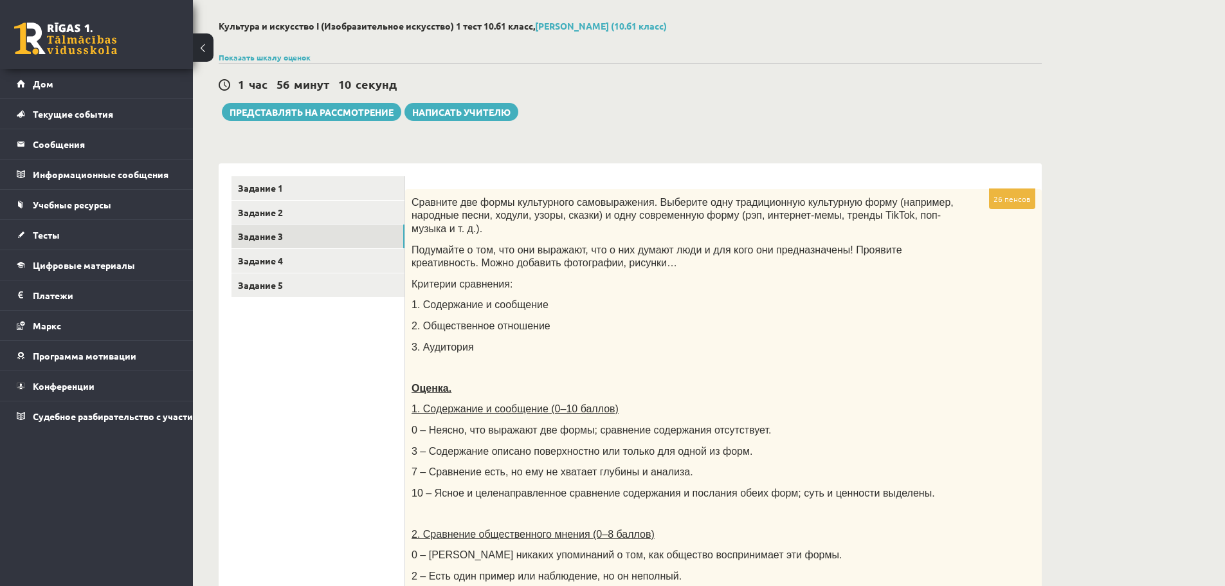
scroll to position [64, 0]
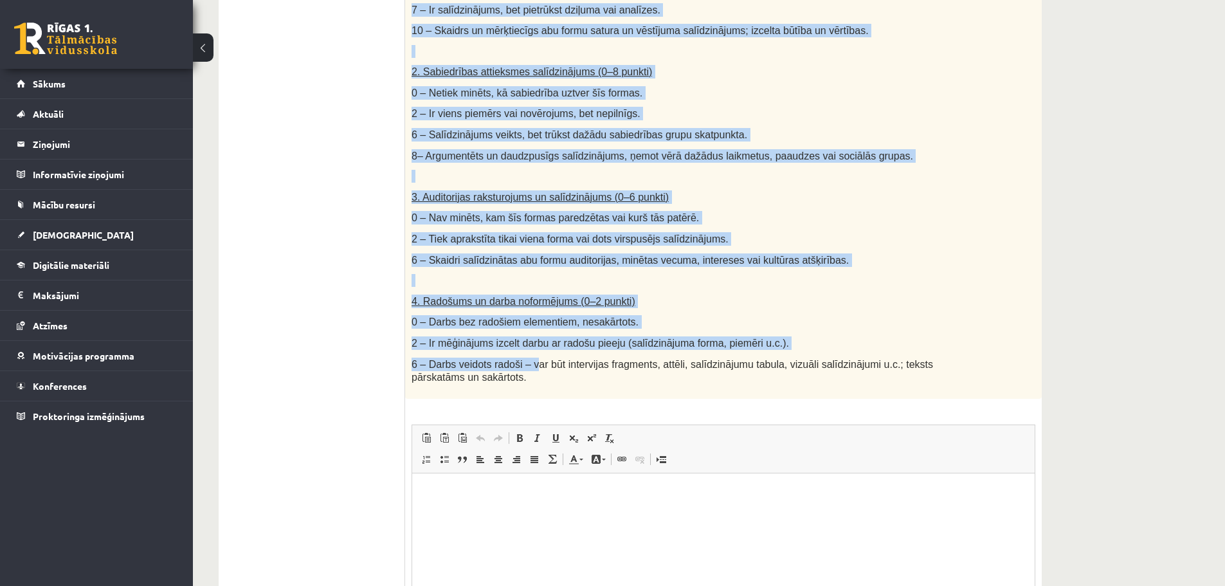
scroll to position [579, 0]
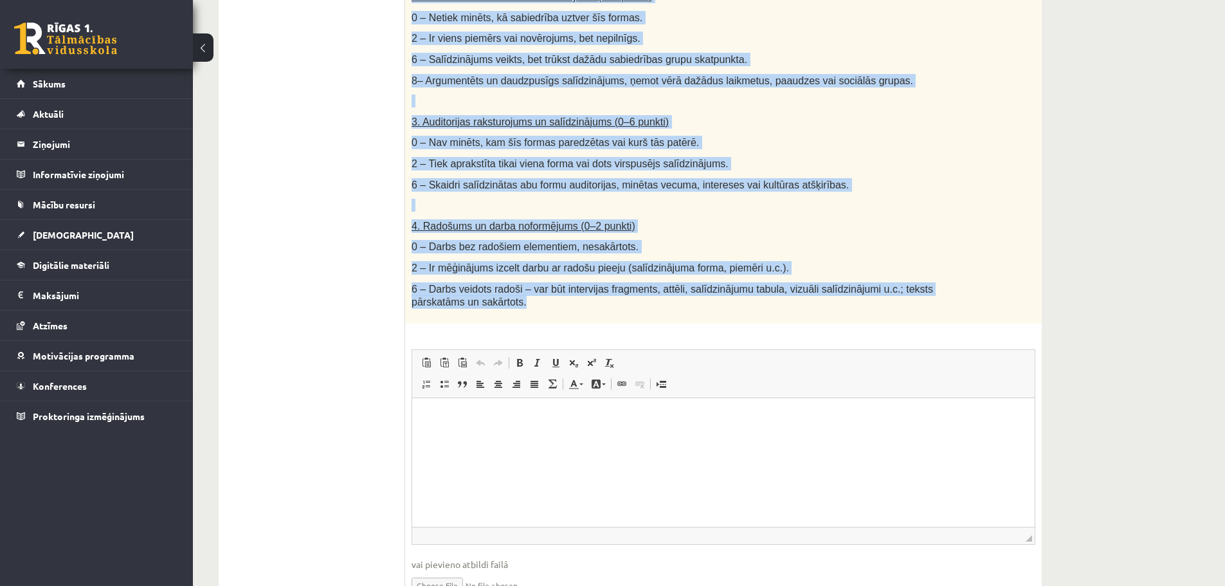
drag, startPoint x: 412, startPoint y: 195, endPoint x: 499, endPoint y: 297, distance: 134.1
copy div "Loremipsu dolor sitametc adipiscin elitse - Doeiusmo tempo incididuntut laboree…"
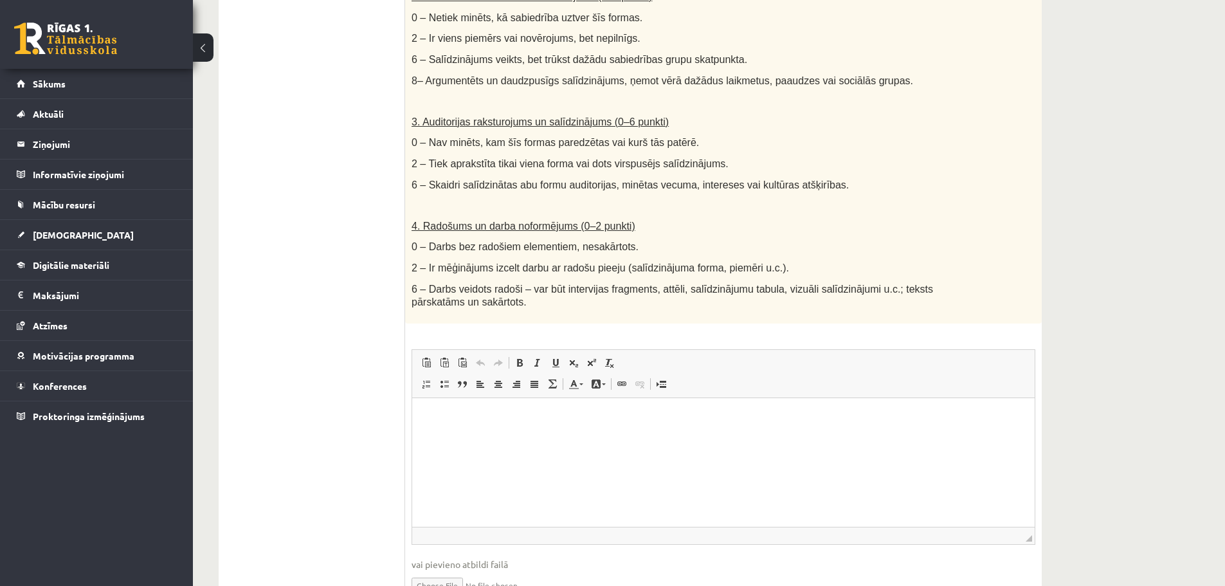
click at [359, 300] on ul "1. uzdevums 2. uzdevums 3. uzdevums 4. uzdevums 5. uzdevums" at bounding box center [319, 134] width 174 height 965
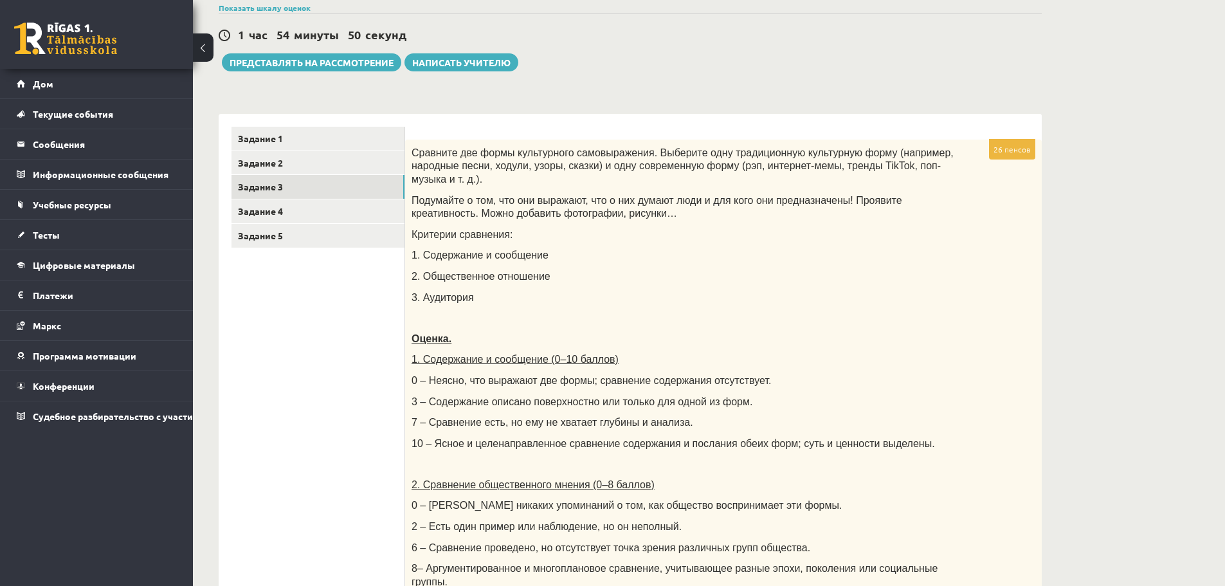
scroll to position [129, 0]
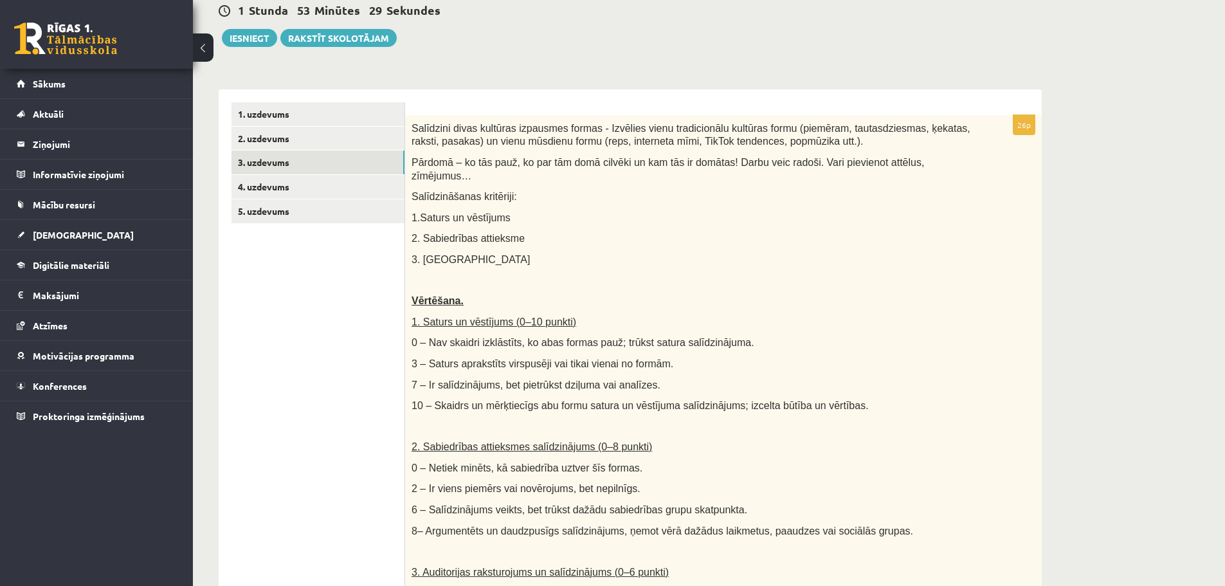
drag, startPoint x: 1055, startPoint y: 73, endPoint x: 1076, endPoint y: 0, distance: 75.5
click at [1055, 73] on div "**********" at bounding box center [630, 513] width 875 height 1185
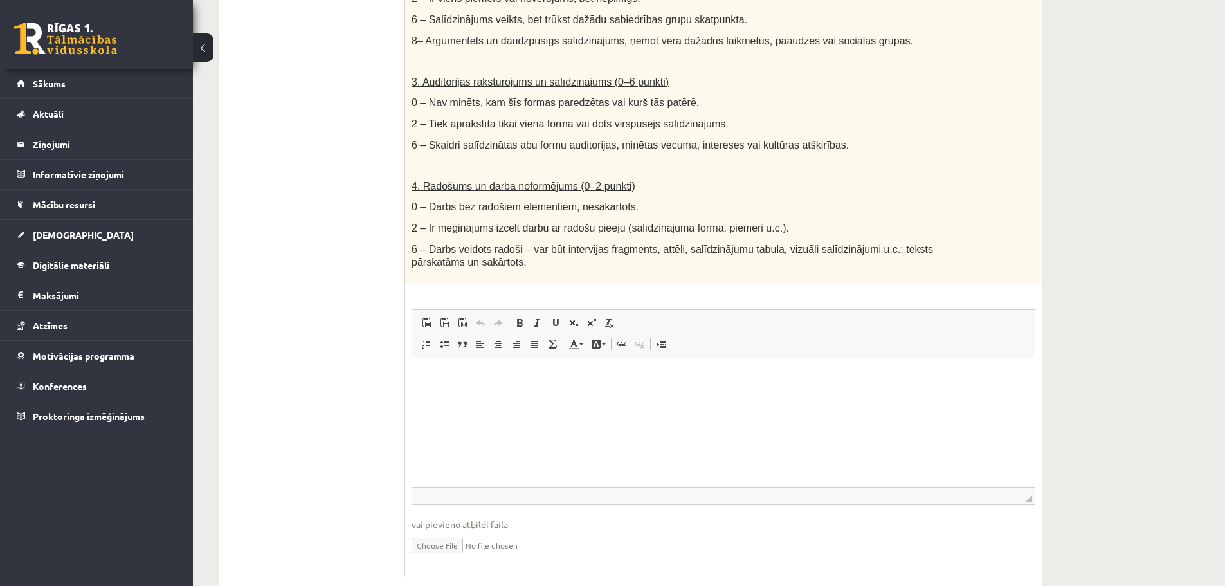
scroll to position [636, 0]
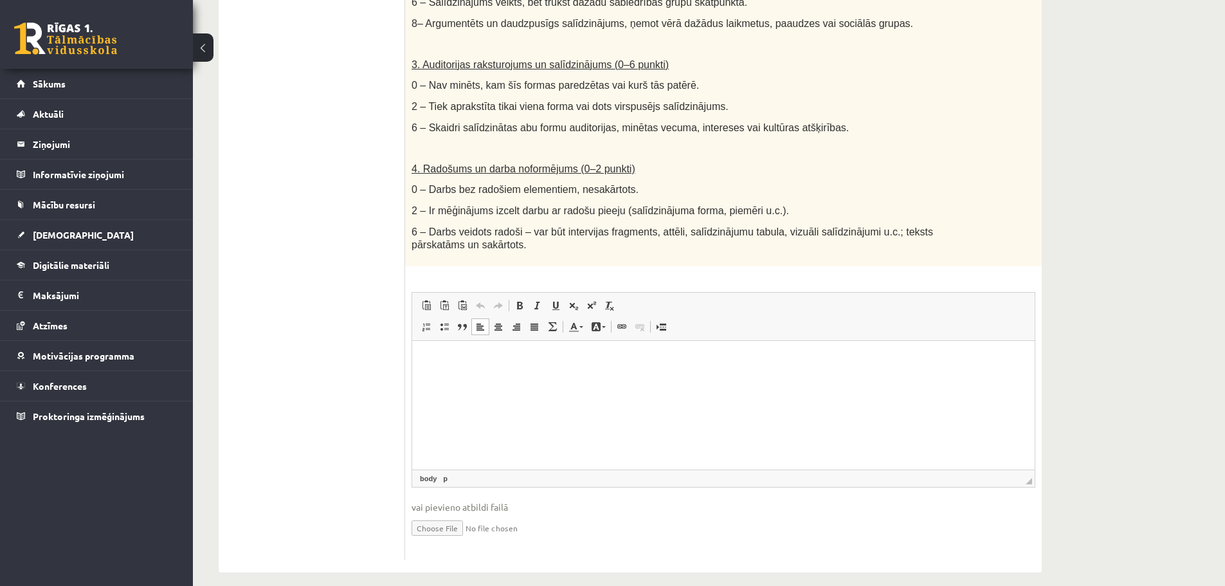
click at [483, 380] on html at bounding box center [723, 359] width 623 height 39
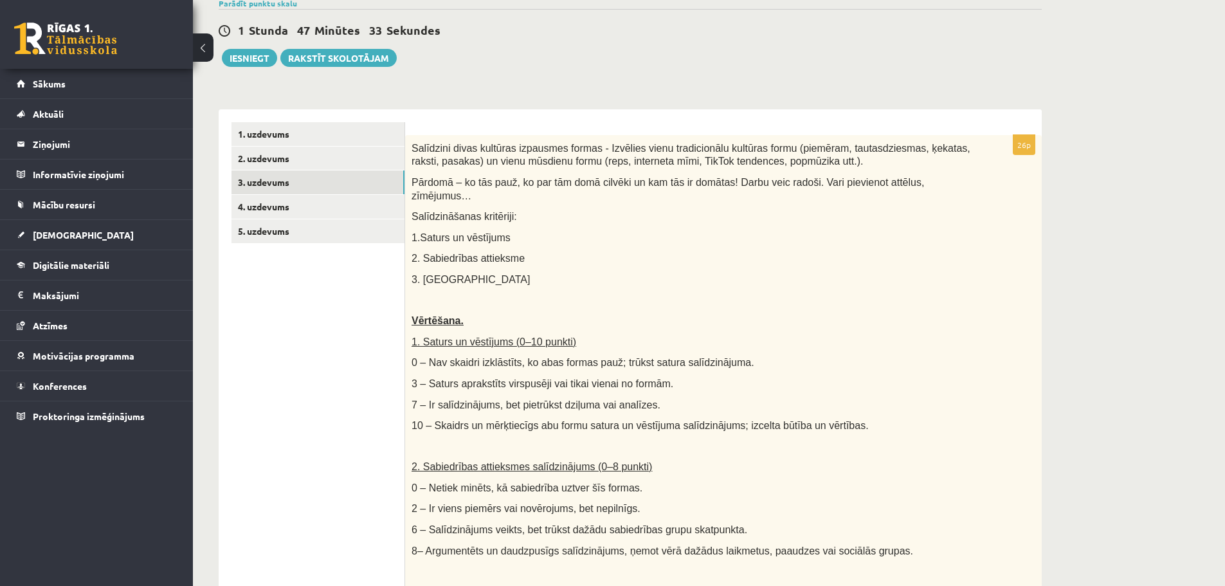
scroll to position [57, 0]
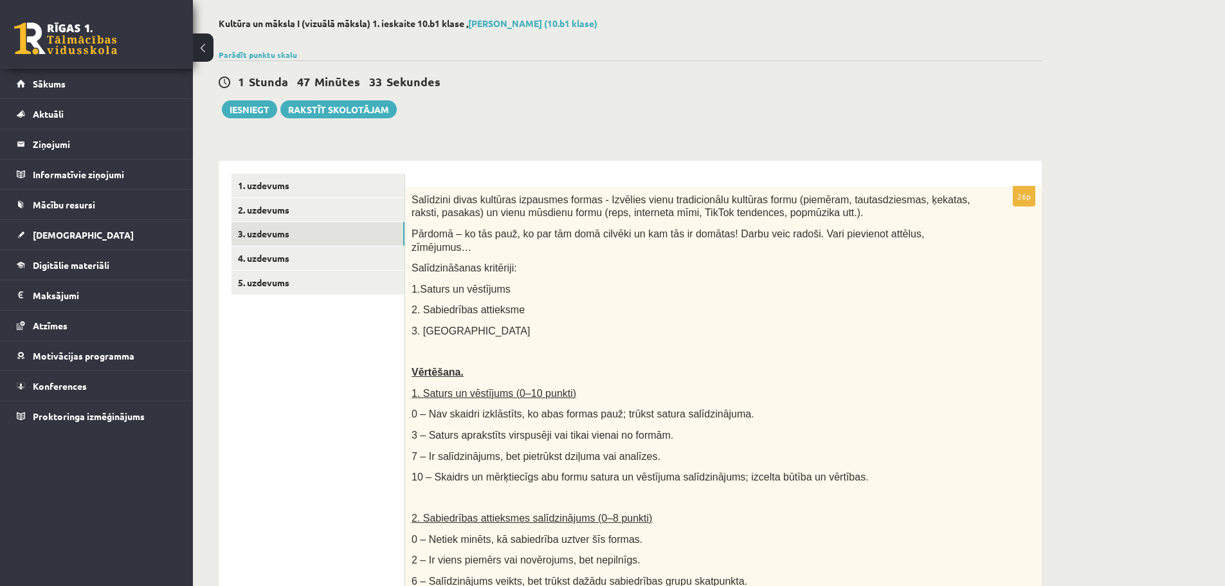
click at [333, 266] on link "4. uzdevums" at bounding box center [318, 258] width 173 height 24
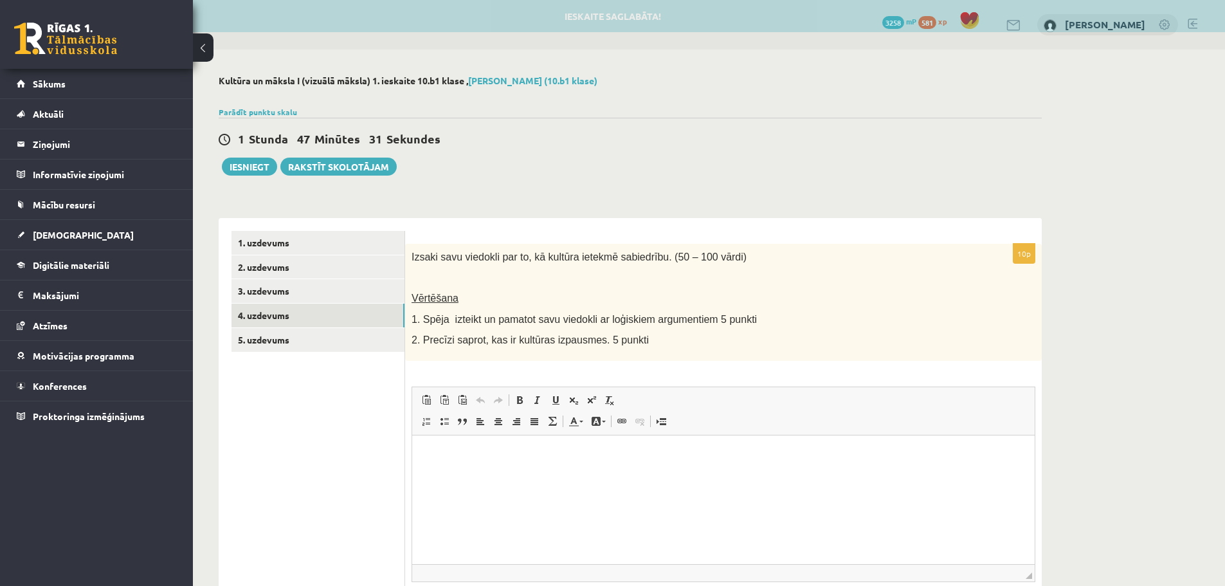
scroll to position [0, 0]
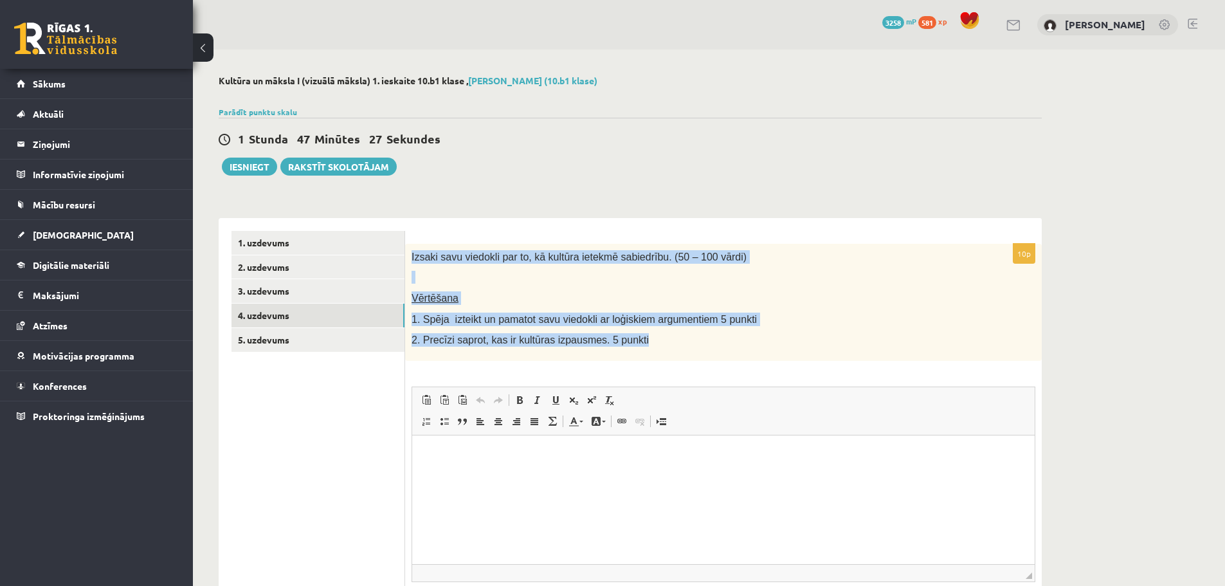
drag, startPoint x: 638, startPoint y: 330, endPoint x: 412, endPoint y: 257, distance: 237.4
click at [412, 257] on div "Izsaki savu viedokli par to, kā kultūra ietekmē sabiedrību. (50 – 100 vārdi) Vē…" at bounding box center [723, 302] width 637 height 117
copy div "Izsaki savu viedokli par to, kā kultūra ietekmē sabiedrību. (50 – 100 vārdi) Vē…"
click at [535, 223] on div "10p Izsaki savu viedokli par to, kā kultūra ietekmē sabiedrību. (50 – 100 vārdi…" at bounding box center [723, 442] width 637 height 449
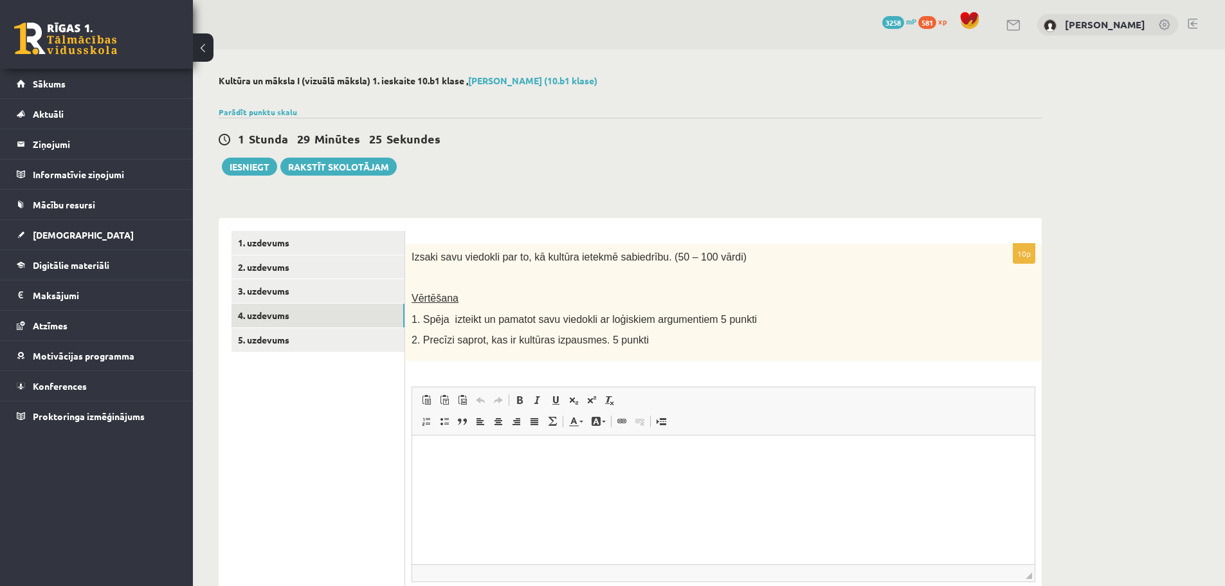
click at [768, 470] on html at bounding box center [723, 454] width 623 height 39
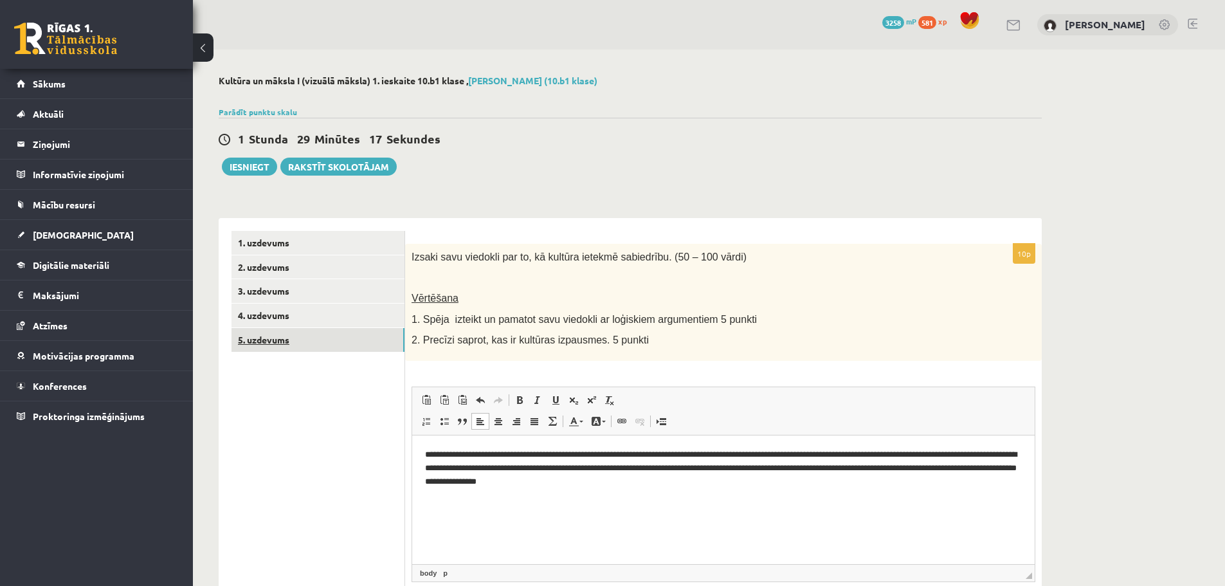
click at [320, 349] on link "5. uzdevums" at bounding box center [318, 340] width 173 height 24
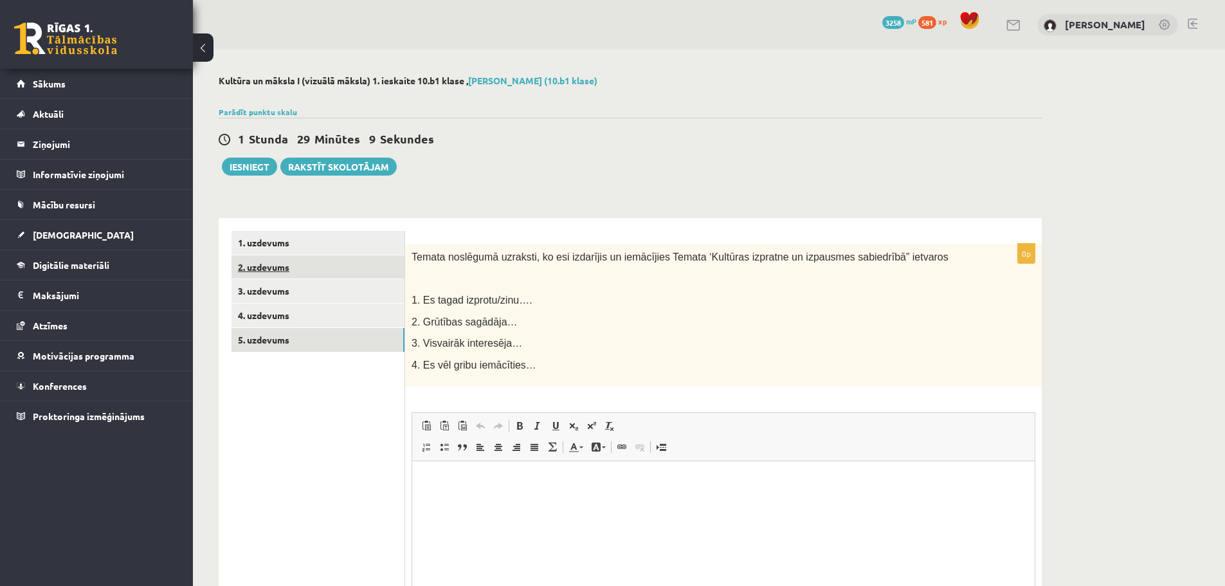
click at [381, 256] on link "2. uzdevums" at bounding box center [318, 267] width 173 height 24
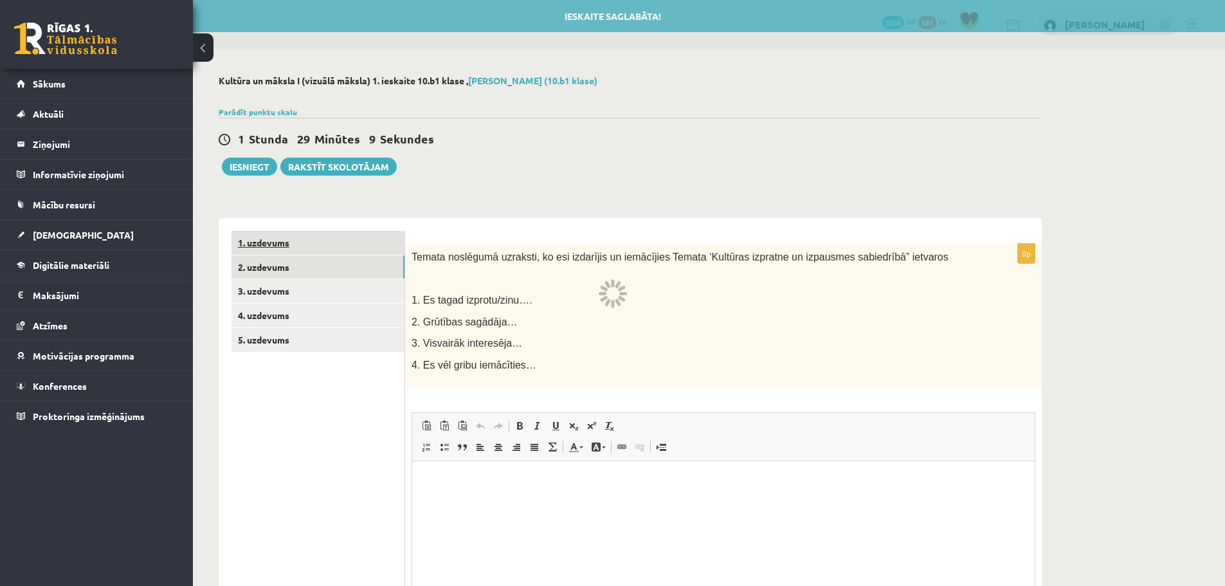
click at [378, 249] on link "1. uzdevums" at bounding box center [318, 243] width 173 height 24
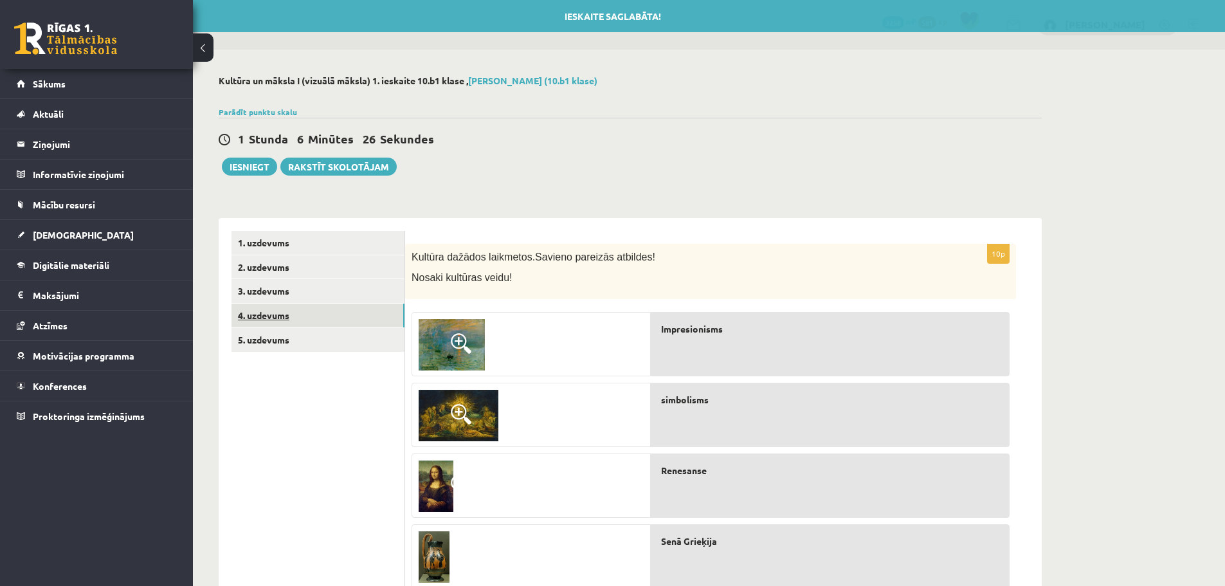
click at [320, 318] on link "4. uzdevums" at bounding box center [318, 316] width 173 height 24
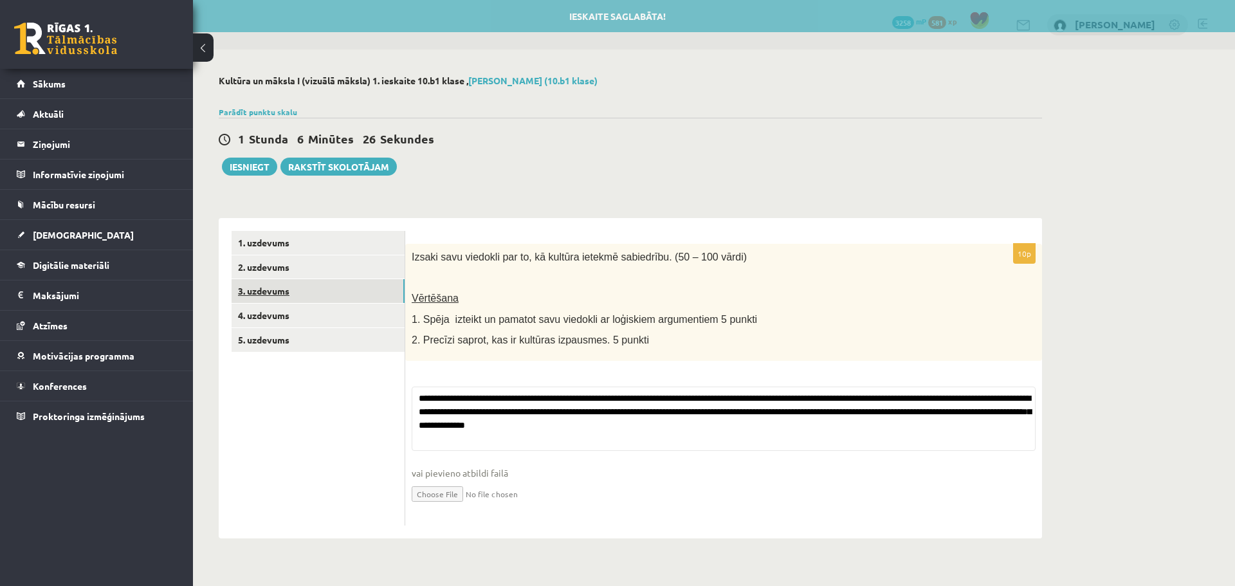
click at [318, 287] on link "3. uzdevums" at bounding box center [318, 291] width 173 height 24
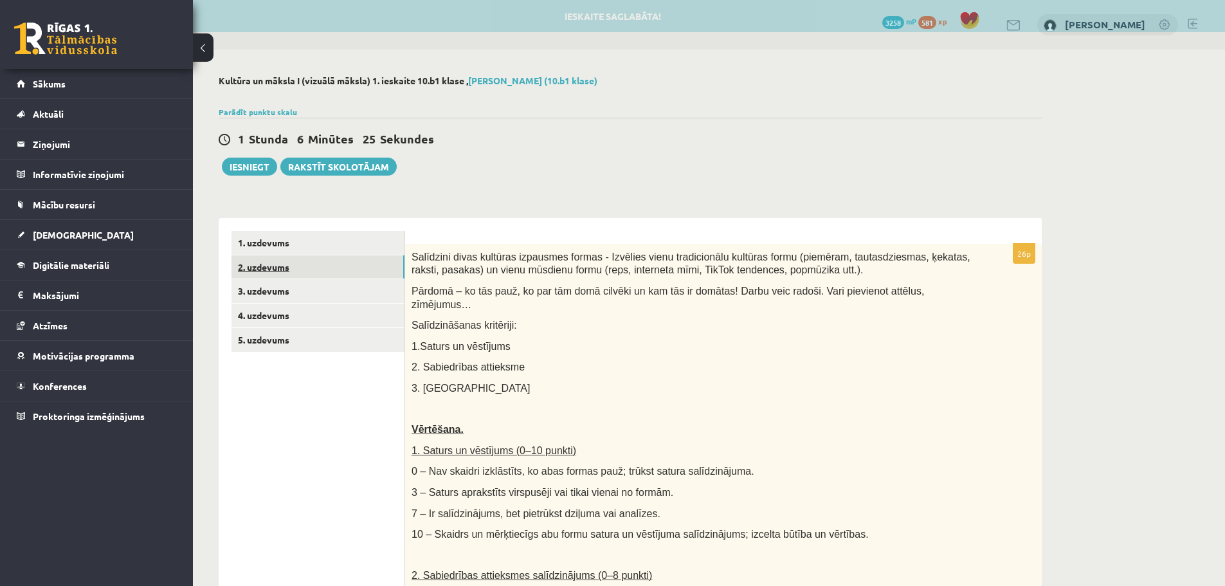
click at [309, 265] on link "2. uzdevums" at bounding box center [318, 267] width 173 height 24
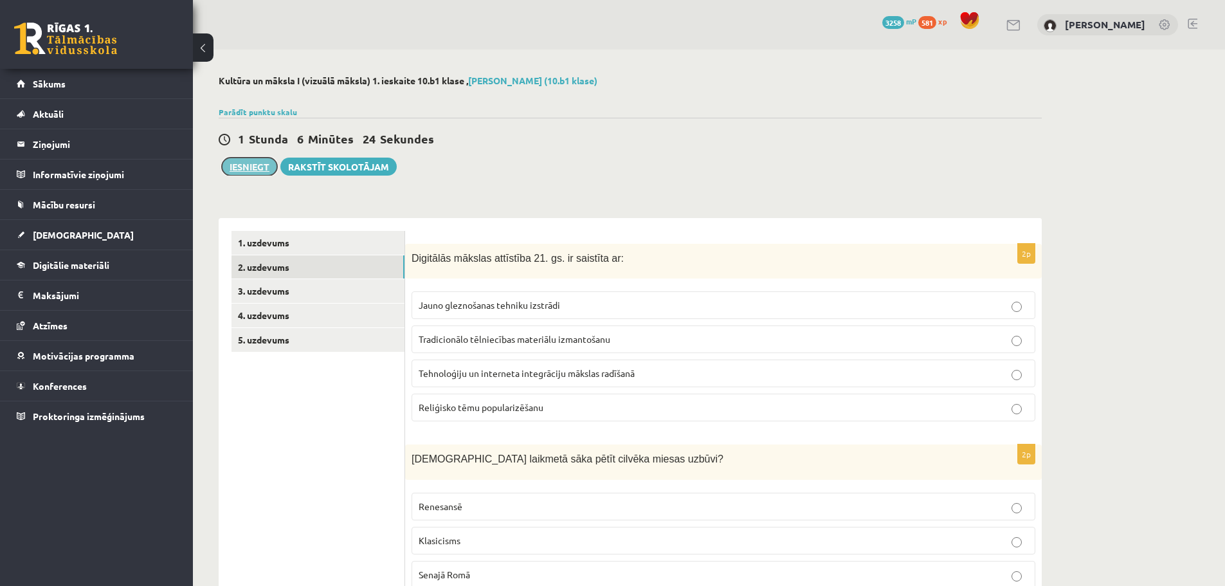
click at [262, 172] on button "Iesniegt" at bounding box center [249, 167] width 55 height 18
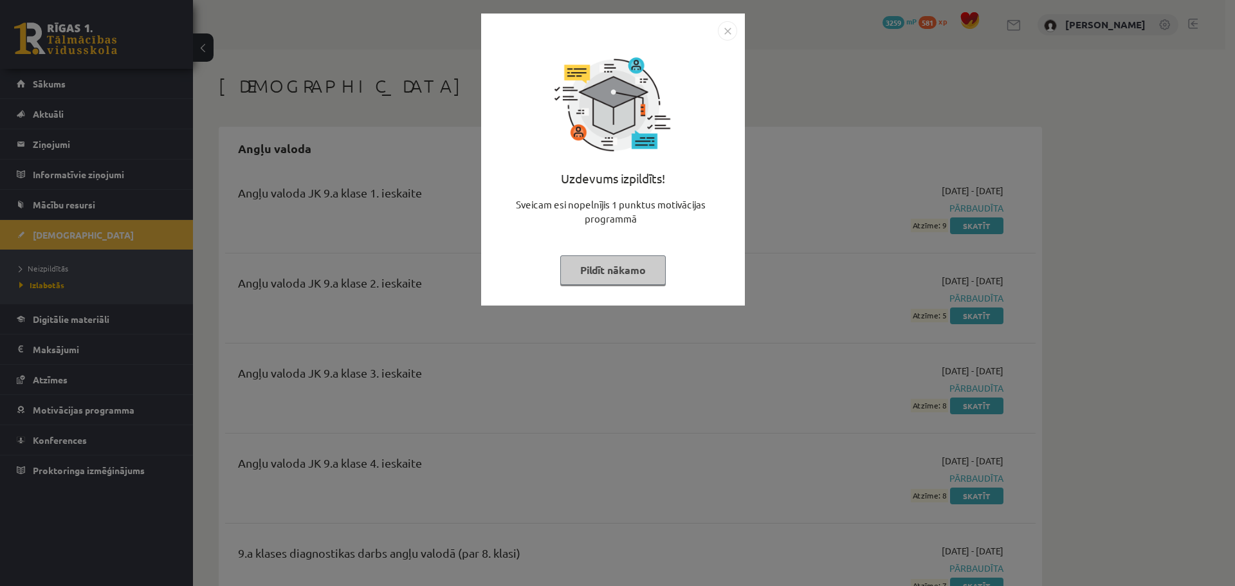
drag, startPoint x: 585, startPoint y: 261, endPoint x: 409, endPoint y: 141, distance: 213.0
click at [585, 261] on button "Pildīt nākamo" at bounding box center [612, 270] width 105 height 30
